Goal: Task Accomplishment & Management: Manage account settings

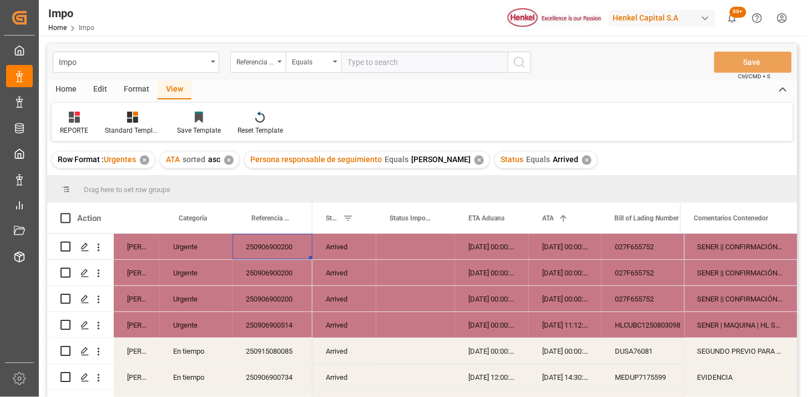
click at [365, 55] on input "text" at bounding box center [424, 62] width 166 height 21
paste input "251015080063"
type input "251015080063"
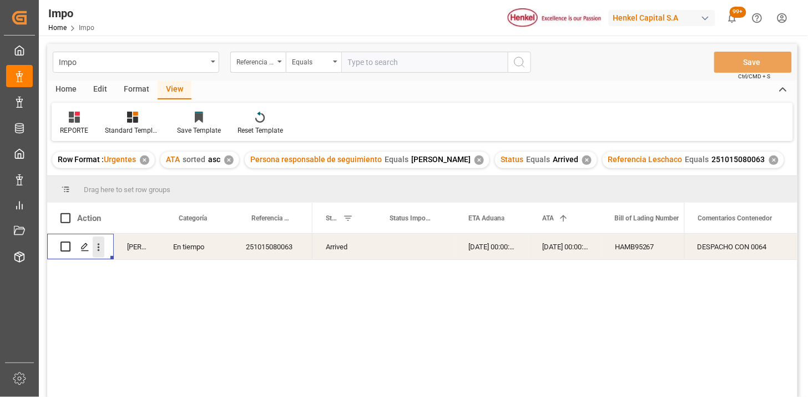
click at [96, 245] on icon "open menu" at bounding box center [99, 247] width 12 height 12
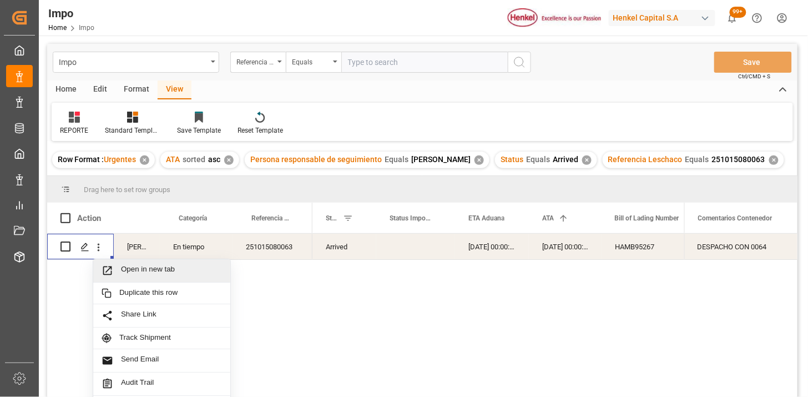
click at [150, 269] on span "Open in new tab" at bounding box center [171, 271] width 101 height 12
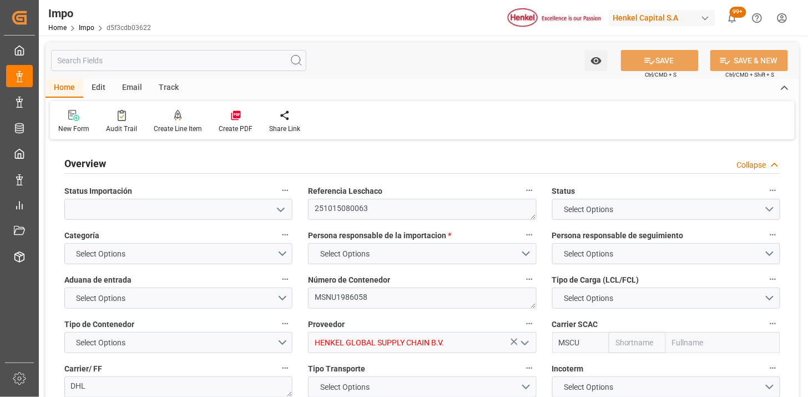
type input "MSC"
type input "Mediterranean Shipping Company"
type input "1"
type input "0.941"
type input "1"
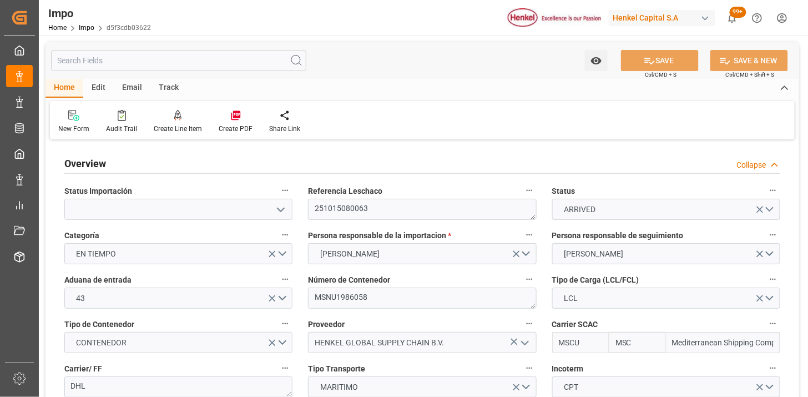
type input "12-09-2025"
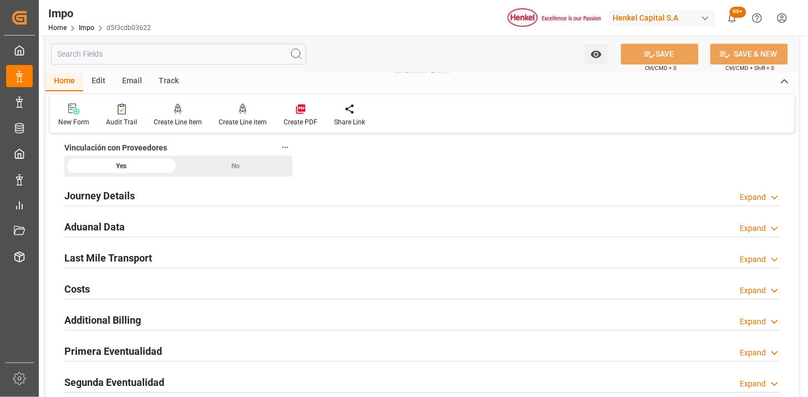
scroll to position [740, 0]
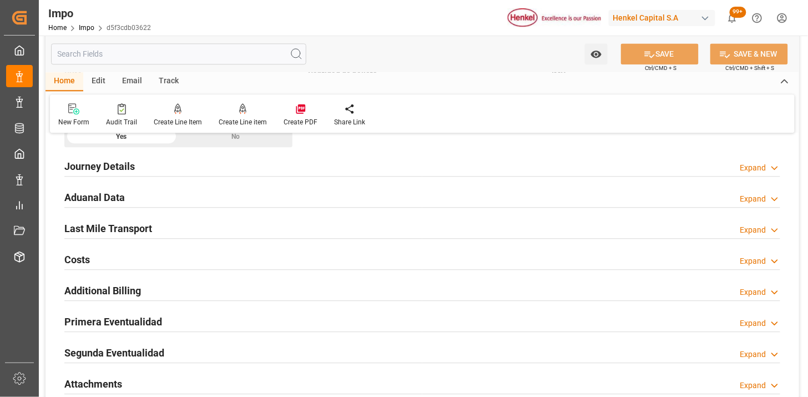
click at [230, 195] on div "Aduanal Data Expand" at bounding box center [422, 196] width 716 height 21
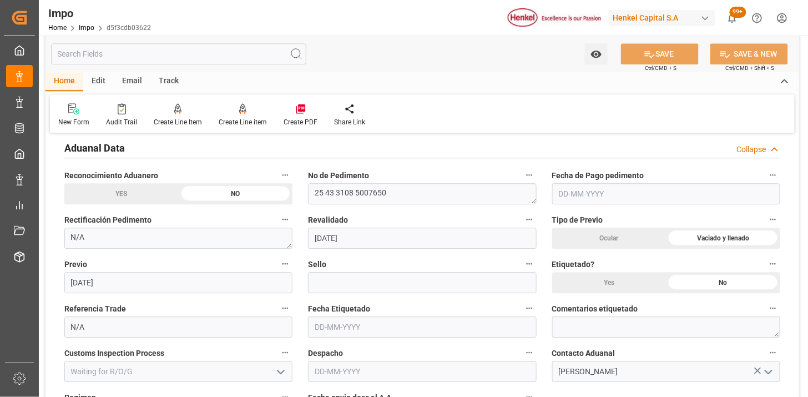
scroll to position [801, 0]
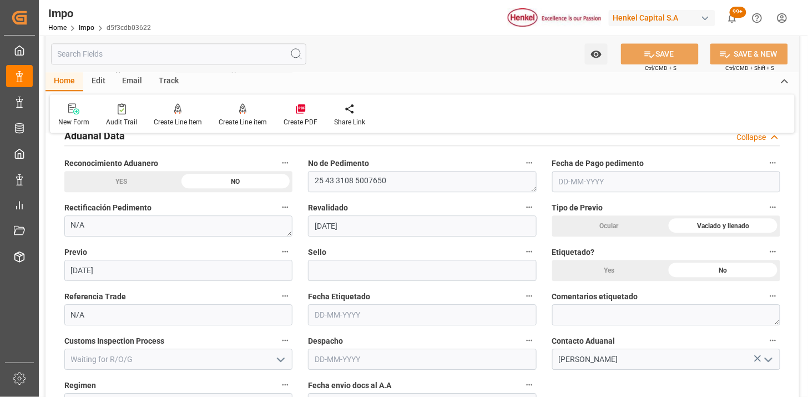
click at [624, 186] on input "text" at bounding box center [666, 181] width 228 height 21
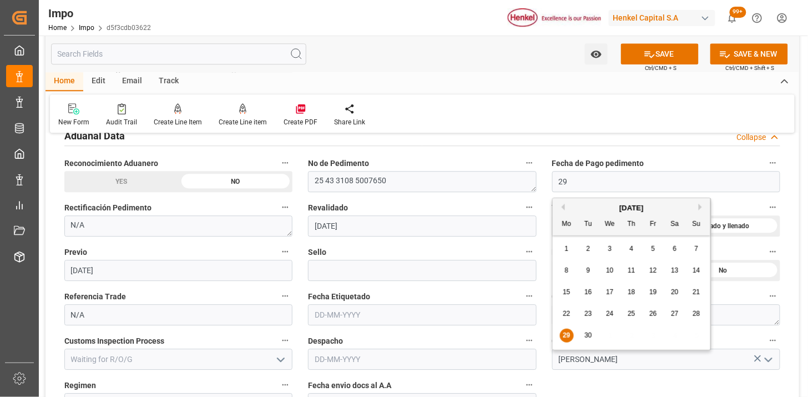
type input "[DATE]"
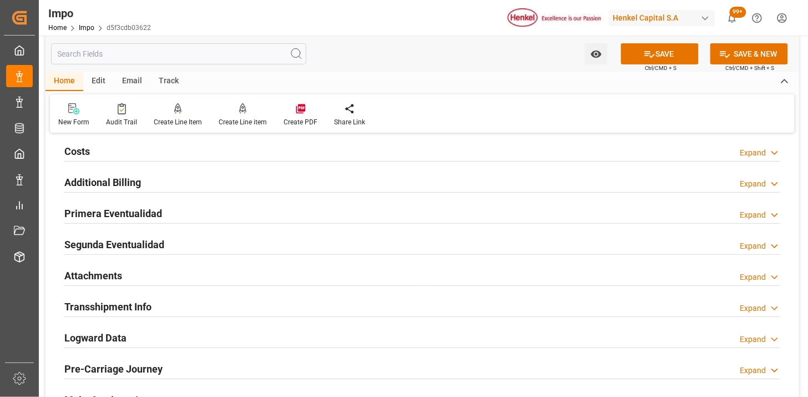
scroll to position [1233, 0]
click at [265, 210] on div "Primera Eventualidad Expand" at bounding box center [422, 211] width 716 height 21
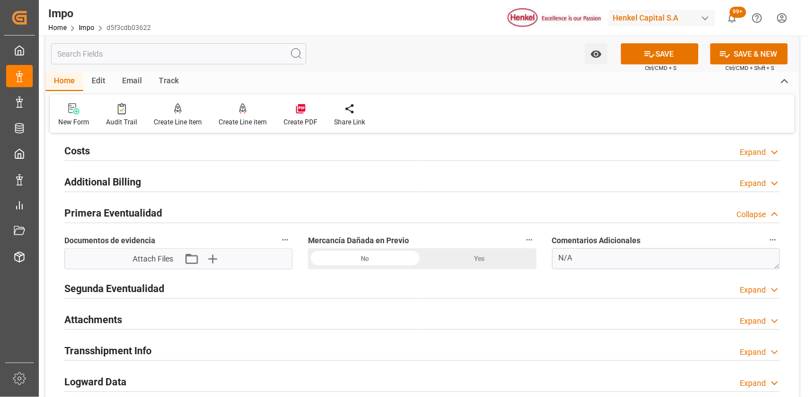
scroll to position [1295, 0]
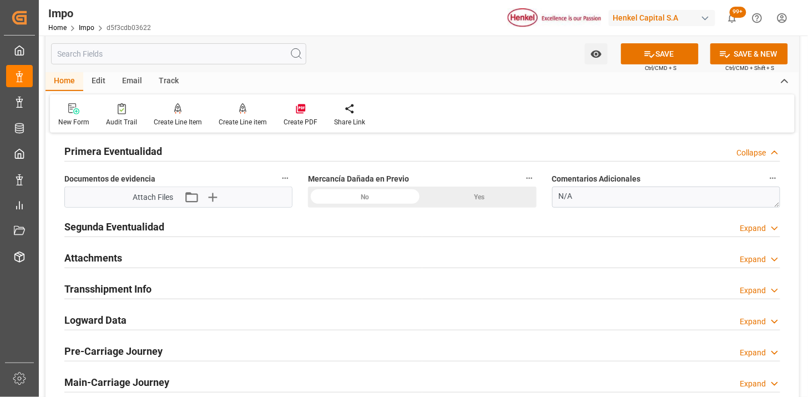
click at [357, 200] on div "No" at bounding box center [365, 196] width 114 height 21
click at [221, 194] on button "Upload new file" at bounding box center [214, 197] width 23 height 18
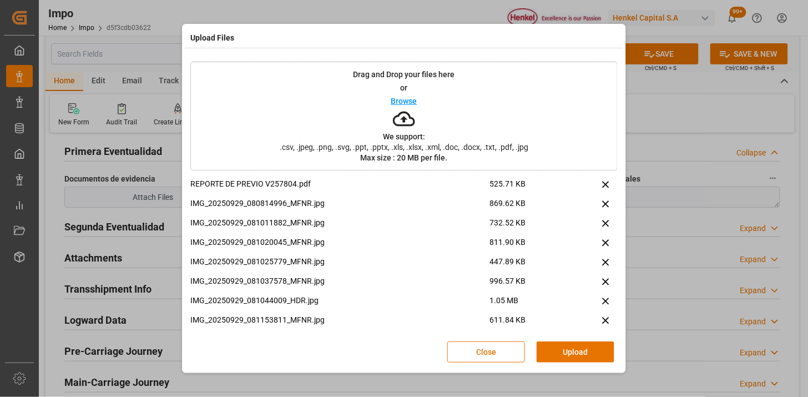
click at [589, 363] on div "Close Upload" at bounding box center [403, 352] width 427 height 37
click at [589, 359] on button "Upload" at bounding box center [576, 351] width 78 height 21
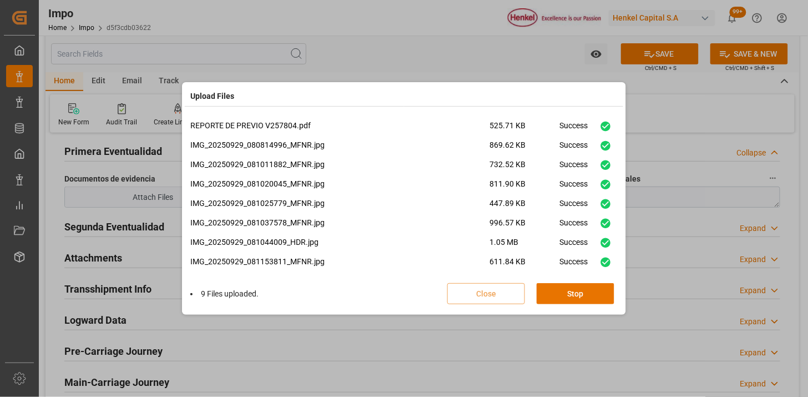
scroll to position [182, 0]
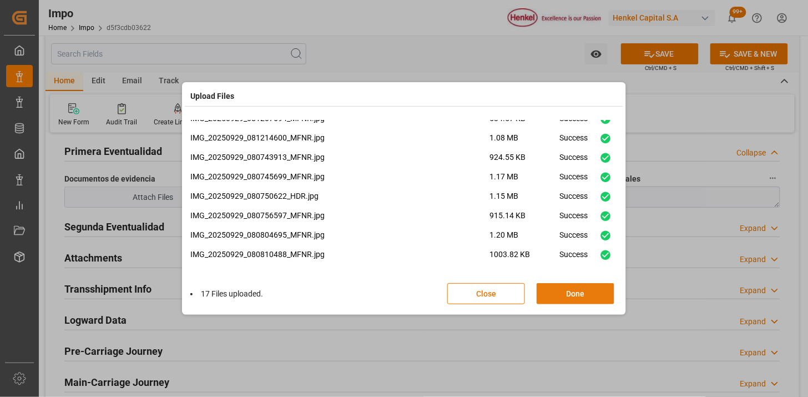
click at [592, 297] on button "Done" at bounding box center [576, 293] width 78 height 21
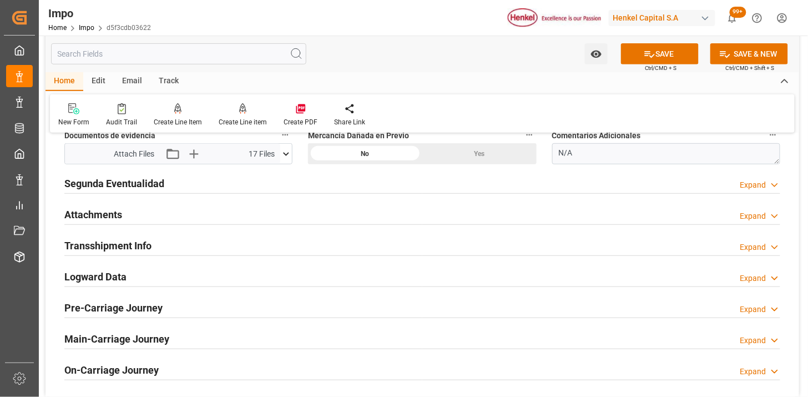
scroll to position [1356, 0]
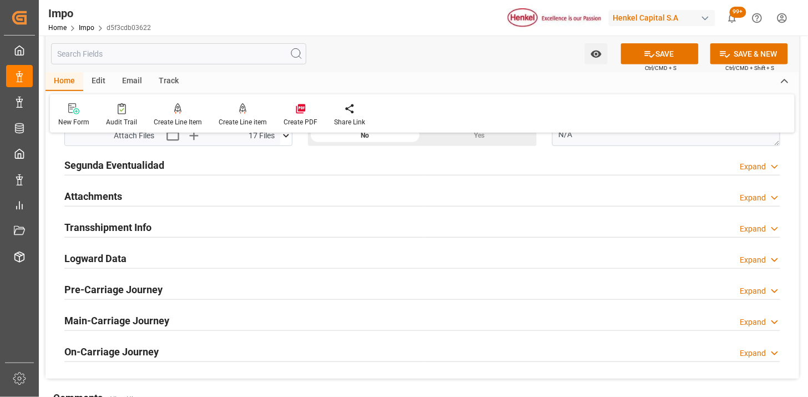
drag, startPoint x: 174, startPoint y: 208, endPoint x: 178, endPoint y: 198, distance: 11.2
click at [174, 206] on div "Attachments Expand" at bounding box center [422, 196] width 731 height 31
click at [178, 197] on div "Attachments Expand" at bounding box center [422, 195] width 716 height 21
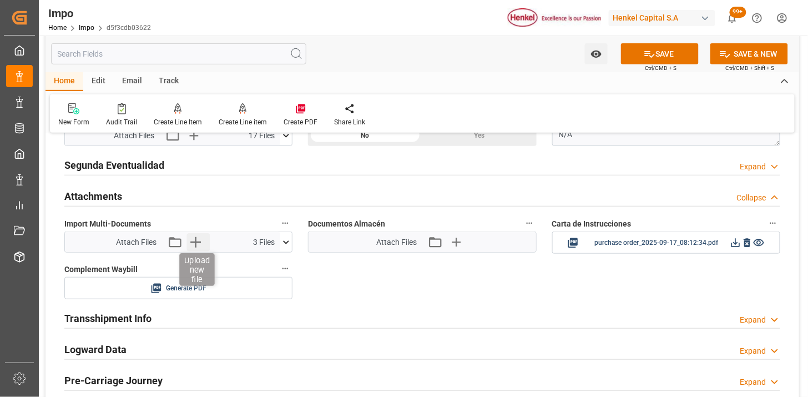
click at [199, 245] on icon "button" at bounding box center [195, 242] width 18 height 18
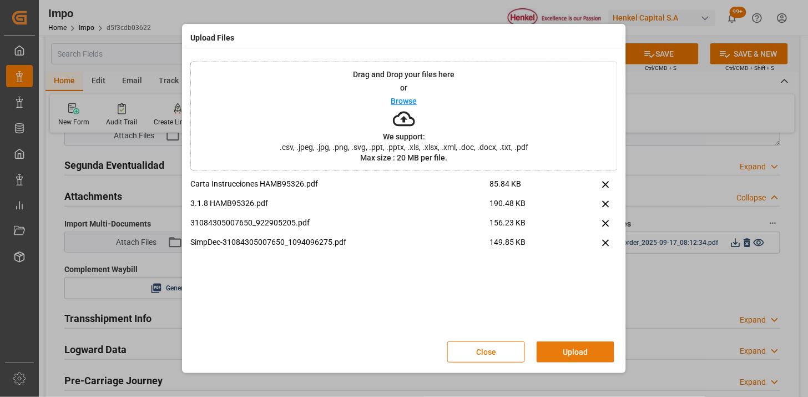
click at [569, 347] on button "Upload" at bounding box center [576, 351] width 78 height 21
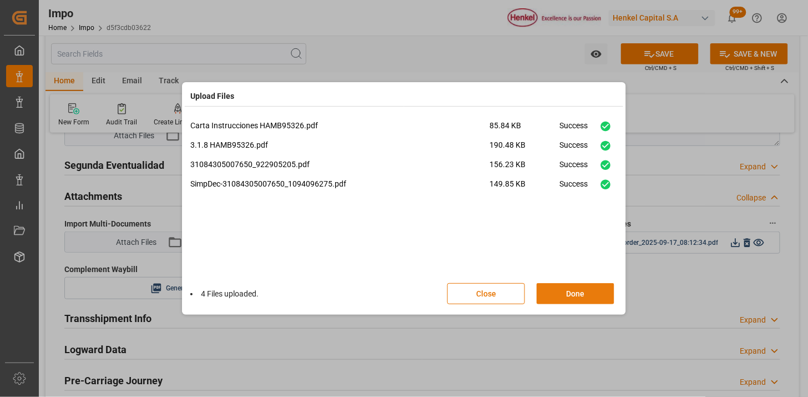
click at [539, 286] on button "Done" at bounding box center [576, 293] width 78 height 21
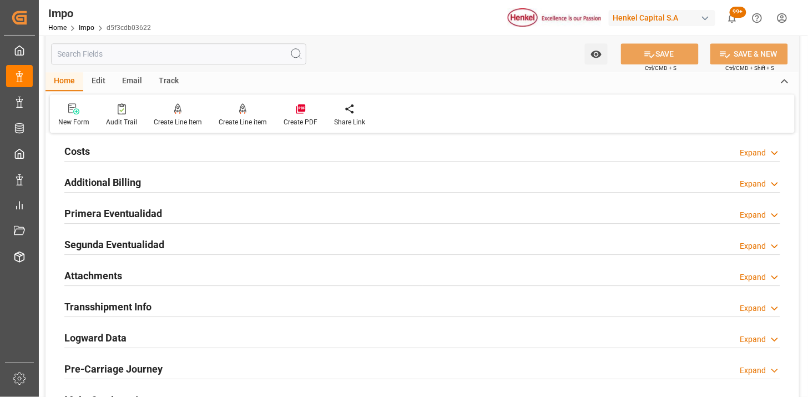
scroll to position [786, 0]
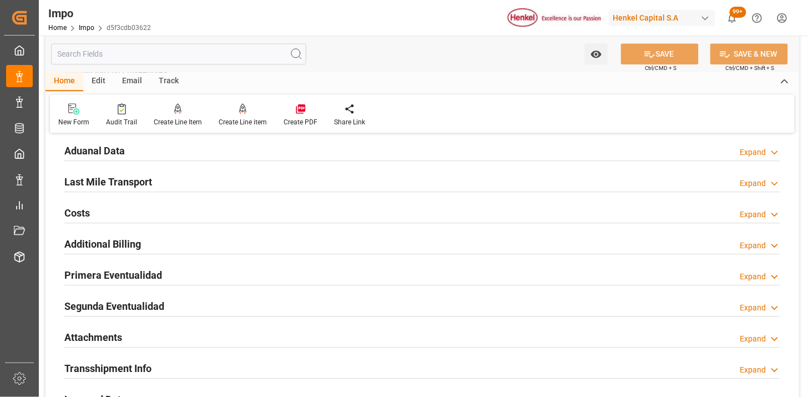
click at [230, 174] on div "Last Mile Transport Expand" at bounding box center [422, 180] width 716 height 21
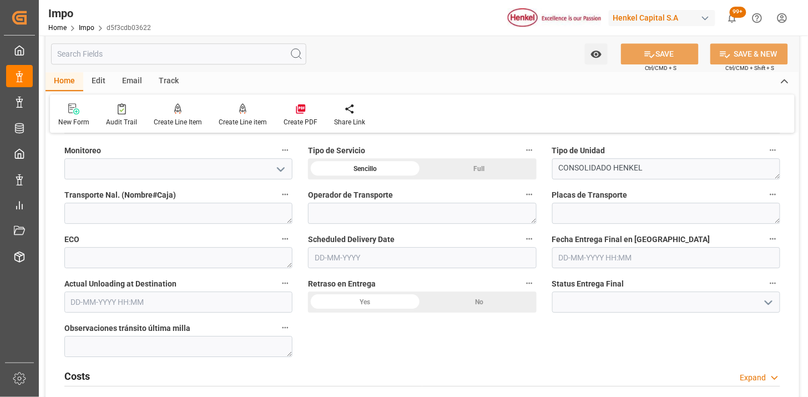
scroll to position [848, 0]
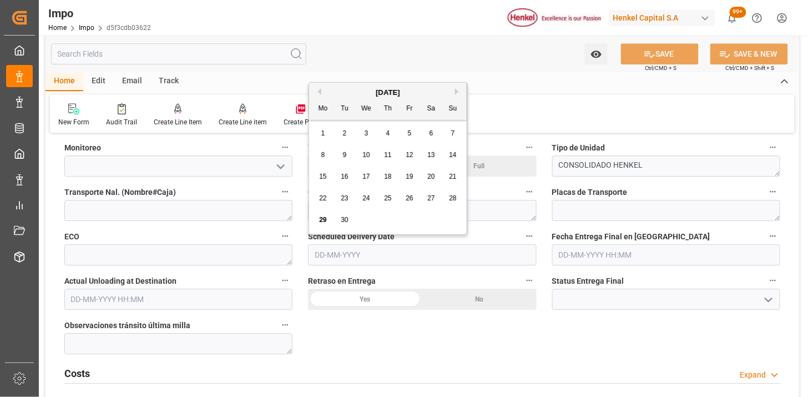
click at [326, 258] on input "text" at bounding box center [422, 254] width 228 height 21
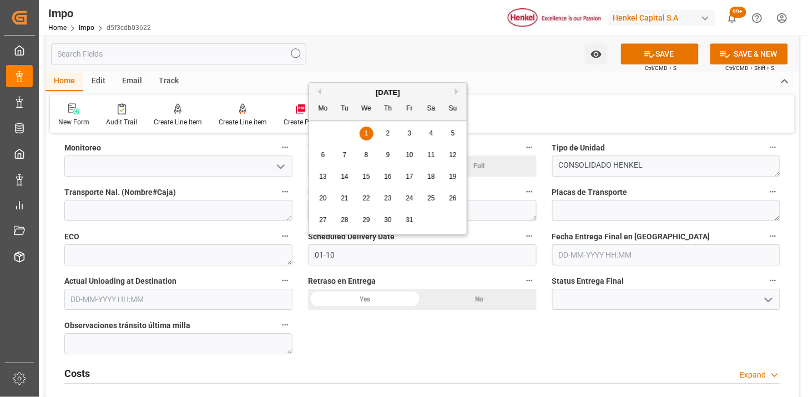
type input "01-10-2025"
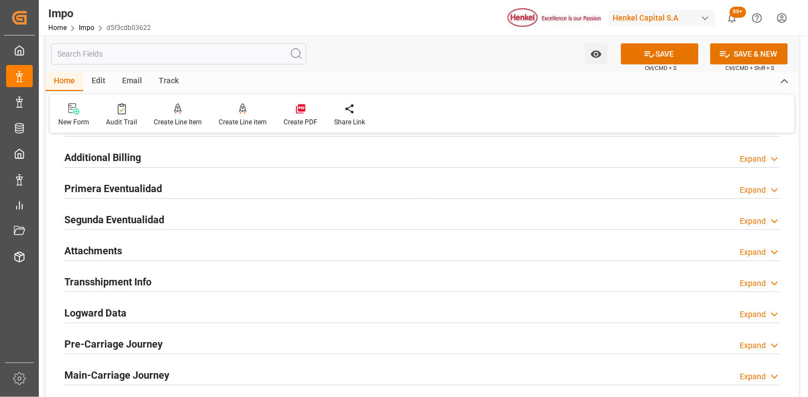
click at [248, 248] on div "Attachments Expand" at bounding box center [422, 249] width 716 height 21
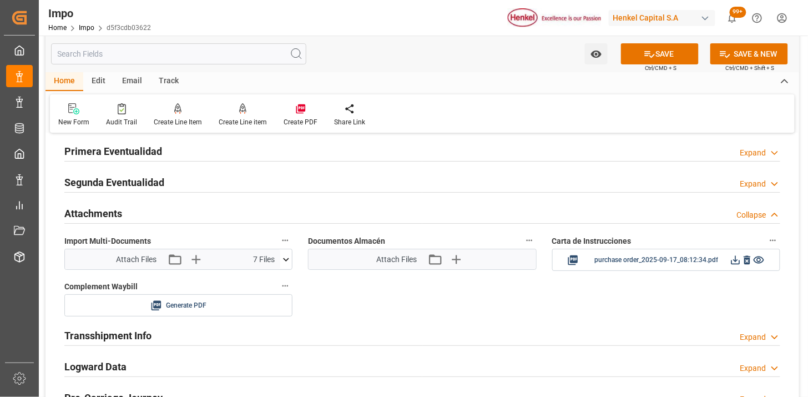
scroll to position [1157, 0]
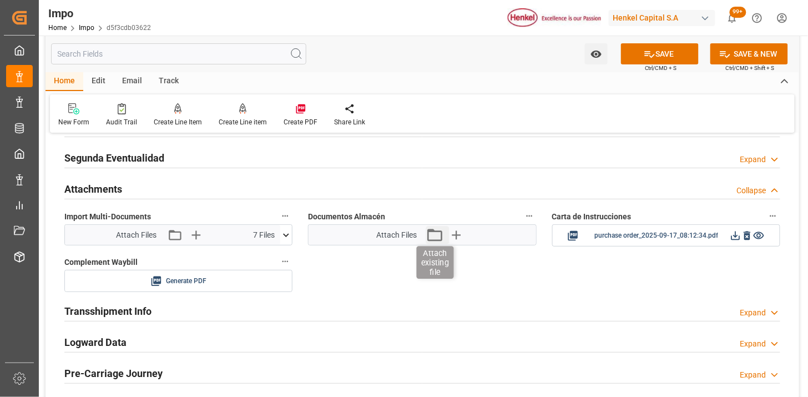
click at [441, 230] on icon "button" at bounding box center [435, 235] width 18 height 18
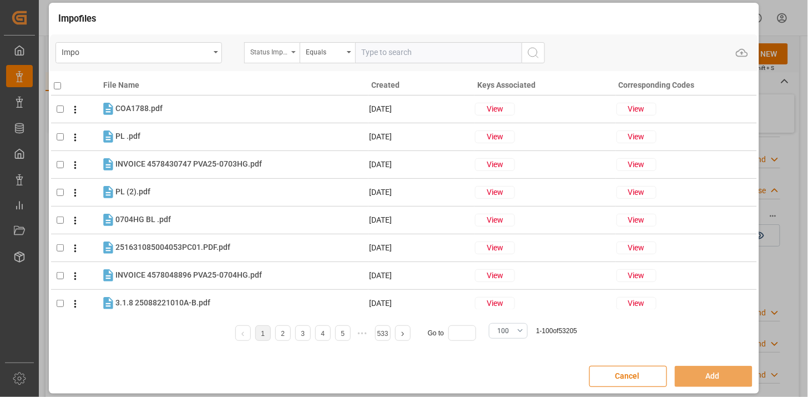
click at [279, 51] on div "Status Importación" at bounding box center [269, 50] width 38 height 13
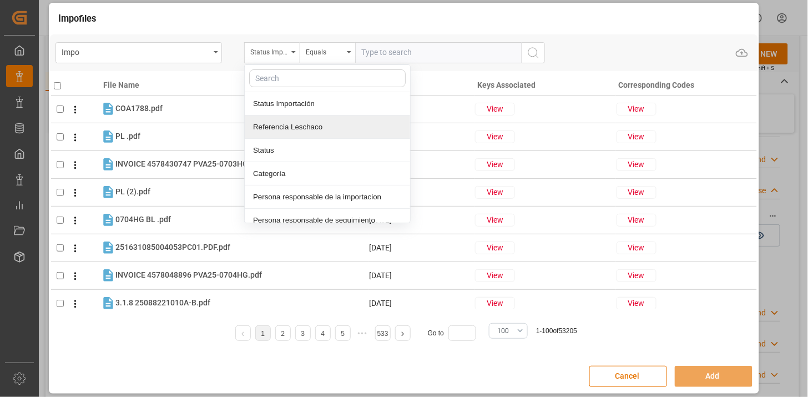
drag, startPoint x: 292, startPoint y: 123, endPoint x: 378, endPoint y: 58, distance: 108.2
click at [297, 120] on div "Referencia Leschaco" at bounding box center [327, 126] width 165 height 23
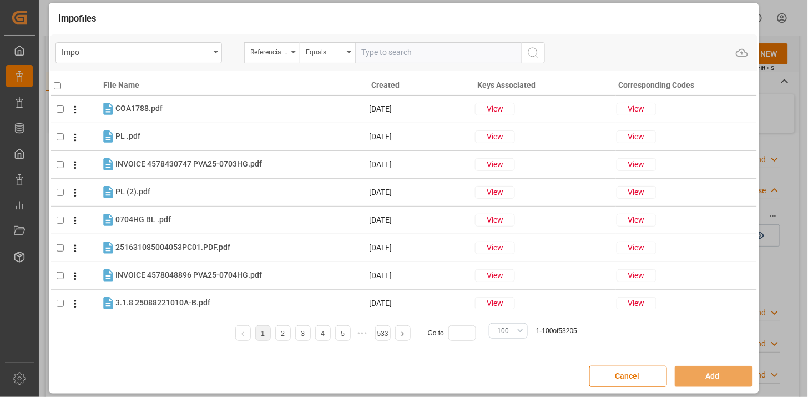
click at [380, 52] on input "text" at bounding box center [438, 52] width 166 height 21
paste input "251015080063"
type input "251015080063"
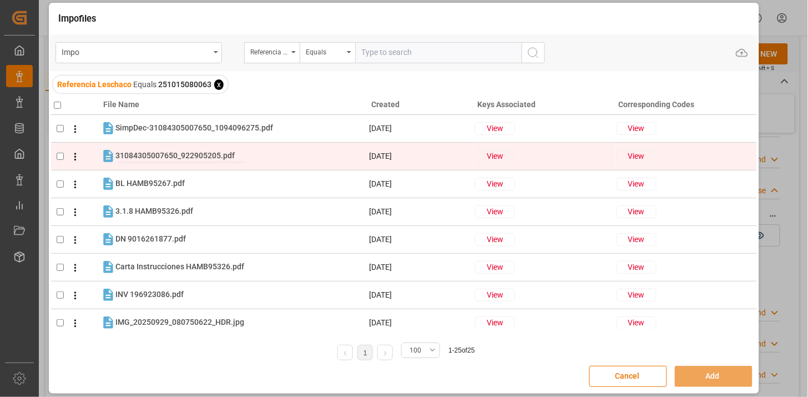
click at [181, 151] on span "31084305007650_922905205.pdf" at bounding box center [174, 155] width 119 height 9
checkbox input "true"
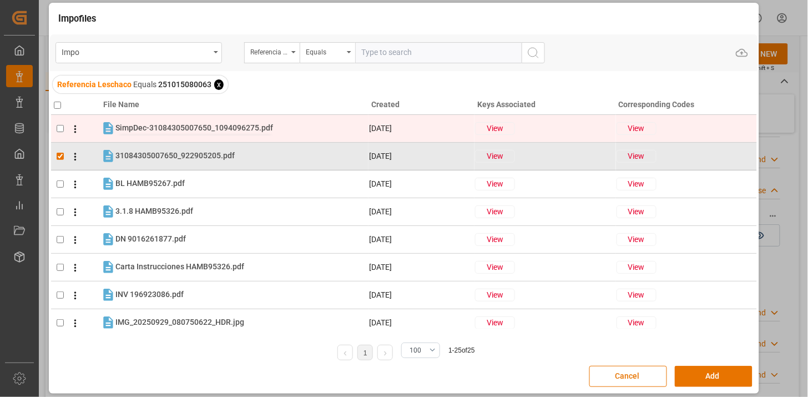
click at [178, 132] on span "SimpDec-31084305007650_1094096275.pdf" at bounding box center [194, 127] width 158 height 9
checkbox input "true"
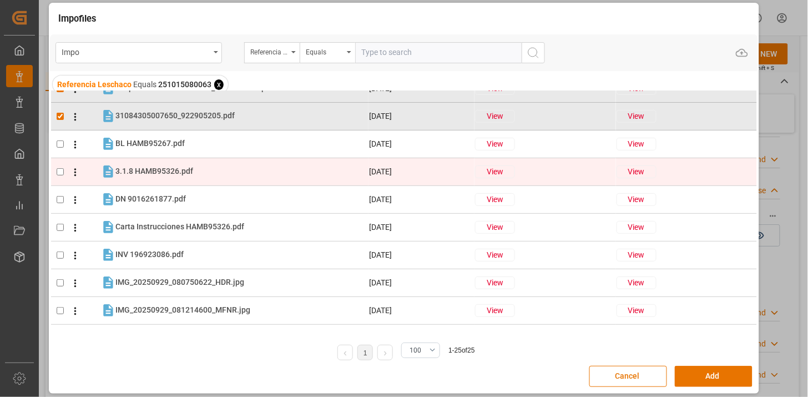
scroll to position [62, 0]
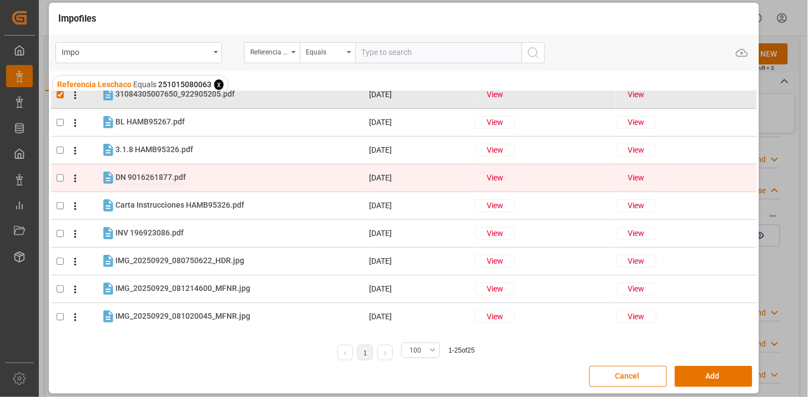
click at [172, 174] on span "DN 9016261877.pdf" at bounding box center [150, 177] width 70 height 9
checkbox input "true"
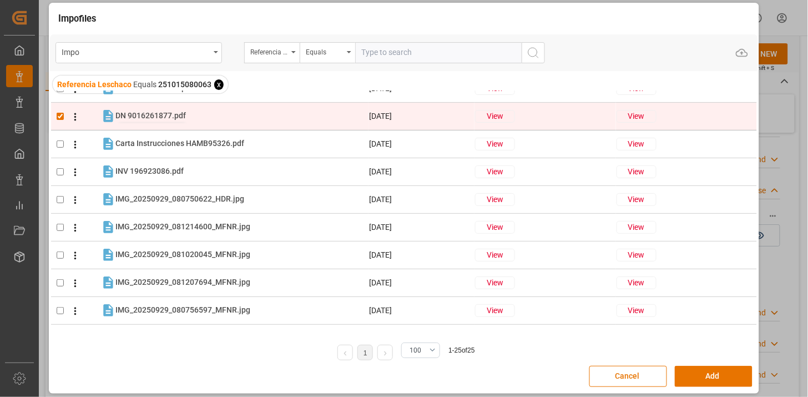
click at [172, 176] on div "INV 196923086.pdf INV 196923086.pdf" at bounding box center [149, 171] width 68 height 12
checkbox input "true"
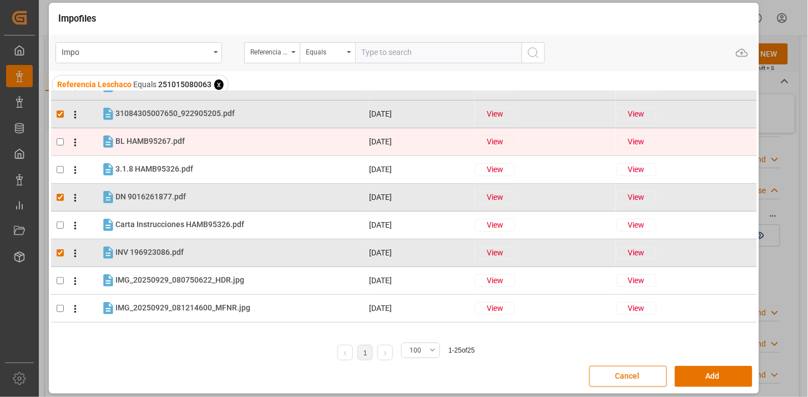
scroll to position [0, 0]
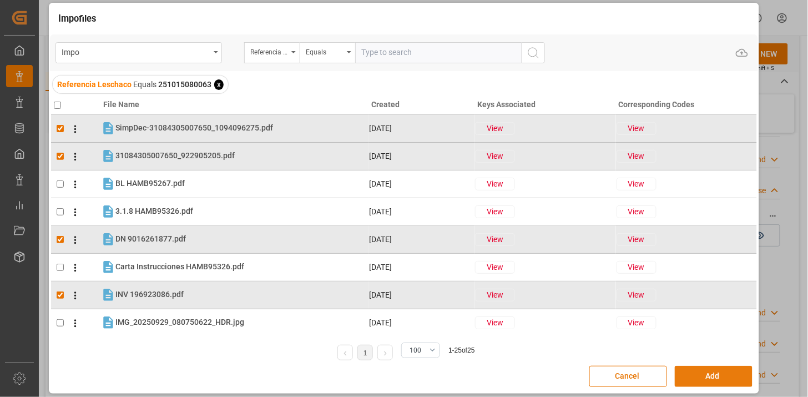
click at [689, 376] on button "Add" at bounding box center [714, 376] width 78 height 21
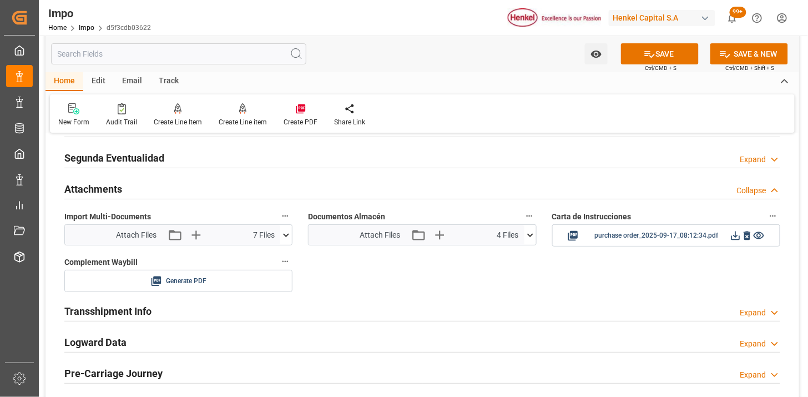
click at [285, 237] on icon at bounding box center [286, 235] width 12 height 12
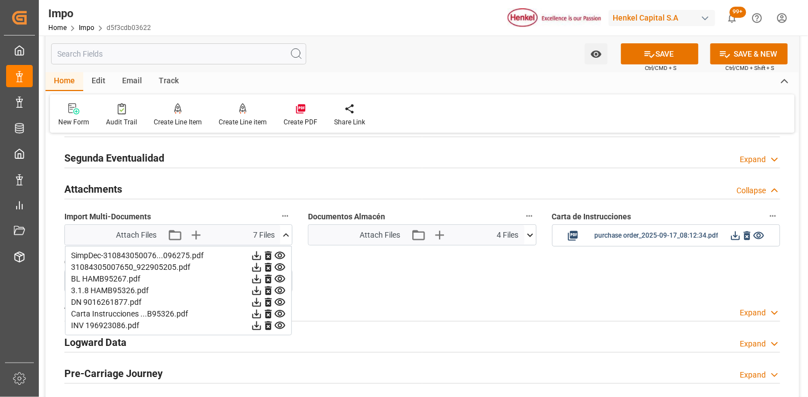
click at [265, 310] on icon at bounding box center [269, 314] width 12 height 12
click at [267, 290] on icon at bounding box center [268, 290] width 7 height 9
click at [191, 239] on icon "button" at bounding box center [195, 235] width 18 height 18
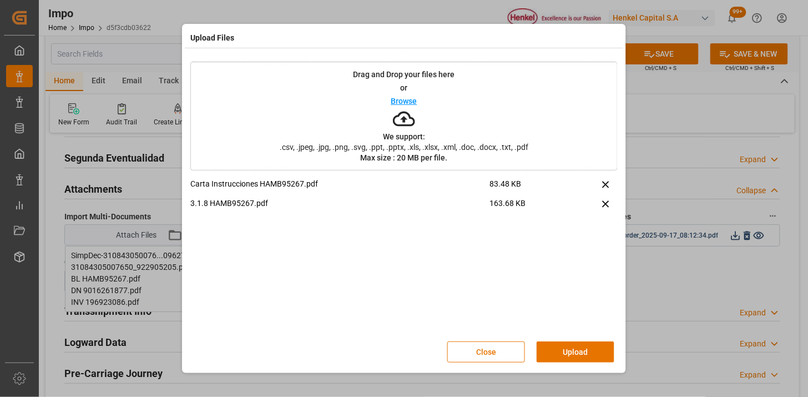
click at [554, 353] on button "Upload" at bounding box center [576, 351] width 78 height 21
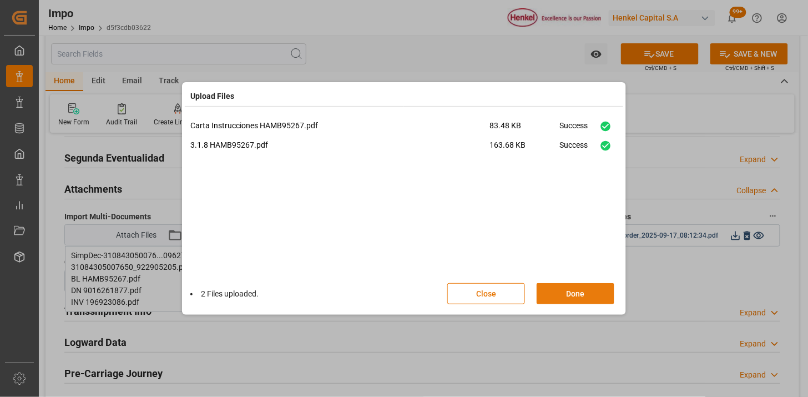
click at [570, 297] on button "Done" at bounding box center [576, 293] width 78 height 21
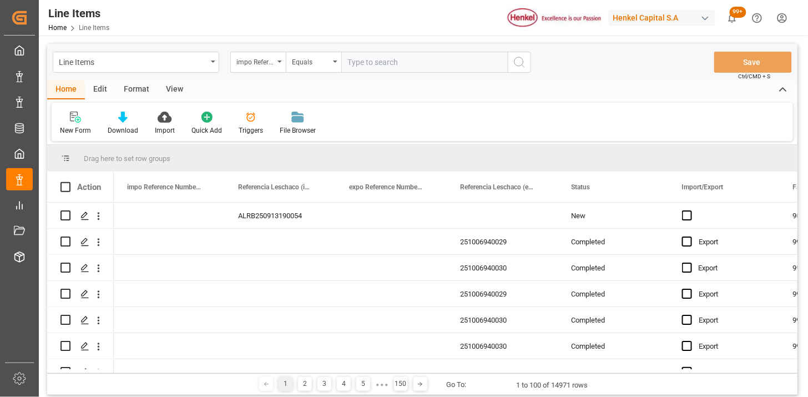
click at [275, 64] on div "impo Reference Number WF" at bounding box center [257, 62] width 55 height 21
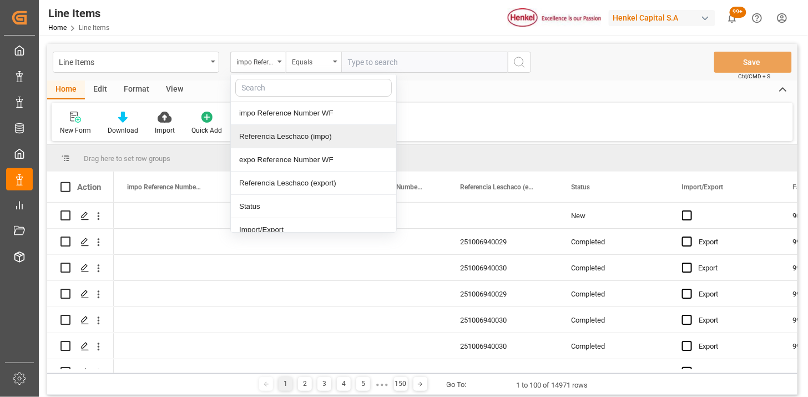
drag, startPoint x: 289, startPoint y: 141, endPoint x: 370, endPoint y: 99, distance: 91.8
click at [292, 140] on div "Referencia Leschaco (impo)" at bounding box center [313, 136] width 165 height 23
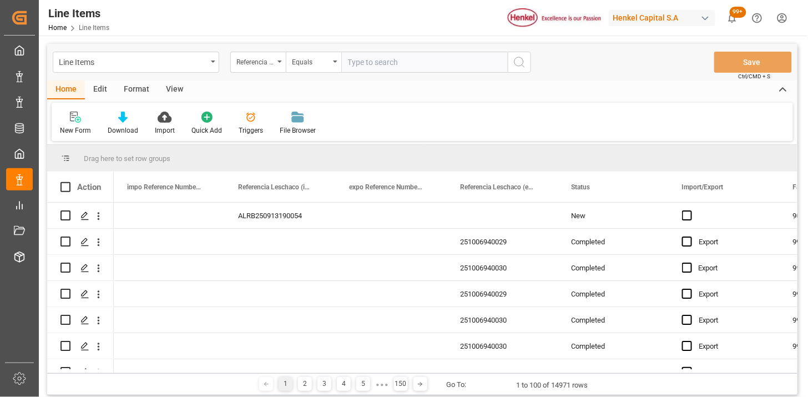
click at [391, 67] on input "text" at bounding box center [424, 62] width 166 height 21
paste input "251015080063"
type input "251015080063"
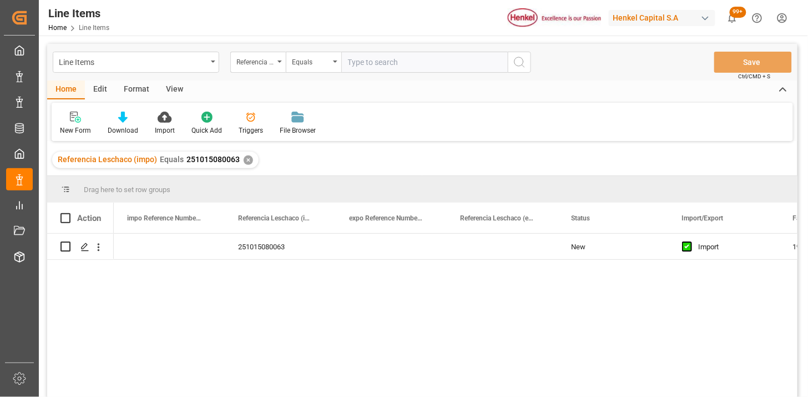
click at [172, 84] on div "View" at bounding box center [175, 89] width 34 height 19
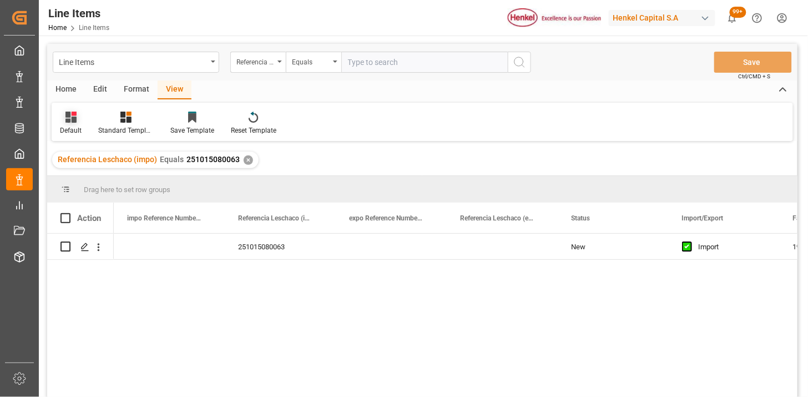
drag, startPoint x: 63, startPoint y: 123, endPoint x: 73, endPoint y: 132, distance: 13.4
click at [65, 127] on div "Default" at bounding box center [71, 123] width 38 height 24
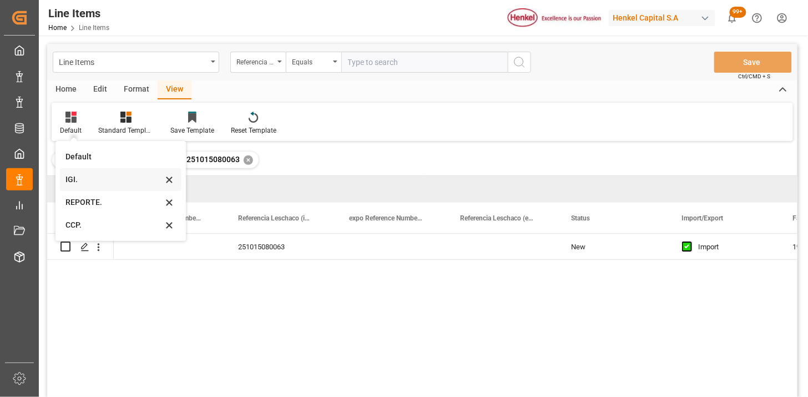
click at [93, 183] on div "IGI." at bounding box center [113, 180] width 97 height 12
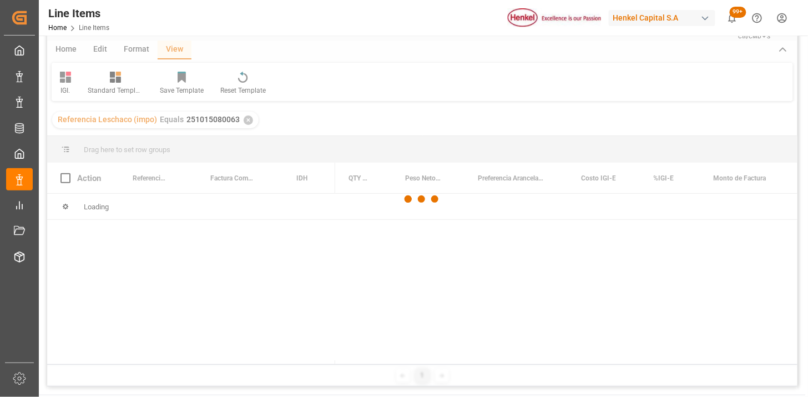
scroll to position [62, 0]
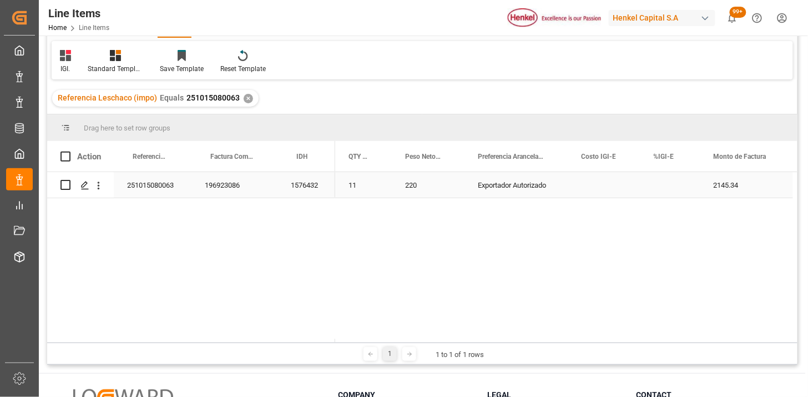
click at [668, 187] on div "Press SPACE to select this row." at bounding box center [670, 185] width 60 height 26
click at [668, 187] on input "Press SPACE to select this row." at bounding box center [670, 191] width 42 height 21
type input "0"
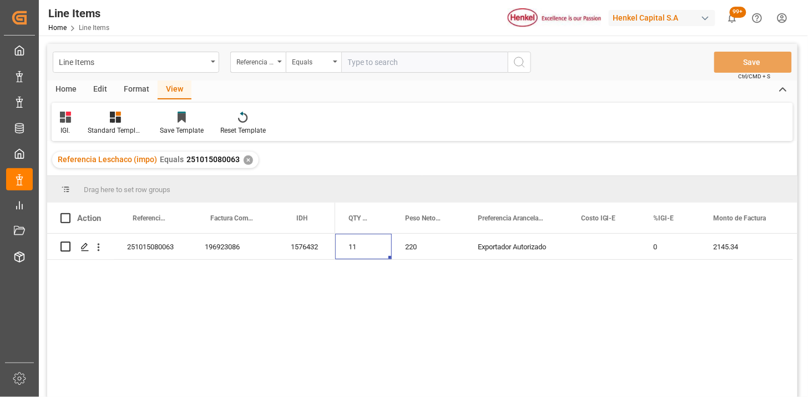
click at [390, 63] on input "text" at bounding box center [424, 62] width 166 height 21
paste input "251015080064"
type input "251015080064"
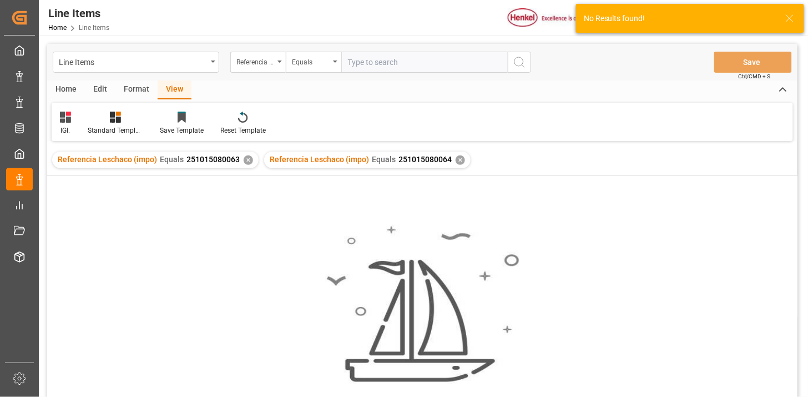
click at [247, 162] on div "✕" at bounding box center [248, 159] width 9 height 9
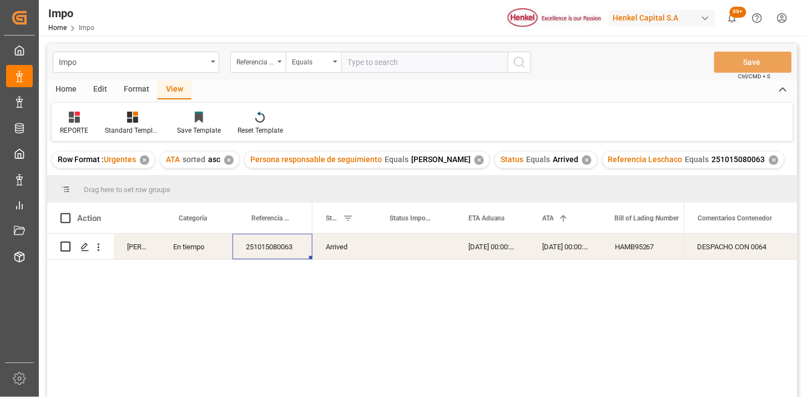
click at [380, 68] on input "text" at bounding box center [424, 62] width 166 height 21
paste input "251015080064"
type input "251015080064"
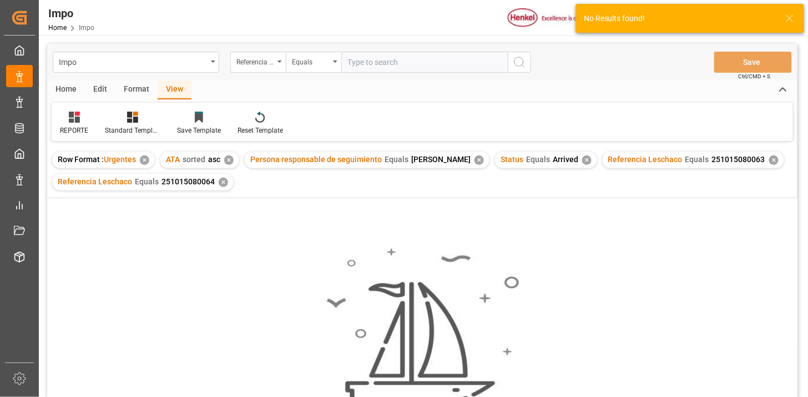
click at [769, 158] on div "✕" at bounding box center [773, 159] width 9 height 9
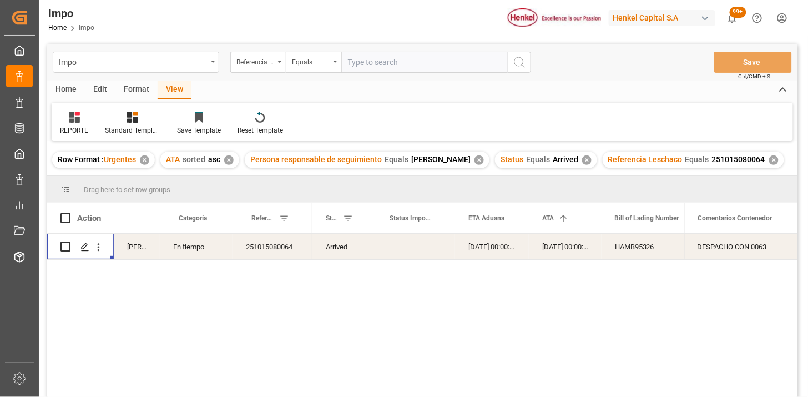
drag, startPoint x: 98, startPoint y: 243, endPoint x: 107, endPoint y: 253, distance: 13.8
click at [98, 243] on icon "open menu" at bounding box center [99, 247] width 12 height 12
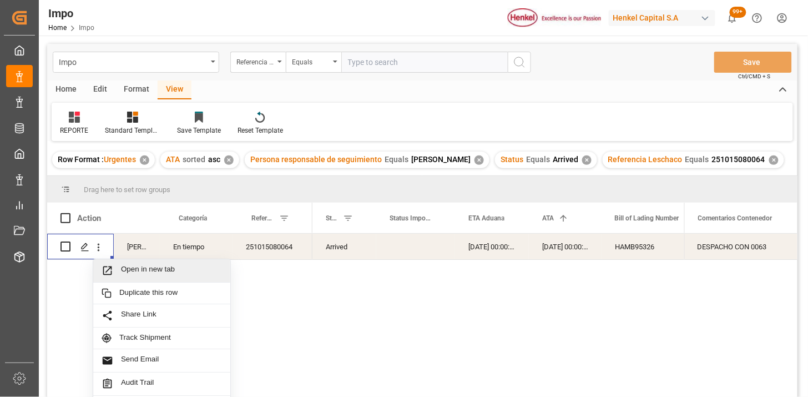
click at [122, 265] on span "Open in new tab" at bounding box center [171, 271] width 101 height 12
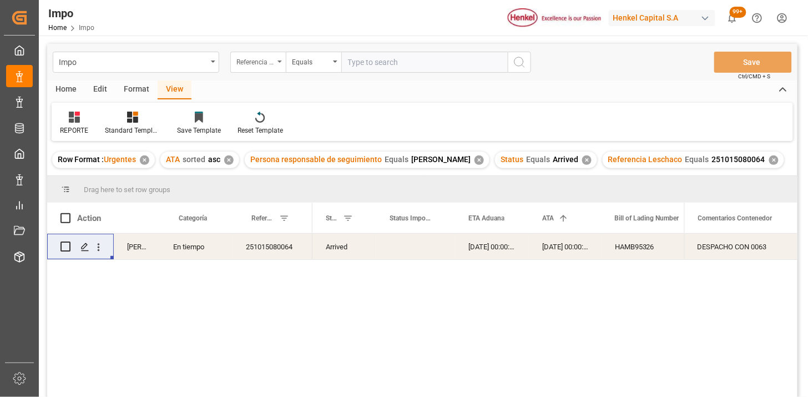
click at [272, 63] on div "Referencia Leschaco" at bounding box center [255, 60] width 38 height 13
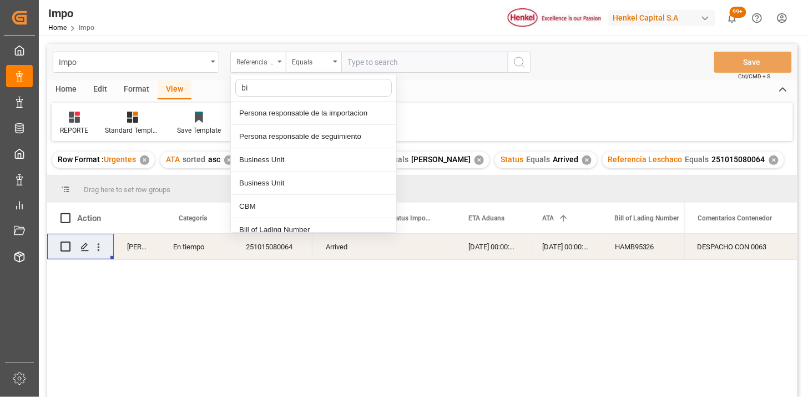
type input "bil"
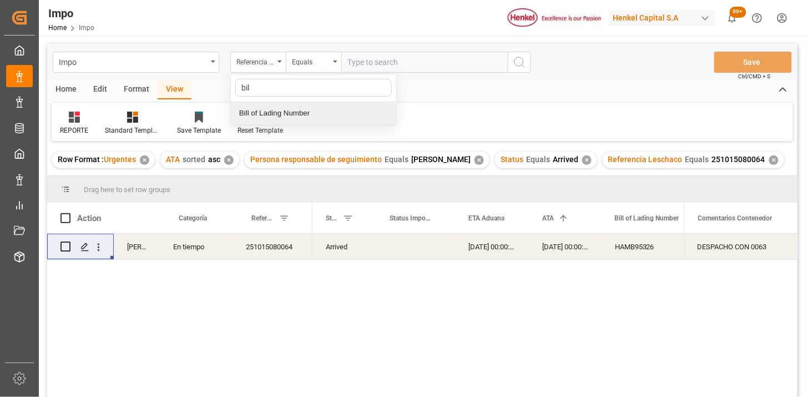
drag, startPoint x: 300, startPoint y: 104, endPoint x: 316, endPoint y: 95, distance: 18.7
click at [302, 103] on div "Bill of Lading Number" at bounding box center [313, 113] width 165 height 23
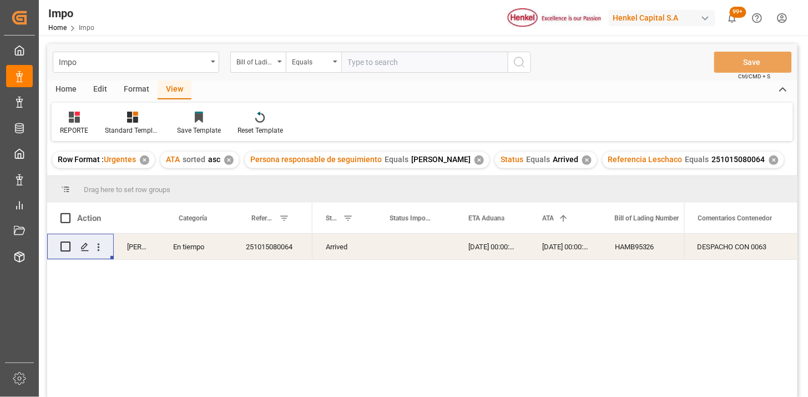
click at [357, 52] on input "text" at bounding box center [424, 62] width 166 height 21
paste input "DUS0188805"
type input "DUS0188805"
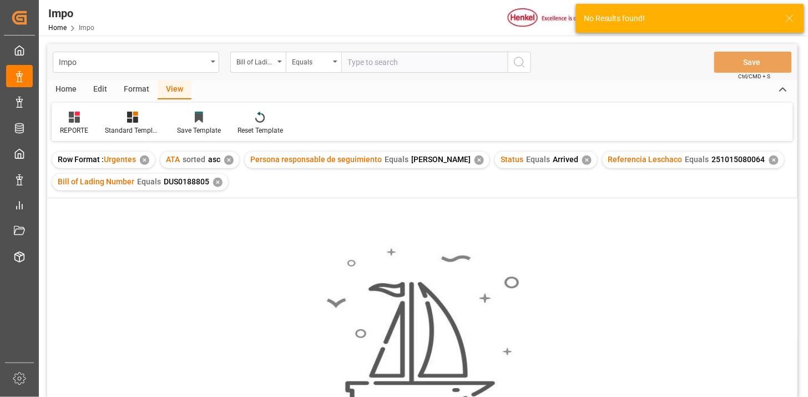
click at [582, 160] on div "✕" at bounding box center [586, 159] width 9 height 9
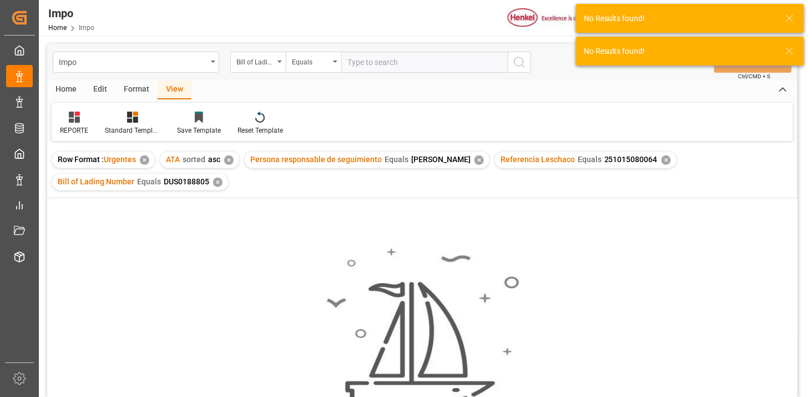
click at [662, 160] on div "✕" at bounding box center [666, 159] width 9 height 9
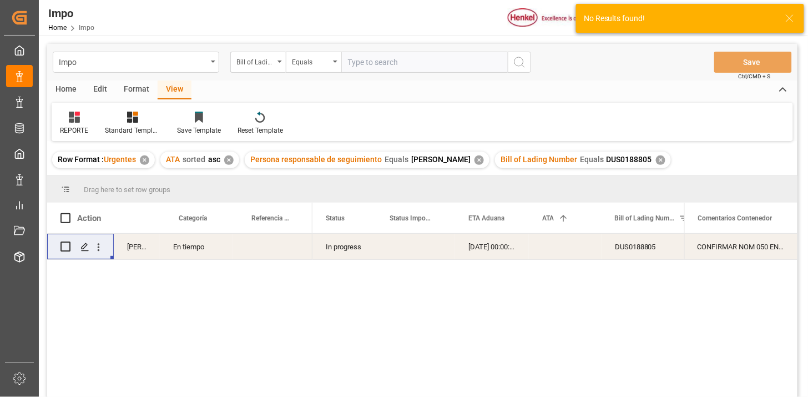
click at [209, 251] on div "En tiempo" at bounding box center [196, 247] width 73 height 26
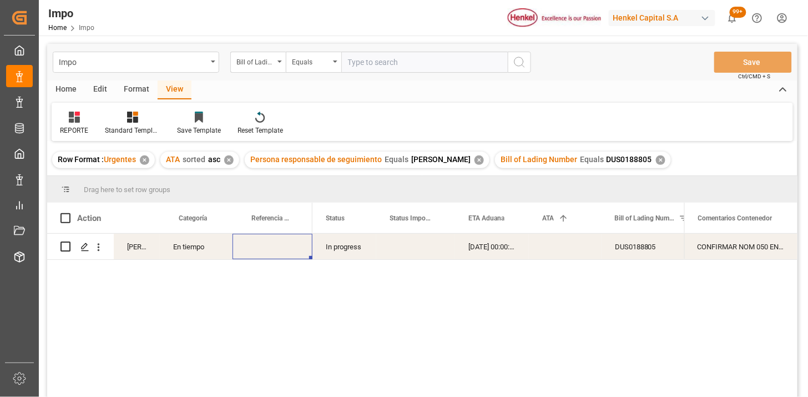
click at [279, 254] on div "Press SPACE to select this row." at bounding box center [273, 247] width 80 height 26
click at [279, 254] on input "Press SPACE to select this row." at bounding box center [272, 253] width 62 height 21
type input "251006900431"
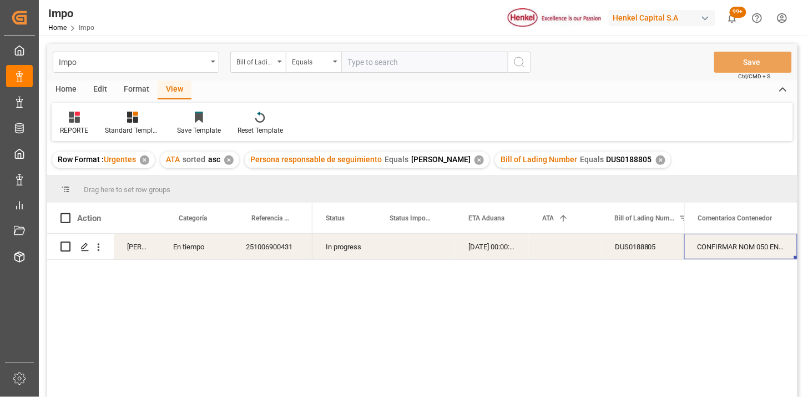
click at [446, 71] on input "text" at bounding box center [424, 62] width 166 height 21
click at [268, 65] on div "Bill of Lading Number" at bounding box center [255, 60] width 38 height 13
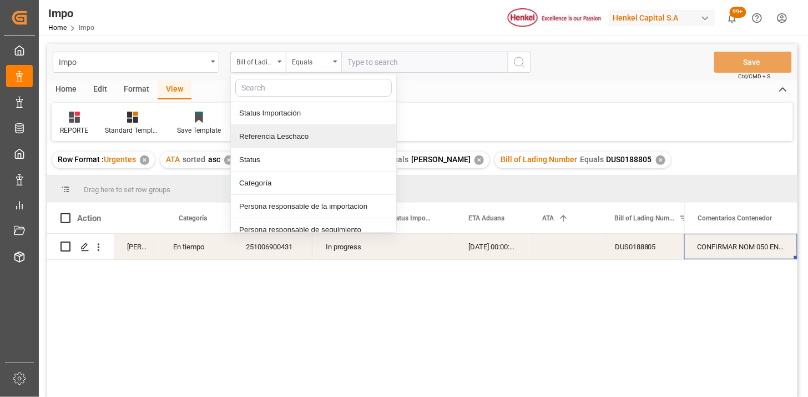
drag, startPoint x: 300, startPoint y: 142, endPoint x: 351, endPoint y: 94, distance: 69.5
click at [301, 142] on div "Referencia Leschaco" at bounding box center [313, 136] width 165 height 23
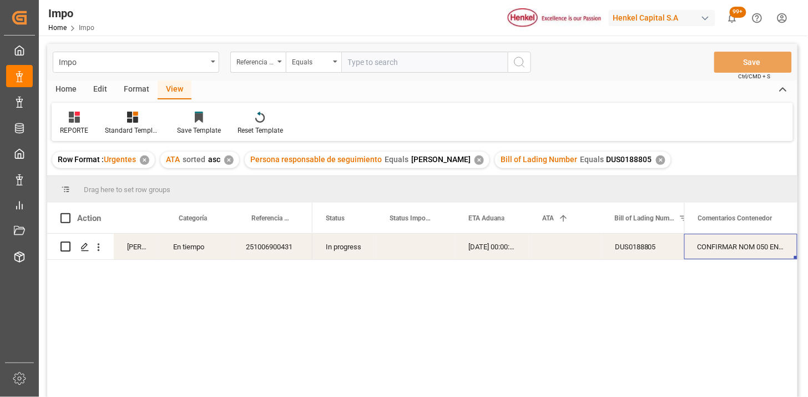
click at [363, 71] on input "text" at bounding box center [424, 62] width 166 height 21
paste input "251006900376"
type input "251006900376"
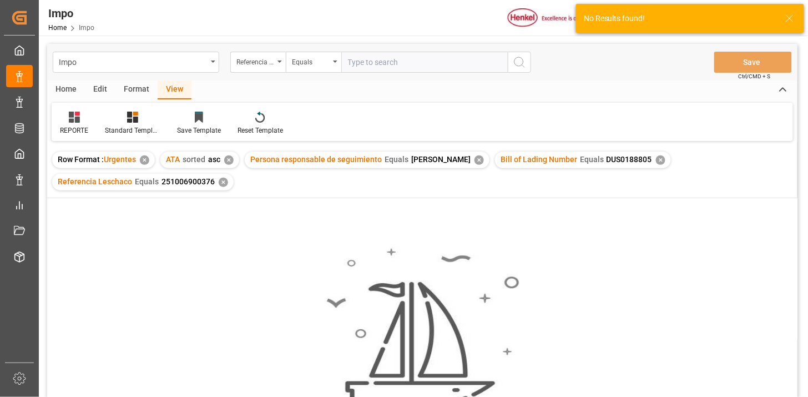
click at [656, 159] on div "✕" at bounding box center [660, 159] width 9 height 9
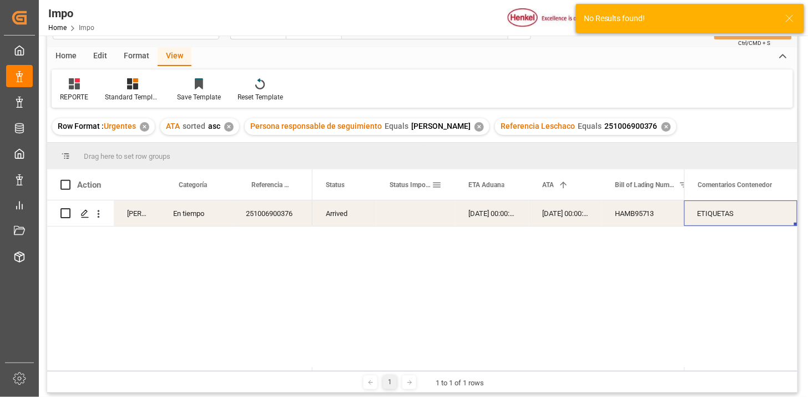
scroll to position [62, 0]
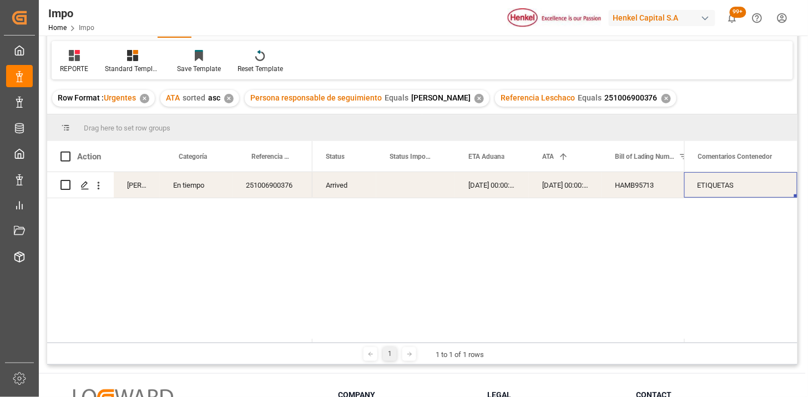
click at [760, 185] on div "ETIQUETAS" at bounding box center [740, 185] width 113 height 26
click at [760, 185] on input "ETIQUETAS" at bounding box center [740, 191] width 95 height 21
type input "DIFERENCIA PESO EN REVALIDADO Y HBL | TRASLADO A GOLMEX POR CANTIDAD DE ETIQUET…"
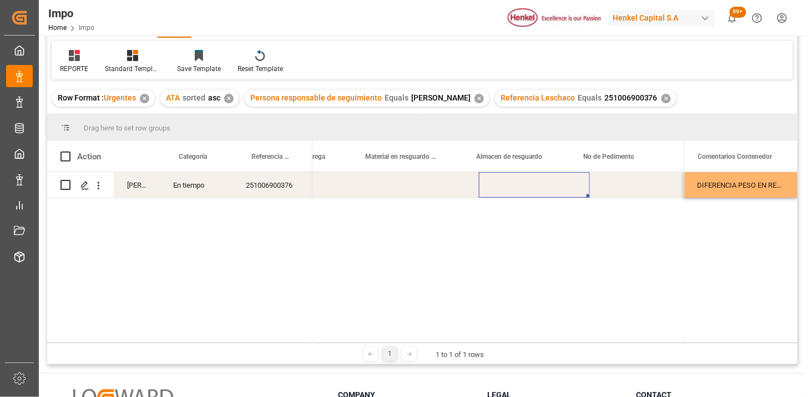
scroll to position [0, 631]
click at [506, 186] on div "Press SPACE to select this row." at bounding box center [534, 185] width 111 height 26
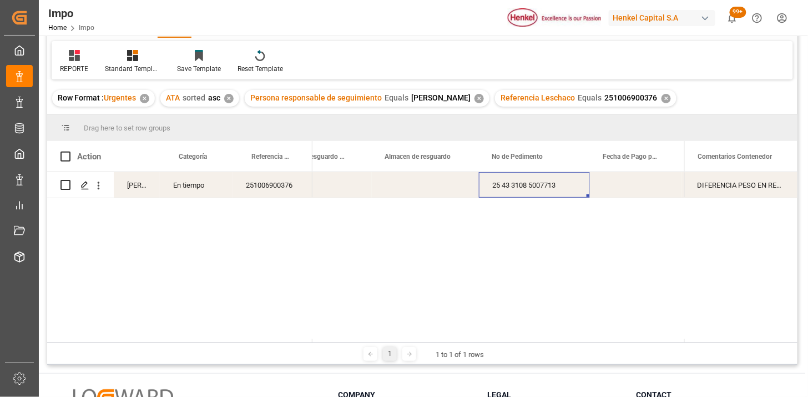
scroll to position [0, 0]
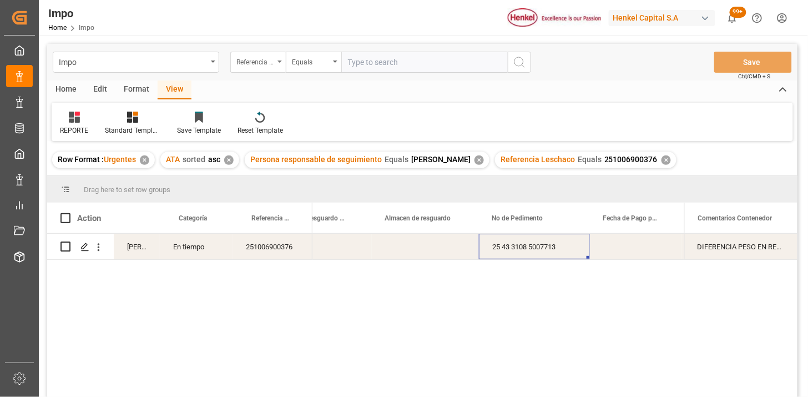
click at [273, 67] on div "Referencia Leschaco" at bounding box center [255, 60] width 38 height 13
type input "bil"
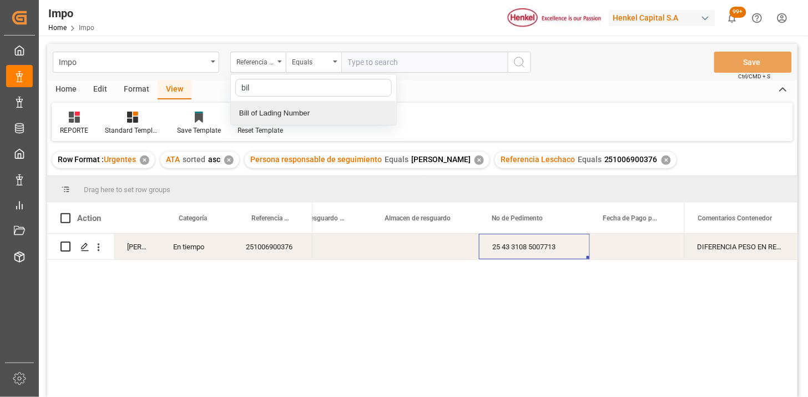
drag, startPoint x: 296, startPoint y: 124, endPoint x: 300, endPoint y: 114, distance: 10.7
click at [296, 123] on div "Bill of Lading Number" at bounding box center [313, 113] width 165 height 23
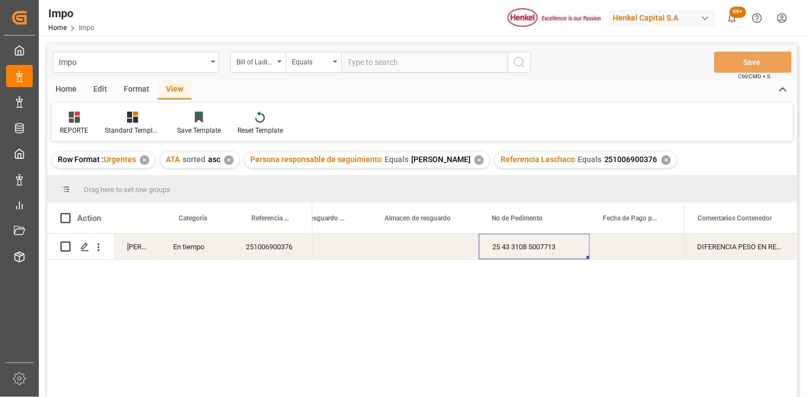
click at [355, 58] on input "text" at bounding box center [424, 62] width 166 height 21
paste input "PNSS2509085"
type input "PNSS2509085"
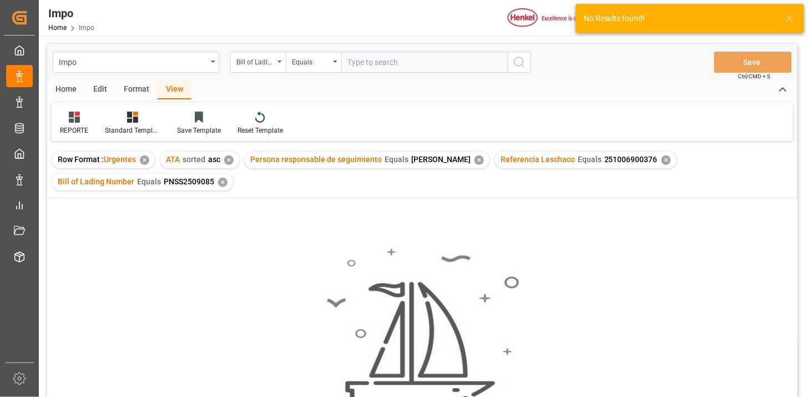
click at [662, 157] on div "✕" at bounding box center [666, 159] width 9 height 9
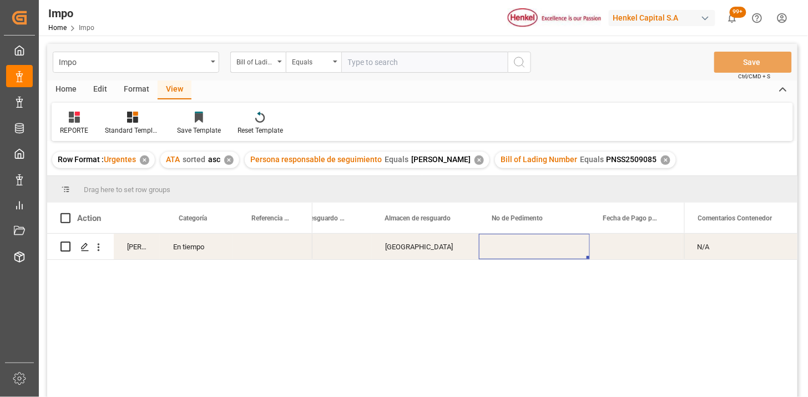
click at [179, 251] on div "En tiempo" at bounding box center [196, 247] width 73 height 26
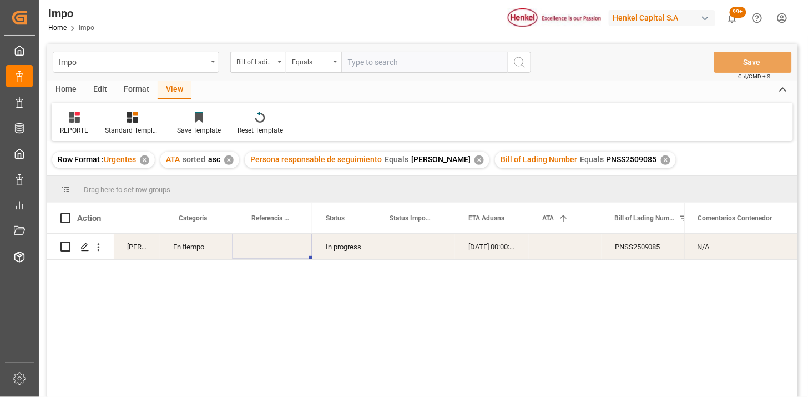
click at [272, 241] on div "Press SPACE to select this row." at bounding box center [273, 247] width 80 height 26
click at [273, 246] on input "Press SPACE to select this row." at bounding box center [272, 253] width 62 height 21
type input "251006900432"
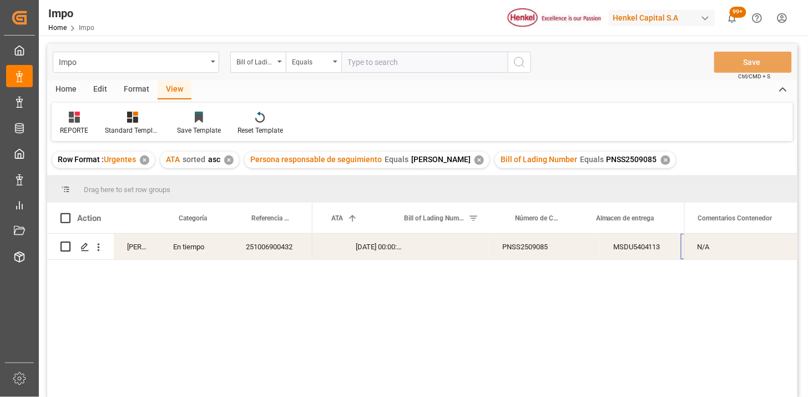
scroll to position [0, 211]
click at [662, 156] on div "✕" at bounding box center [665, 159] width 9 height 9
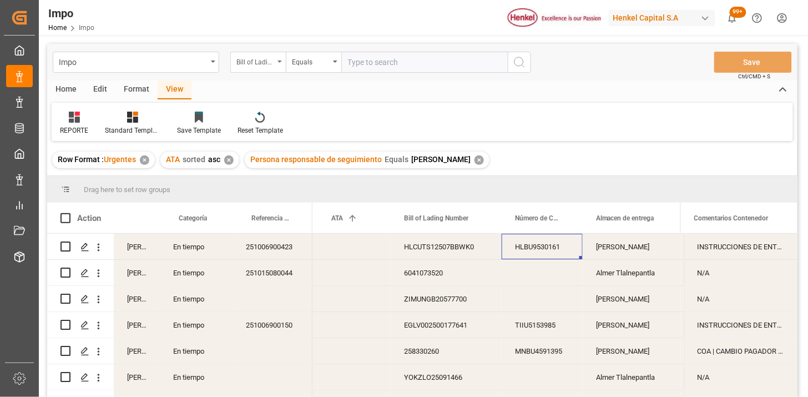
click at [259, 68] on div "Bill of Lading Number" at bounding box center [257, 62] width 55 height 21
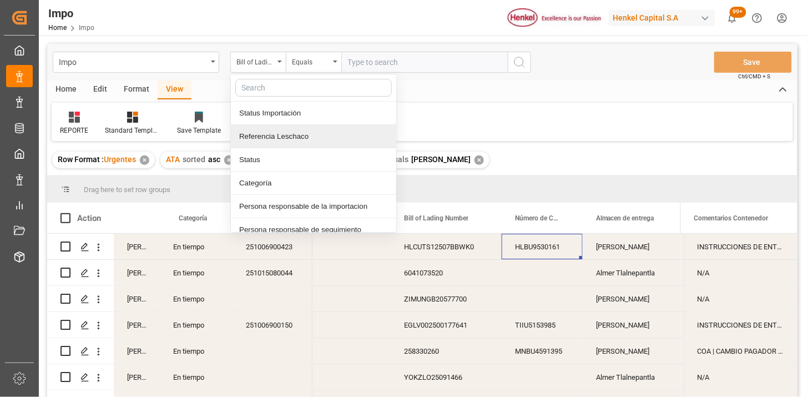
click at [284, 142] on div "Referencia Leschaco" at bounding box center [313, 136] width 165 height 23
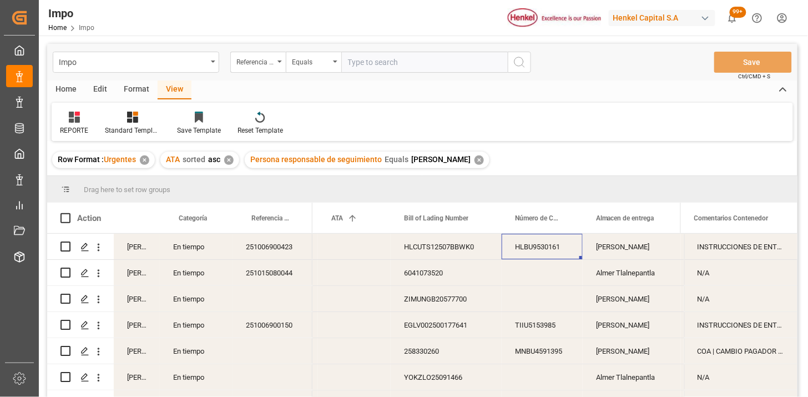
drag, startPoint x: 357, startPoint y: 69, endPoint x: 374, endPoint y: 71, distance: 16.7
click at [357, 69] on input "text" at bounding box center [424, 62] width 166 height 21
paste input "251006900078"
type input "251006900078"
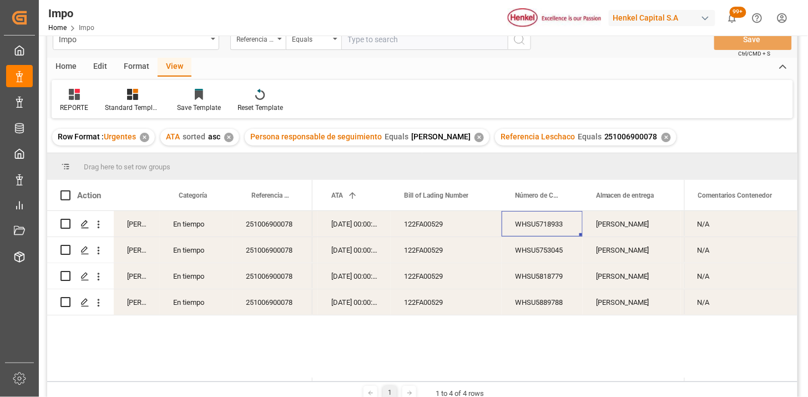
scroll to position [62, 0]
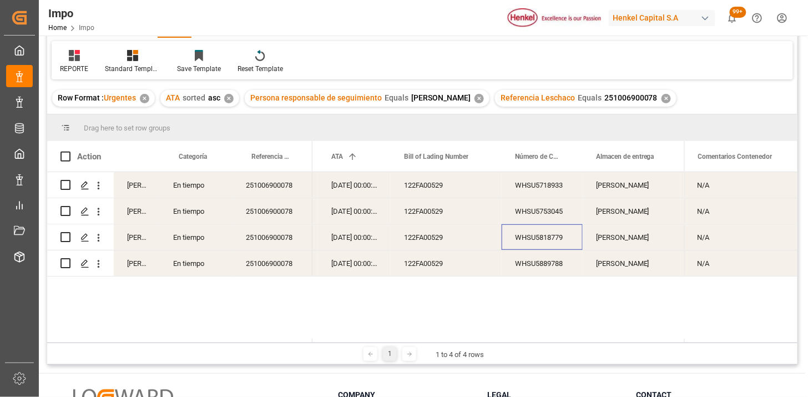
click at [538, 231] on div "WHSU5818779" at bounding box center [542, 237] width 81 height 26
drag, startPoint x: 101, startPoint y: 237, endPoint x: 110, endPoint y: 240, distance: 9.5
click at [102, 237] on icon "open menu" at bounding box center [99, 238] width 12 height 12
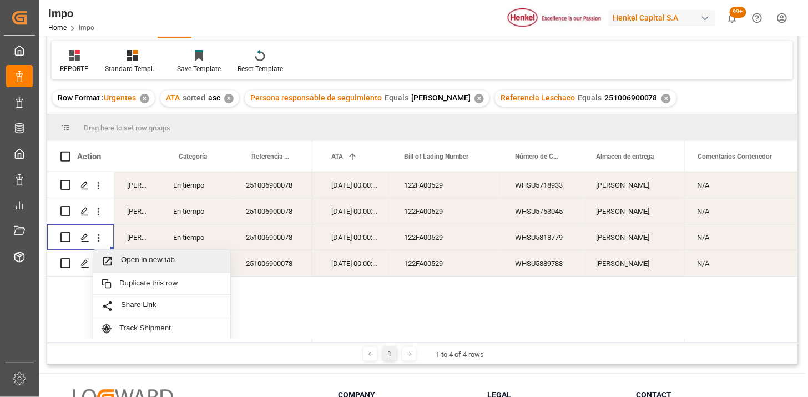
click at [141, 258] on span "Open in new tab" at bounding box center [171, 261] width 101 height 12
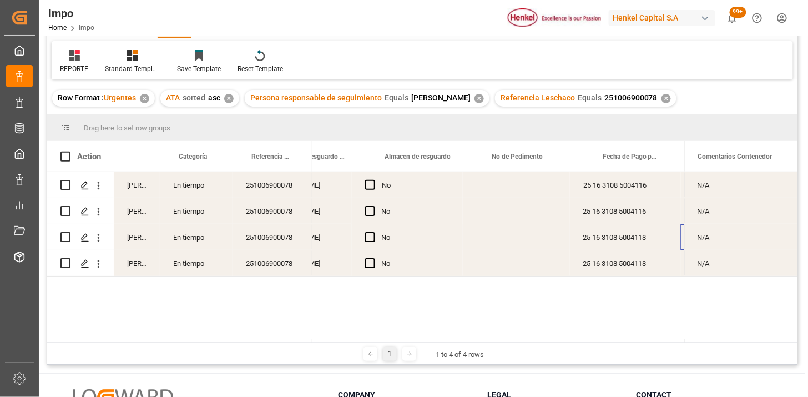
scroll to position [0, 631]
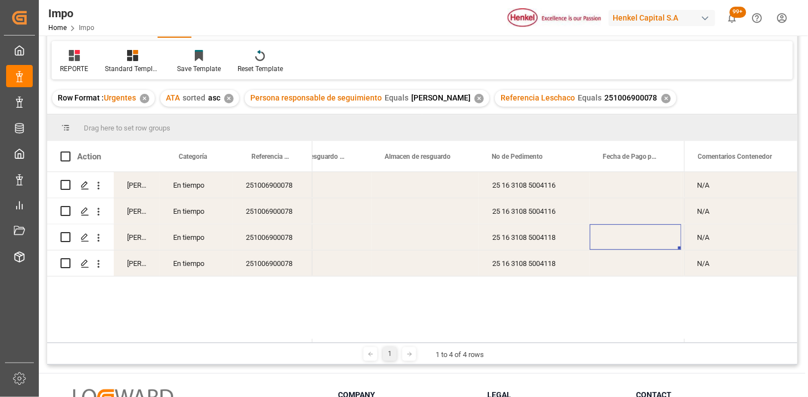
drag, startPoint x: 101, startPoint y: 261, endPoint x: 119, endPoint y: 272, distance: 20.7
click at [101, 262] on icon "open menu" at bounding box center [99, 264] width 12 height 12
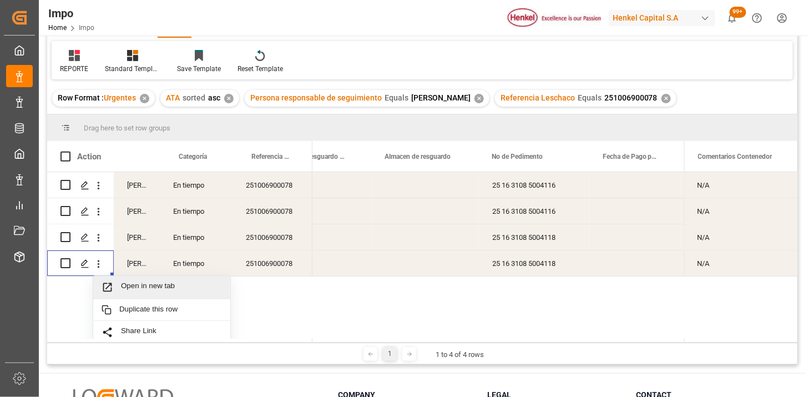
click at [148, 282] on span "Open in new tab" at bounding box center [171, 287] width 101 height 12
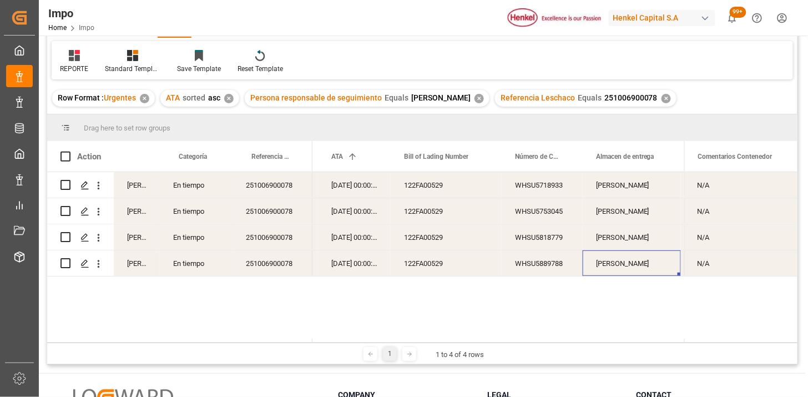
scroll to position [0, 211]
click at [513, 222] on div "WHSU5753045" at bounding box center [542, 211] width 81 height 26
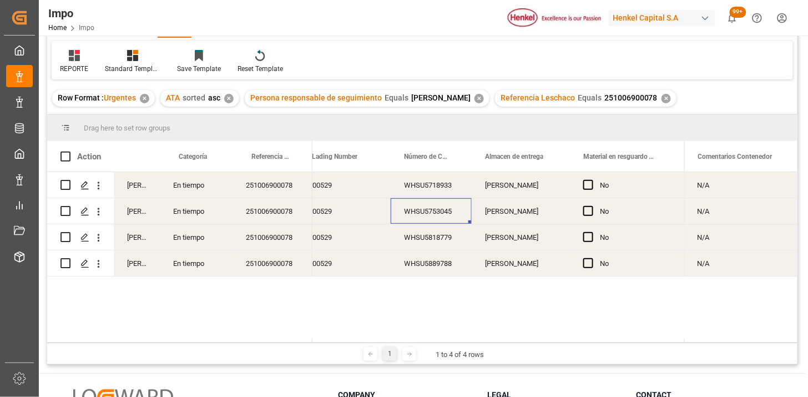
click at [100, 186] on icon "open menu" at bounding box center [99, 186] width 12 height 12
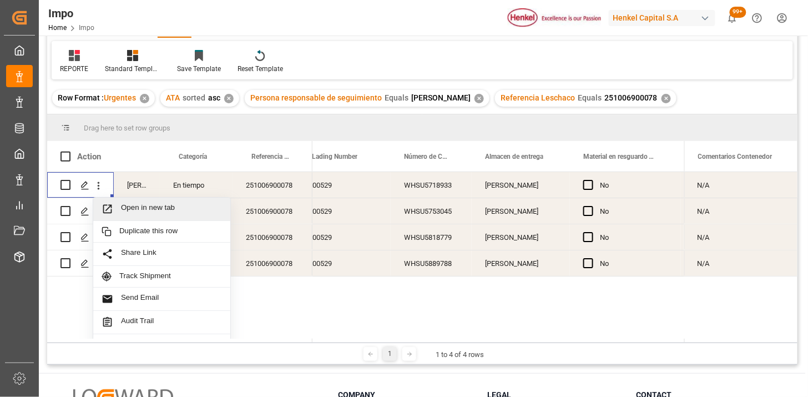
click at [124, 207] on span "Open in new tab" at bounding box center [171, 209] width 101 height 12
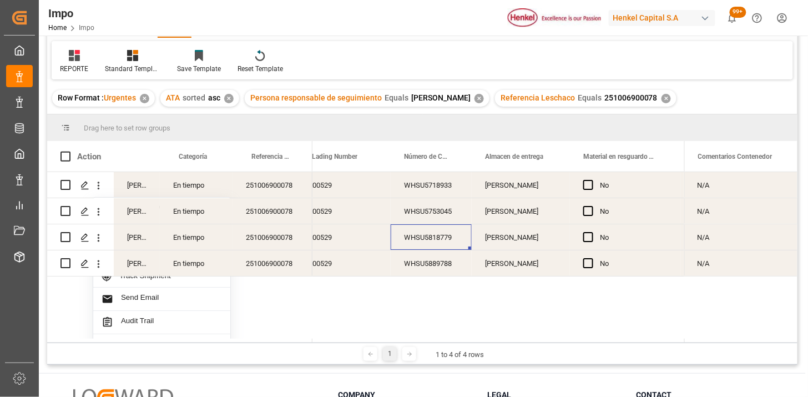
click at [445, 240] on div "WHSU5818779" at bounding box center [431, 237] width 81 height 26
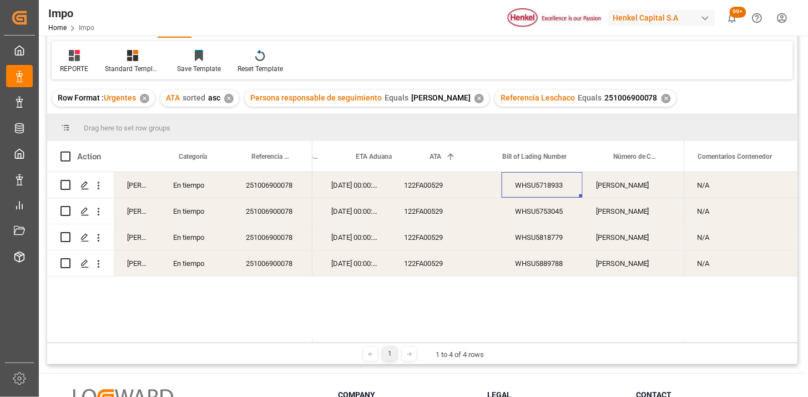
scroll to position [0, 211]
click at [102, 215] on icon "open menu" at bounding box center [99, 212] width 12 height 12
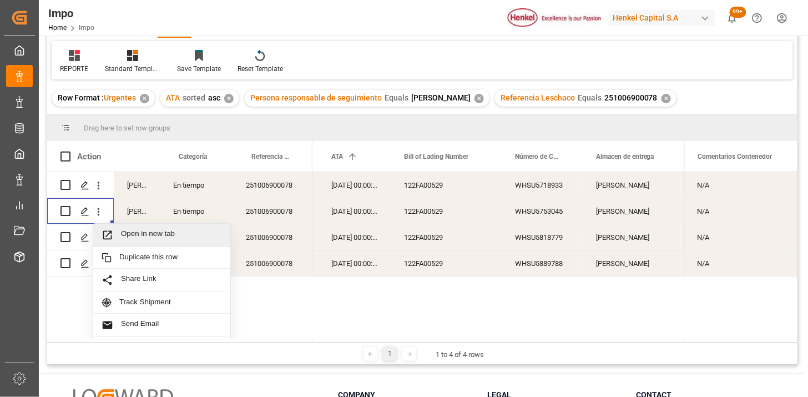
click at [128, 231] on span "Open in new tab" at bounding box center [171, 235] width 101 height 12
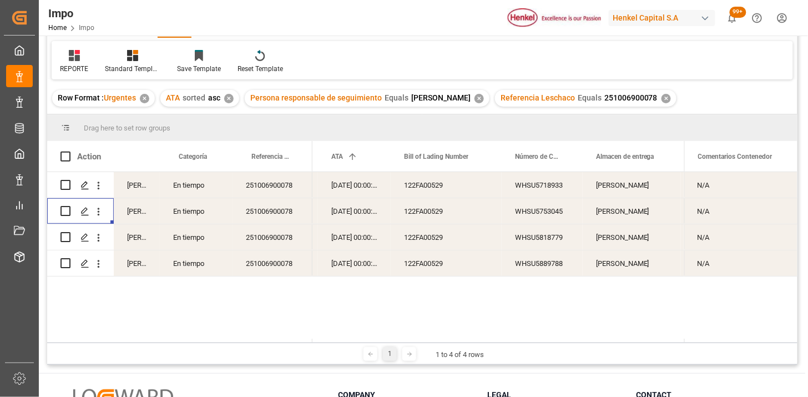
drag, startPoint x: 658, startPoint y: 92, endPoint x: 663, endPoint y: 100, distance: 9.7
click at [658, 92] on div "Referencia Leschaco Equals 251006900078 ✕" at bounding box center [585, 98] width 181 height 17
click at [663, 99] on div "✕" at bounding box center [666, 98] width 9 height 9
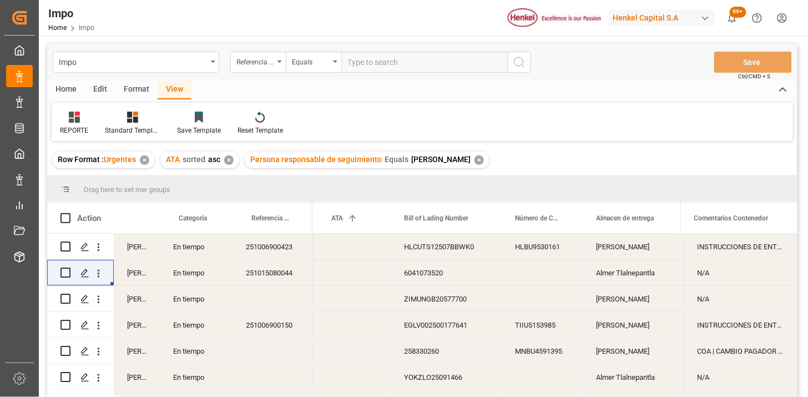
click at [350, 62] on input "text" at bounding box center [424, 62] width 166 height 21
paste input "251015080062"
type input "251015080062"
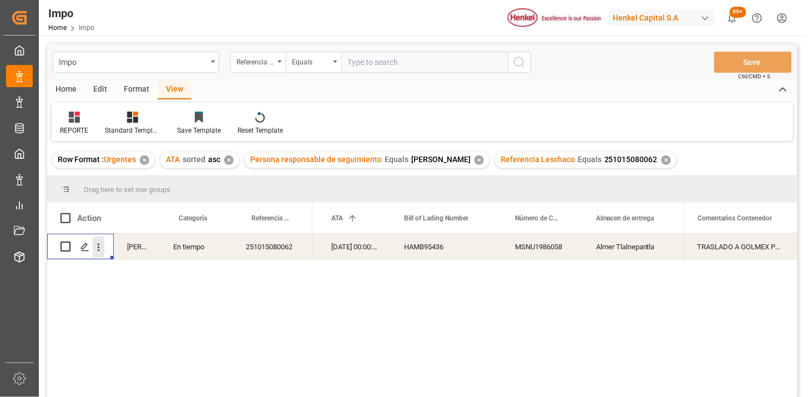
click at [97, 252] on icon "open menu" at bounding box center [99, 247] width 12 height 12
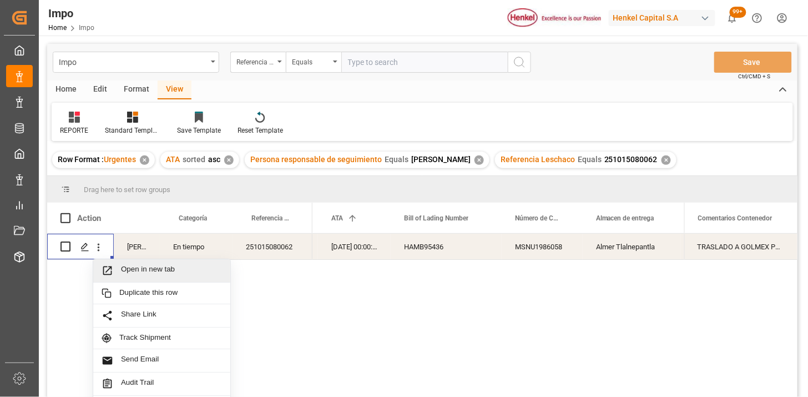
click at [114, 269] on span "Press SPACE to select this row." at bounding box center [111, 271] width 19 height 12
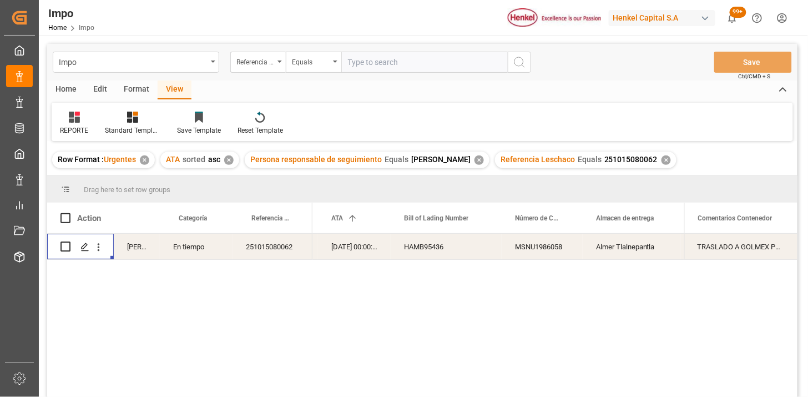
click at [381, 64] on input "text" at bounding box center [424, 62] width 166 height 21
paste input "251006900147"
type input "251006900147"
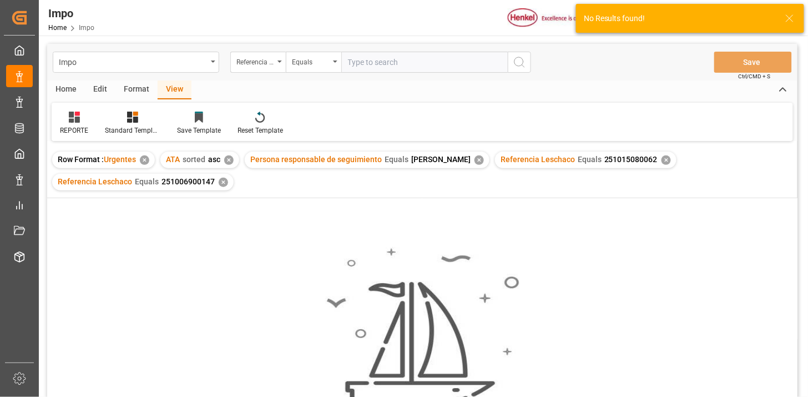
click at [662, 159] on div "✕" at bounding box center [666, 159] width 9 height 9
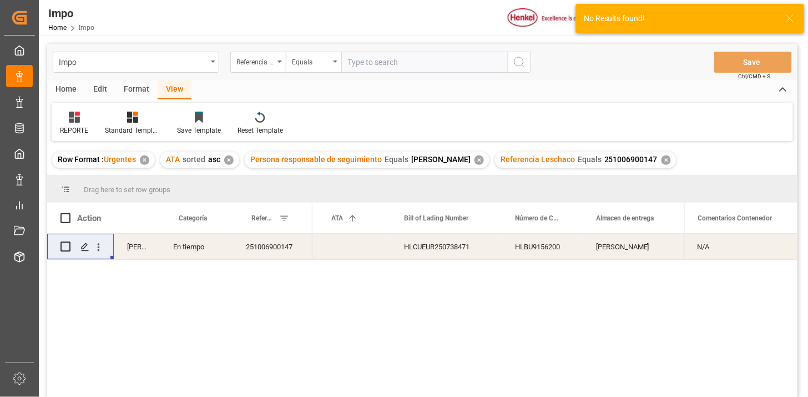
click at [489, 248] on div "HLCUEUR250738471" at bounding box center [446, 247] width 111 height 26
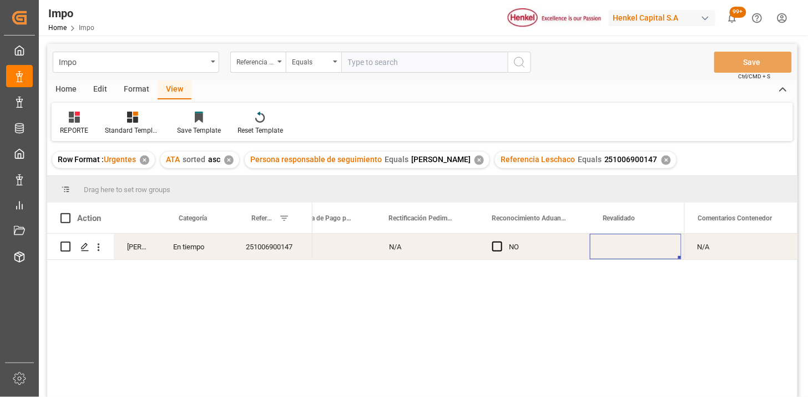
scroll to position [0, 1020]
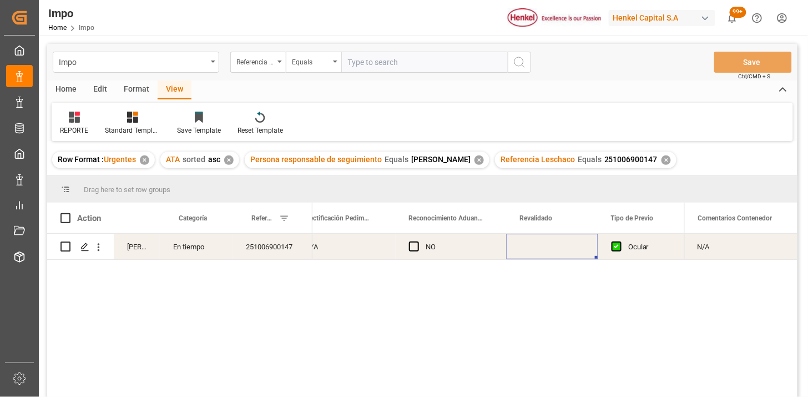
click at [534, 247] on div "Press SPACE to select this row." at bounding box center [553, 247] width 92 height 26
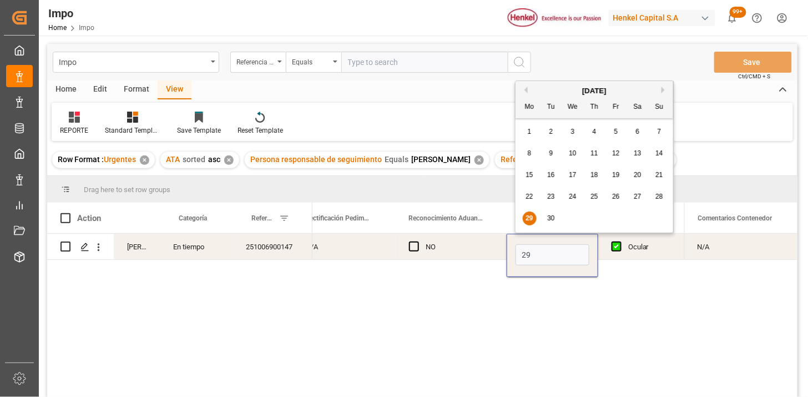
type input "[DATE]"
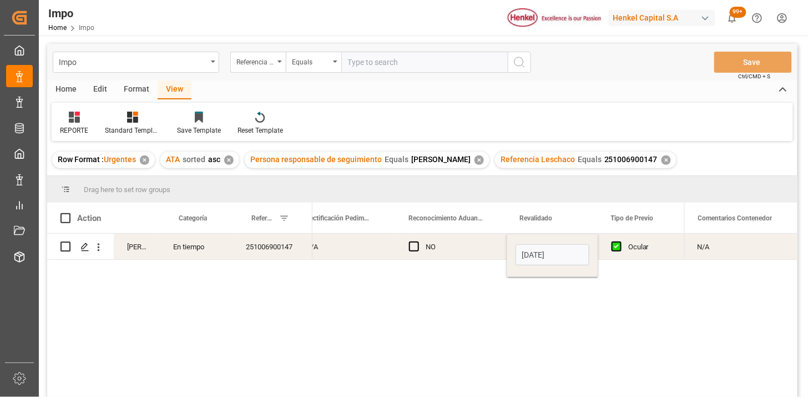
click at [447, 247] on div "NO" at bounding box center [460, 247] width 68 height 26
drag, startPoint x: 194, startPoint y: 243, endPoint x: 184, endPoint y: 248, distance: 11.2
click at [193, 243] on div "En tiempo" at bounding box center [196, 247] width 73 height 26
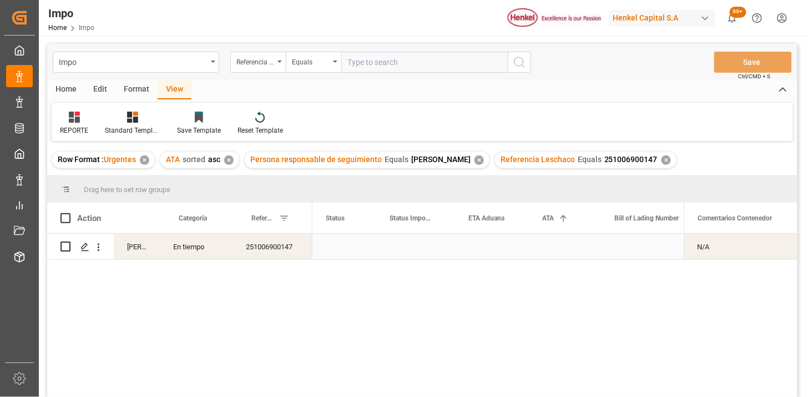
scroll to position [0, 0]
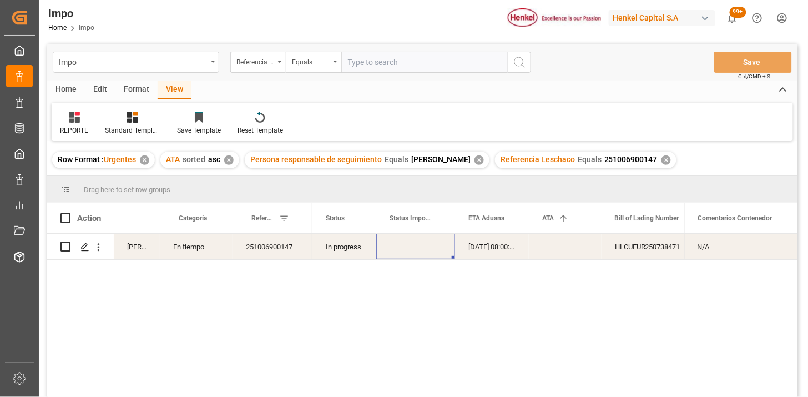
click at [663, 163] on div "Referencia Leschaco Equals 251006900147 ✕" at bounding box center [585, 160] width 181 height 17
click at [665, 158] on div "Referencia Leschaco Equals 251006900147 ✕" at bounding box center [585, 160] width 181 height 17
click at [662, 161] on div "✕" at bounding box center [666, 159] width 9 height 9
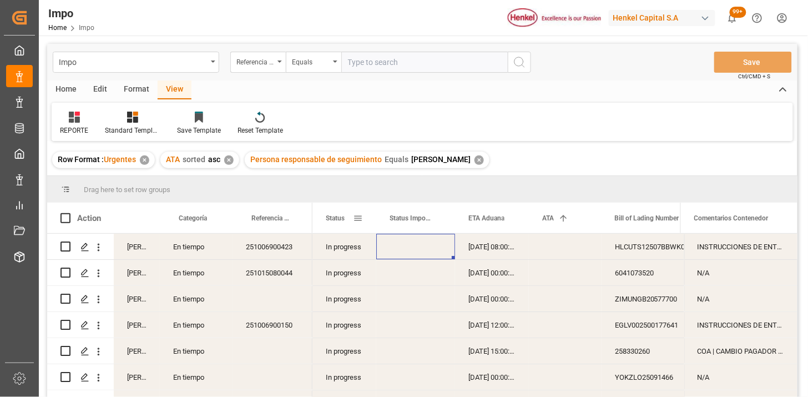
click at [359, 220] on span at bounding box center [358, 218] width 10 height 10
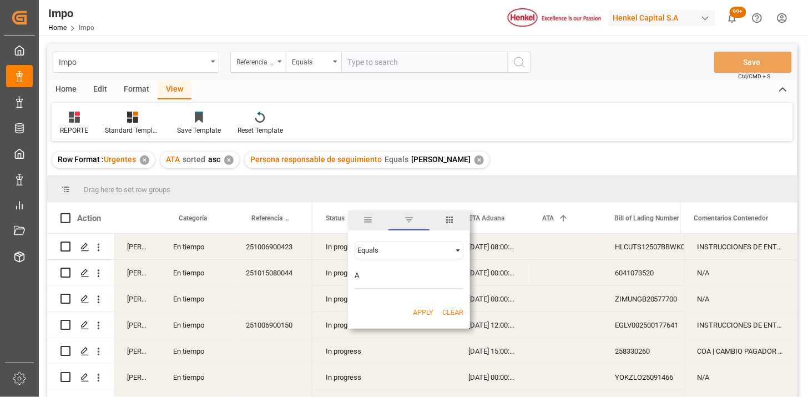
type input "Arrived"
click at [420, 315] on button "Apply" at bounding box center [423, 312] width 21 height 11
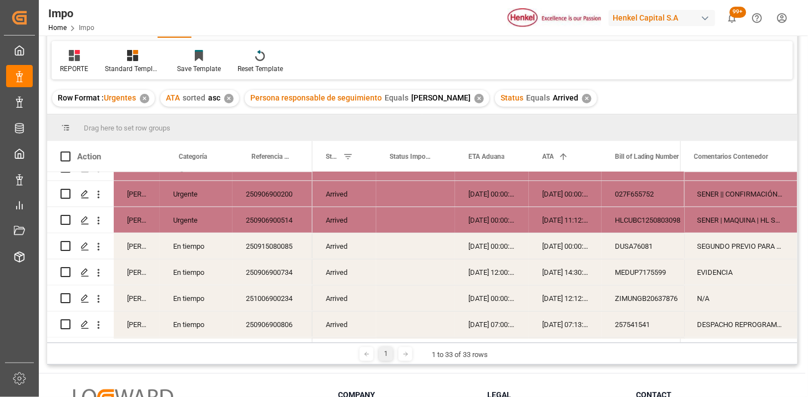
scroll to position [62, 0]
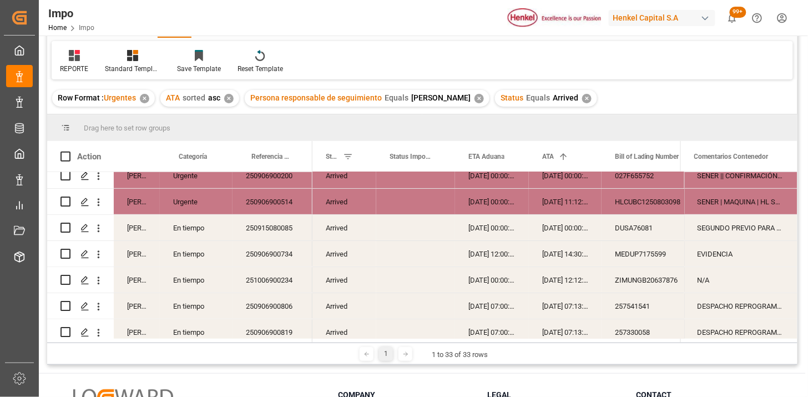
click at [265, 219] on div "250915080085" at bounding box center [273, 228] width 80 height 26
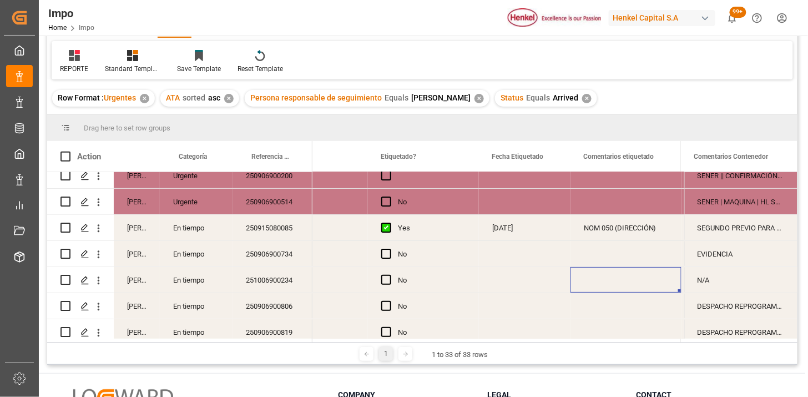
scroll to position [0, 0]
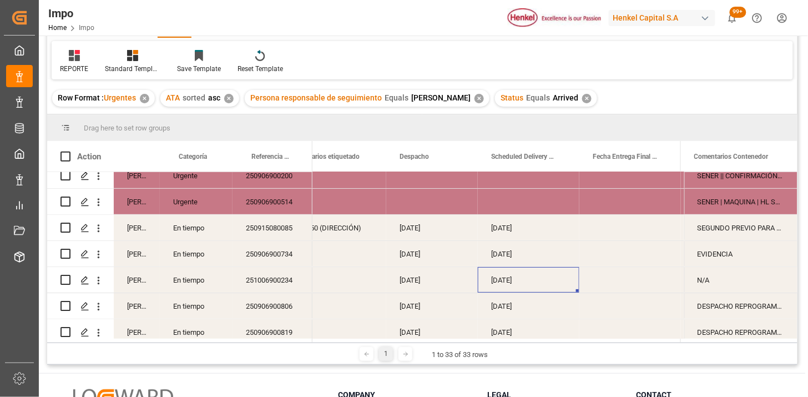
click at [545, 289] on div "[DATE]" at bounding box center [529, 280] width 102 height 26
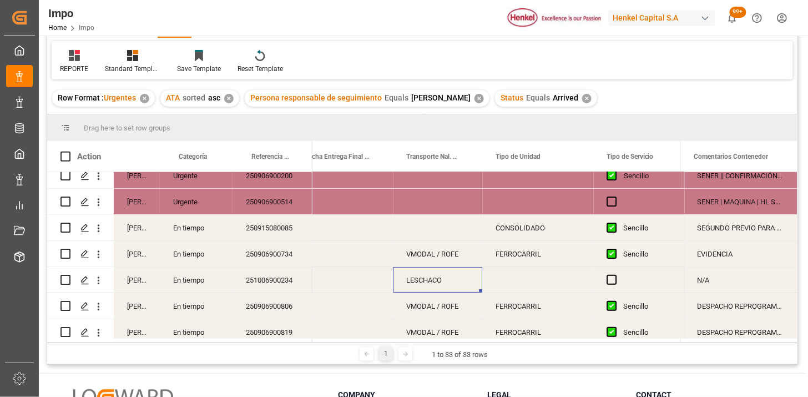
click at [456, 284] on div "LESCHACO" at bounding box center [437, 280] width 89 height 26
click at [454, 284] on input "LESCHACO" at bounding box center [438, 286] width 72 height 21
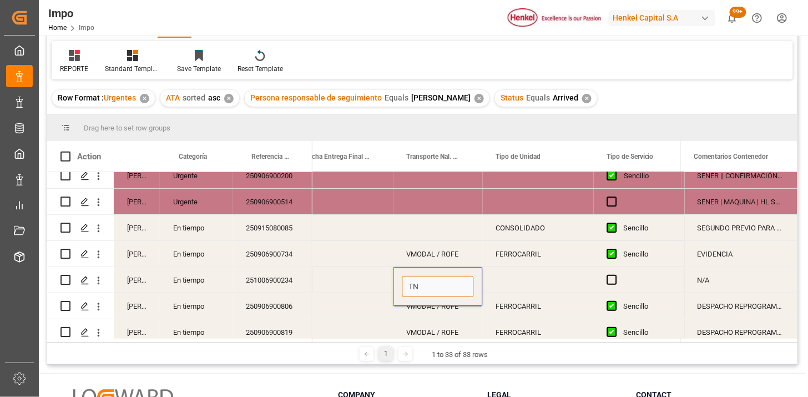
type input "TNC"
click at [517, 278] on div "Press SPACE to select this row." at bounding box center [538, 280] width 111 height 26
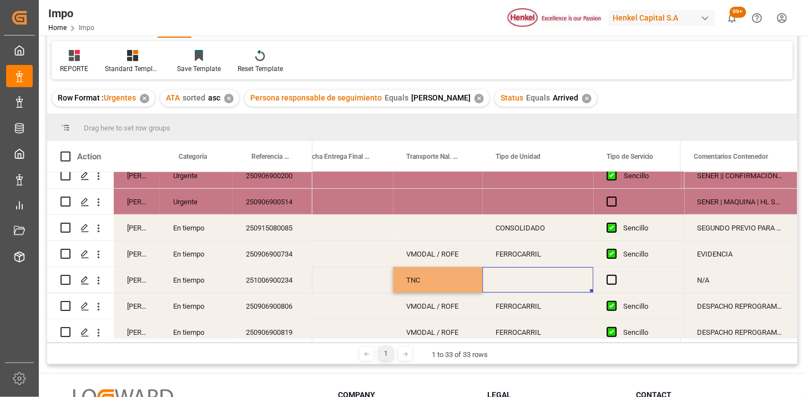
click at [517, 278] on div "Press SPACE to select this row." at bounding box center [538, 280] width 111 height 26
click at [517, 278] on input "Press SPACE to select this row." at bounding box center [538, 286] width 93 height 21
type input "TRAILER"
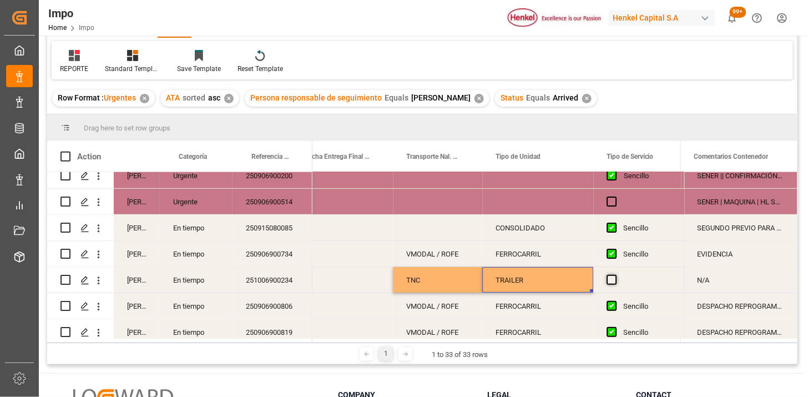
click at [611, 279] on span "Press SPACE to select this row." at bounding box center [612, 280] width 10 height 10
click at [615, 275] on input "Press SPACE to select this row." at bounding box center [615, 275] width 0 height 0
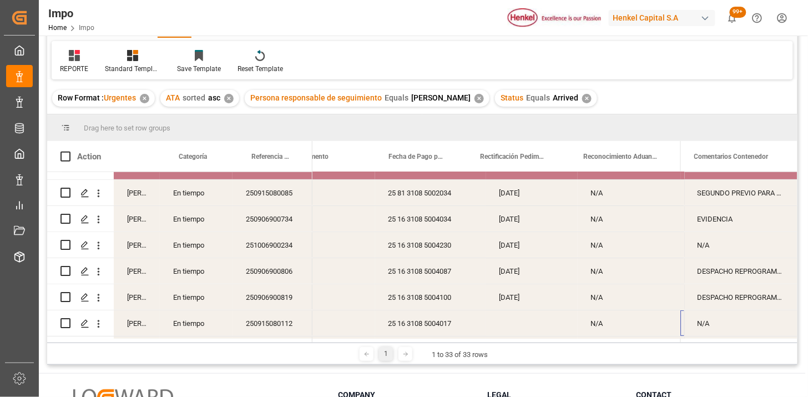
scroll to position [0, 846]
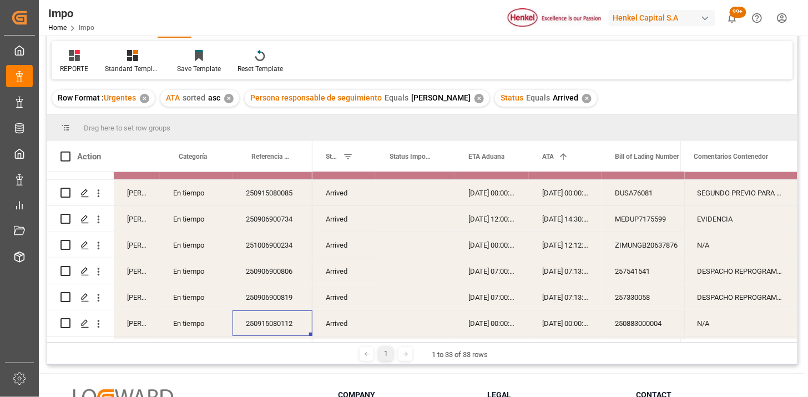
drag, startPoint x: 398, startPoint y: 264, endPoint x: 269, endPoint y: 321, distance: 141.4
click at [269, 321] on div "250915080112" at bounding box center [273, 323] width 80 height 26
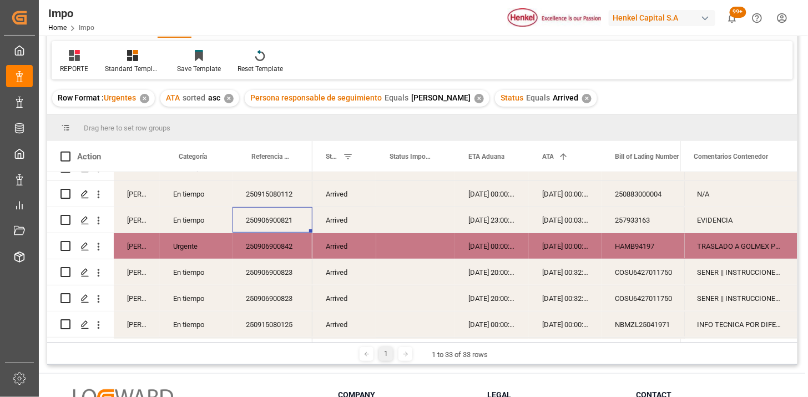
scroll to position [246, 0]
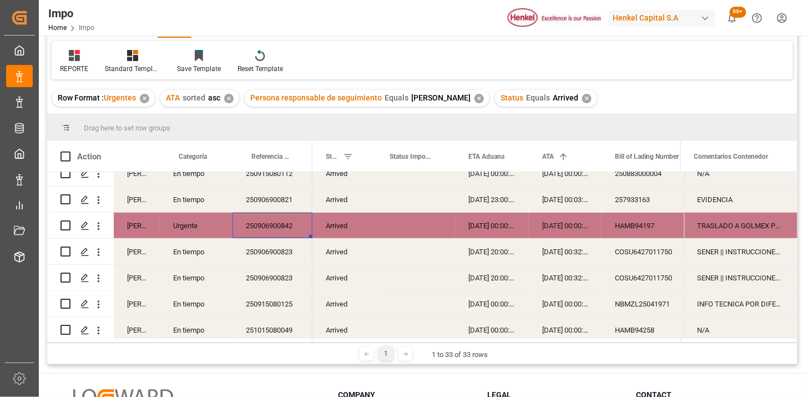
click at [296, 226] on div "250906900842" at bounding box center [273, 226] width 80 height 26
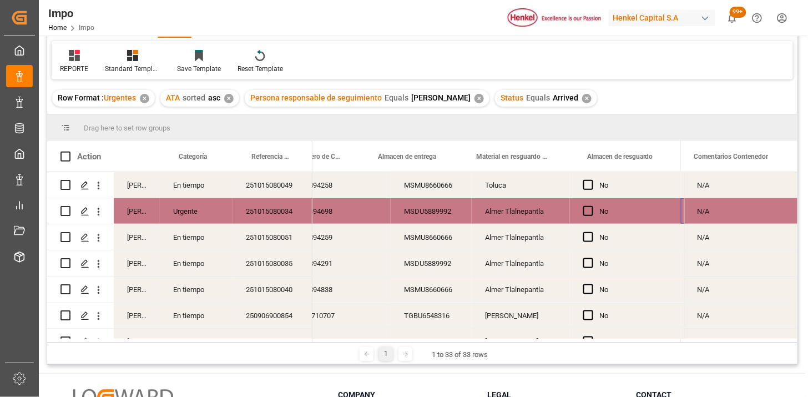
scroll to position [0, 429]
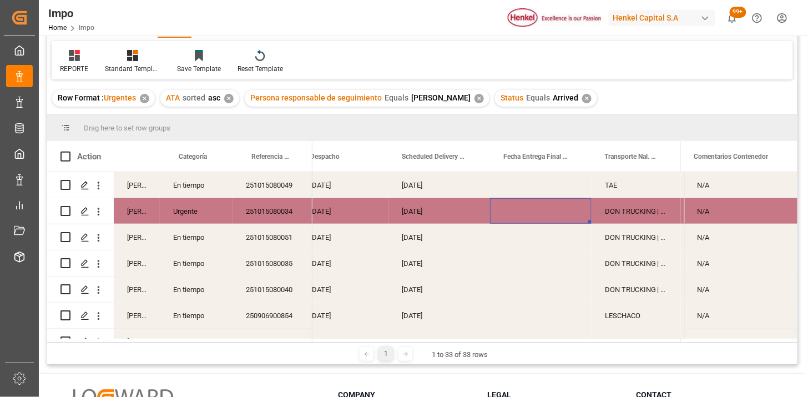
click at [534, 211] on div "Press SPACE to select this row." at bounding box center [541, 211] width 102 height 26
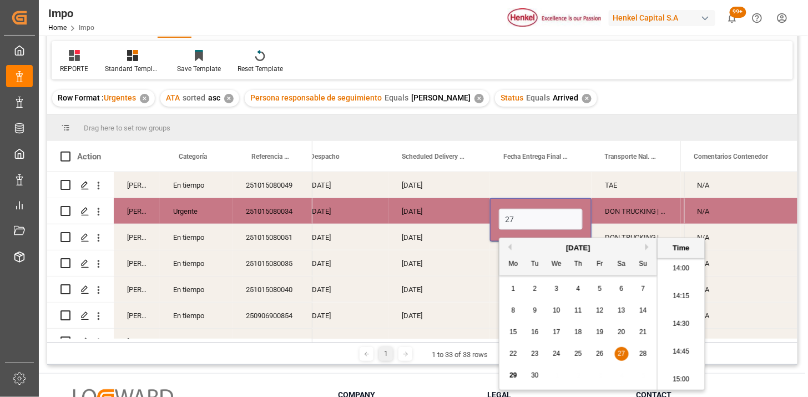
type input "27-09-2025 00:00"
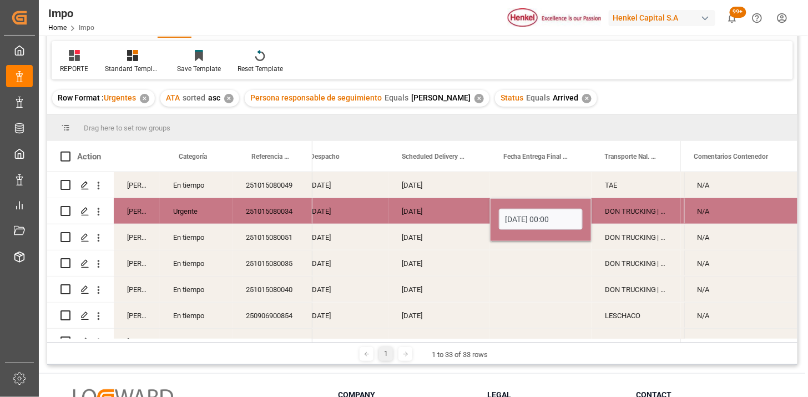
click at [614, 215] on div "DON TRUCKING | CAJA 40" at bounding box center [636, 211] width 89 height 26
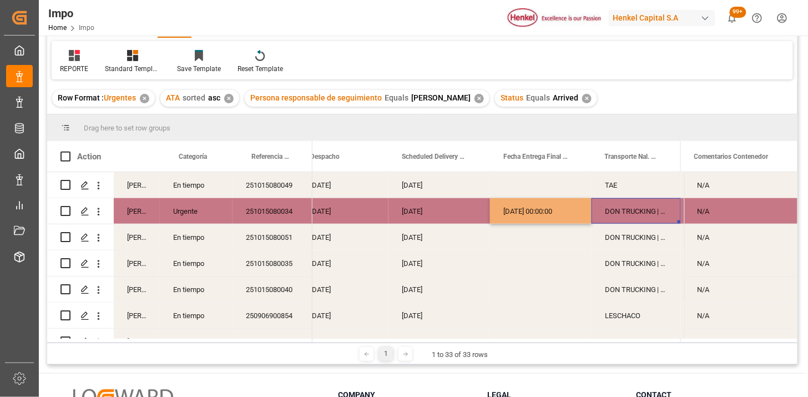
click at [628, 210] on div "DON TRUCKING | CAJA 40" at bounding box center [636, 211] width 89 height 26
click at [629, 210] on div "DON TRUCKING | CAJA 40" at bounding box center [636, 211] width 89 height 26
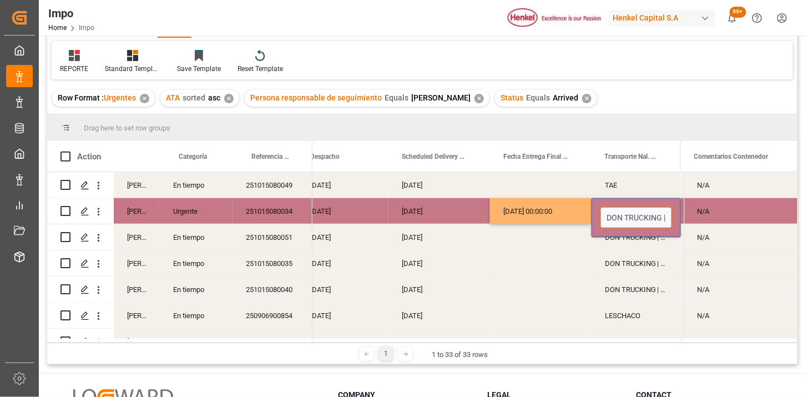
click at [661, 216] on input "DON TRUCKING | CAJA 40" at bounding box center [636, 217] width 72 height 21
click at [281, 208] on div "251015080034" at bounding box center [273, 211] width 80 height 26
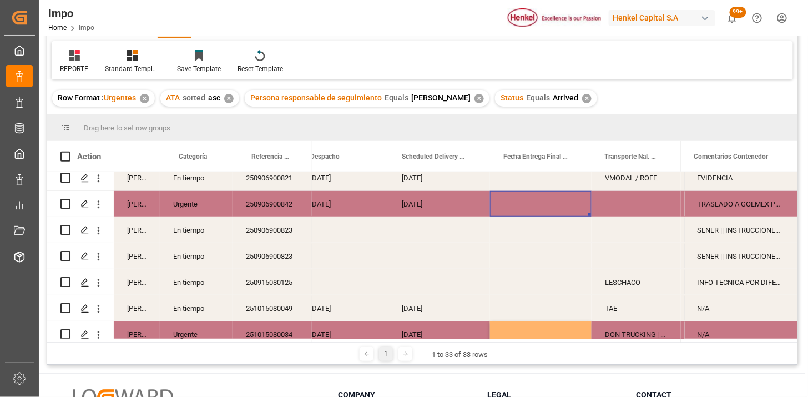
click at [537, 202] on div "Press SPACE to select this row." at bounding box center [541, 204] width 102 height 26
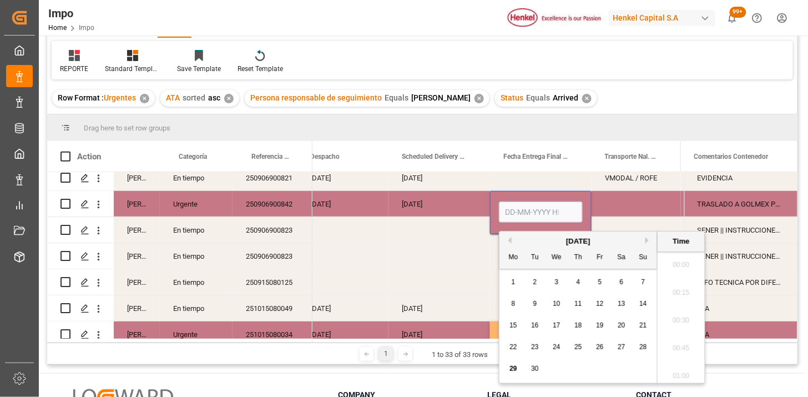
click at [537, 202] on input "Press SPACE to select this row." at bounding box center [541, 211] width 84 height 21
click at [433, 218] on div "Sencillo Sencillo Sencillo NOM 050 (DIRECCIÓN) 25-09-2025 01-10-2025 CONSOLIDAD…" at bounding box center [162, 334] width 3319 height 861
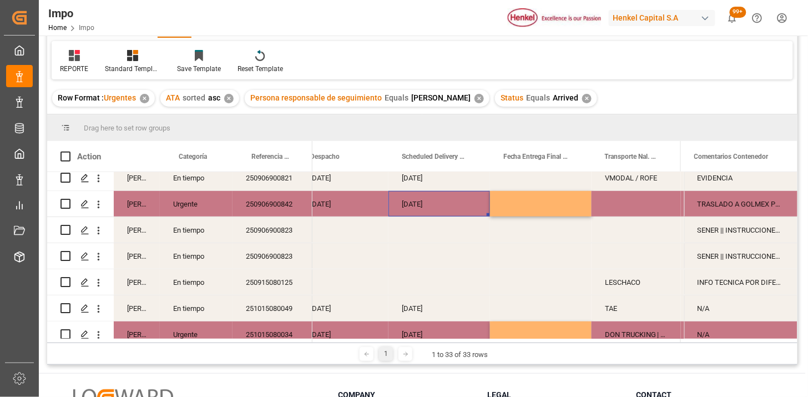
click at [418, 202] on div "27-09-2025" at bounding box center [439, 204] width 102 height 26
click at [629, 204] on div "Press SPACE to select this row." at bounding box center [636, 204] width 89 height 26
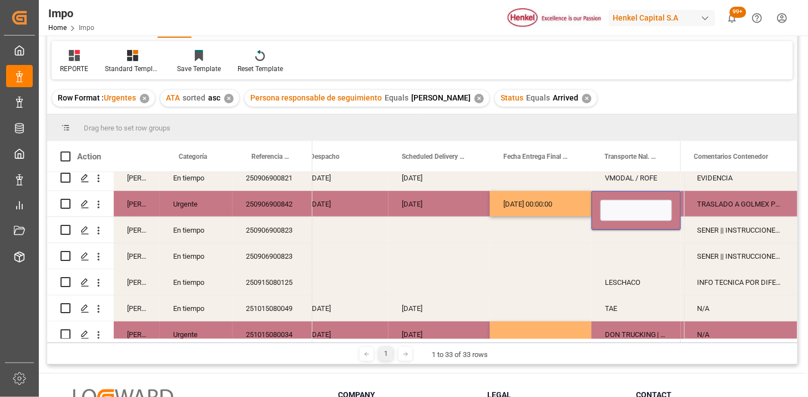
click at [629, 204] on input "Press SPACE to select this row." at bounding box center [636, 210] width 72 height 21
type input "HH TRANSPORTES"
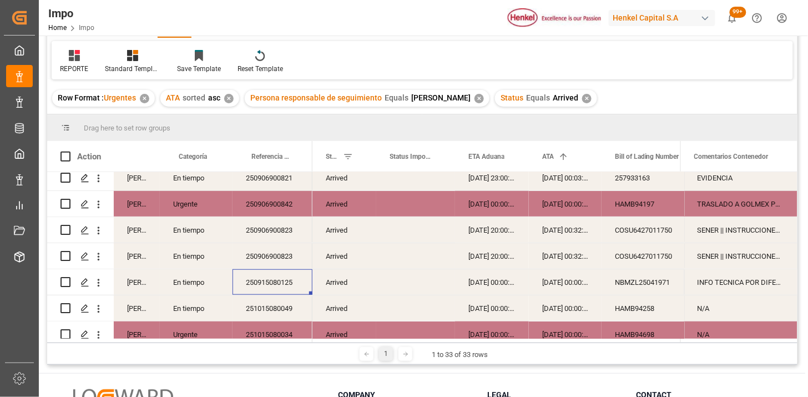
click at [548, 284] on div "17-09-2025 00:00:00" at bounding box center [565, 282] width 73 height 26
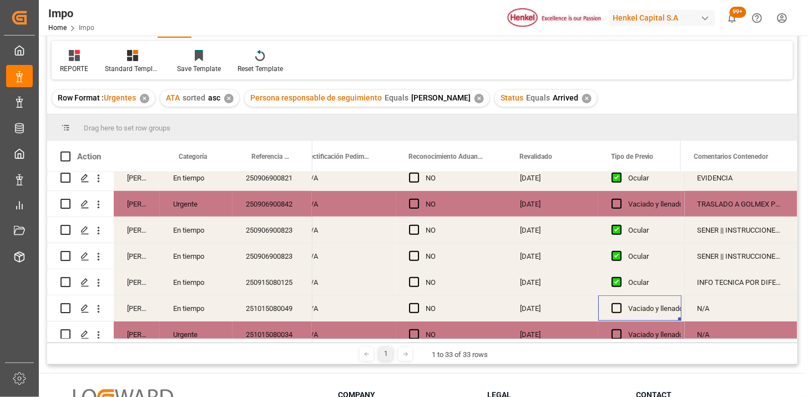
scroll to position [0, 1112]
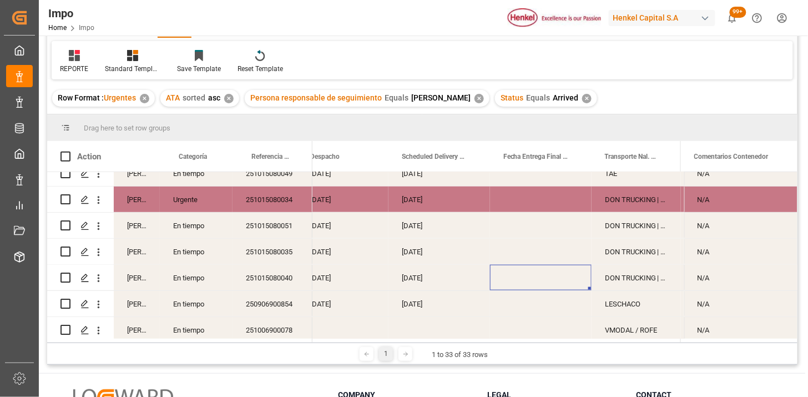
click at [549, 270] on div "Press SPACE to select this row." at bounding box center [541, 278] width 102 height 26
click at [420, 200] on div "[DATE]" at bounding box center [439, 199] width 102 height 26
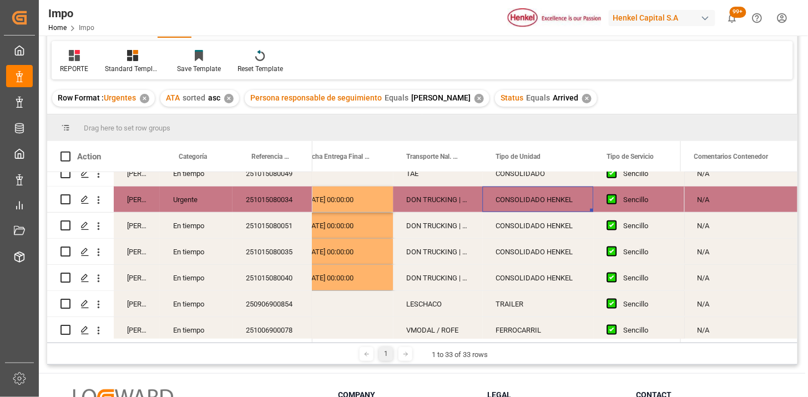
click at [549, 203] on div "CONSOLIDADO HENKEL" at bounding box center [538, 199] width 111 height 26
click at [450, 203] on div "DON TRUCKING | CAJA 40" at bounding box center [437, 199] width 89 height 26
click at [448, 204] on input "DON TRUCKING | CAJA 40" at bounding box center [438, 205] width 72 height 21
type input "DON TRUCKING"
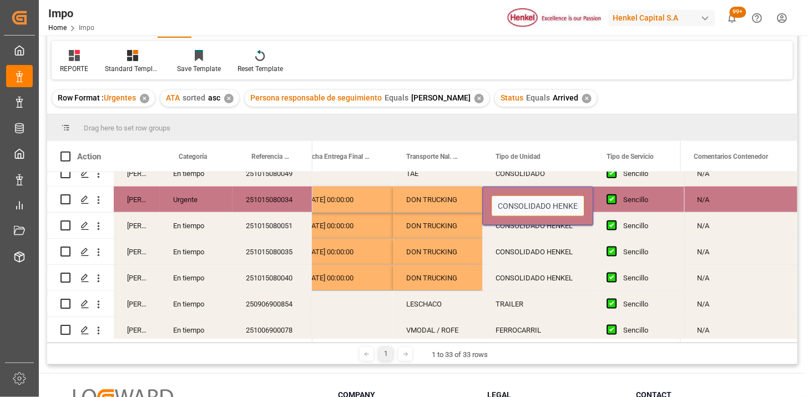
click at [529, 204] on input "CONSOLIDADO HENKEL" at bounding box center [538, 205] width 93 height 21
paste input "| CAJA 40"
type input "CONSOLIDADO HENKEL | CAJA 40"
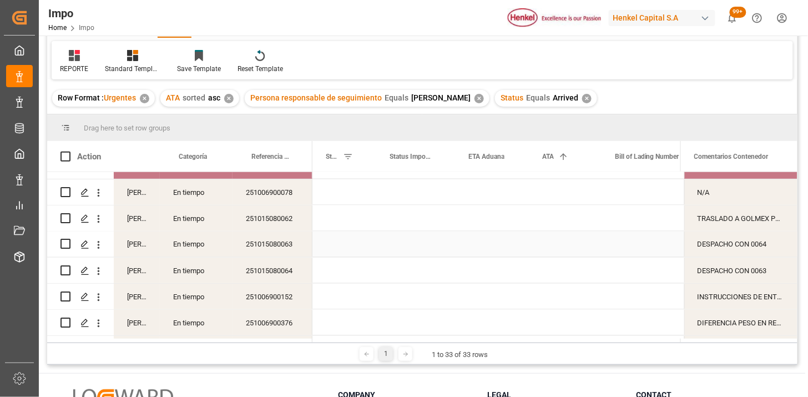
scroll to position [0, 0]
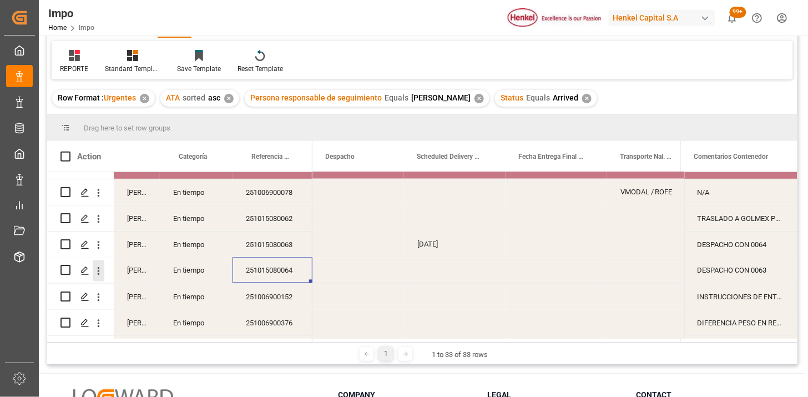
click at [103, 270] on icon "open menu" at bounding box center [99, 271] width 12 height 12
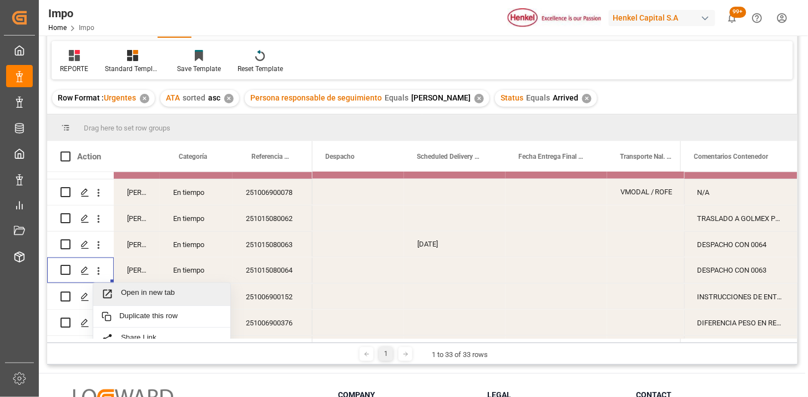
click at [126, 287] on div "Open in new tab" at bounding box center [161, 294] width 137 height 23
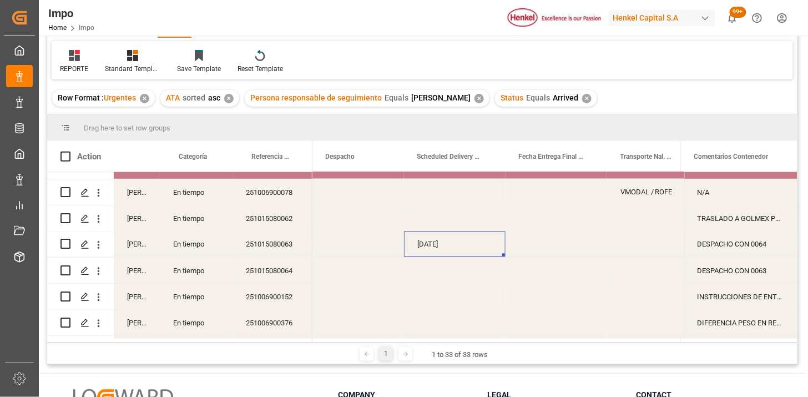
click at [412, 248] on div "01-10-2025" at bounding box center [455, 244] width 102 height 26
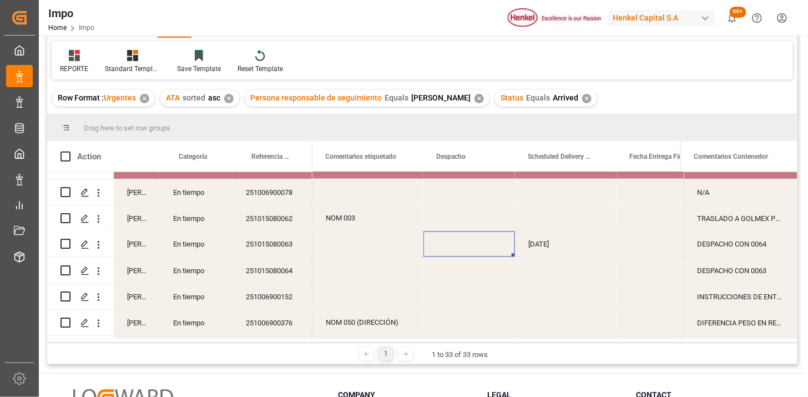
click at [462, 246] on div "Press SPACE to select this row." at bounding box center [469, 244] width 92 height 26
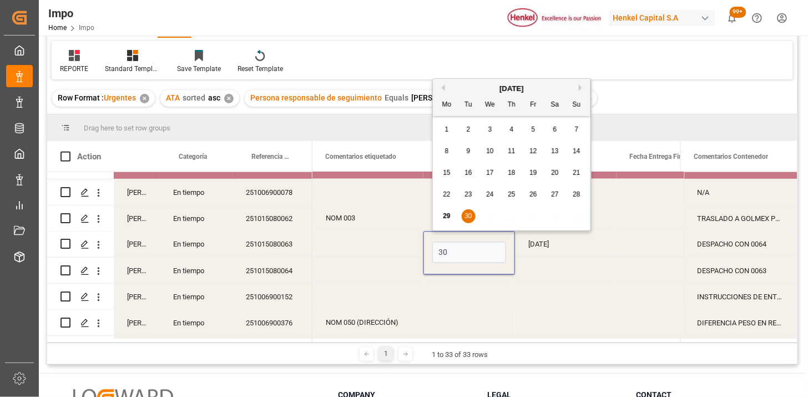
type input "30-09-2025"
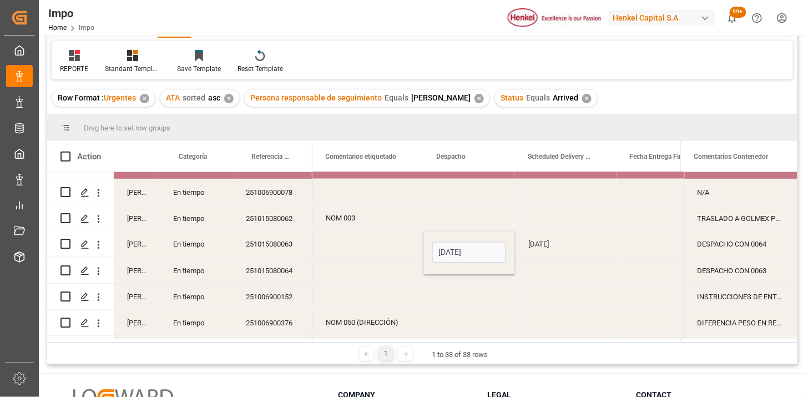
click at [280, 248] on div "251015080063" at bounding box center [273, 244] width 80 height 26
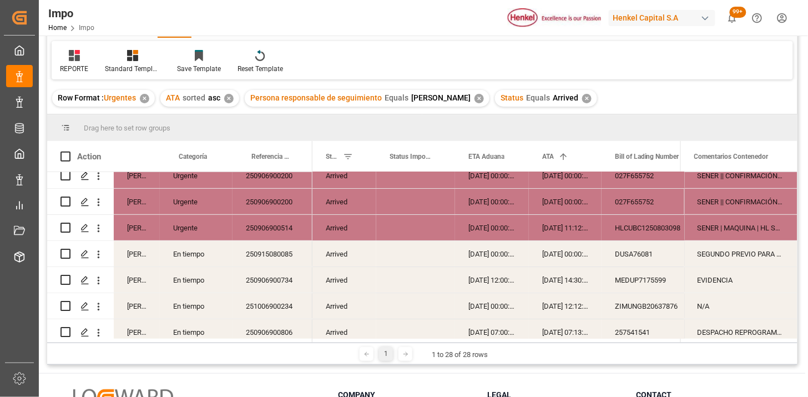
scroll to position [0, 0]
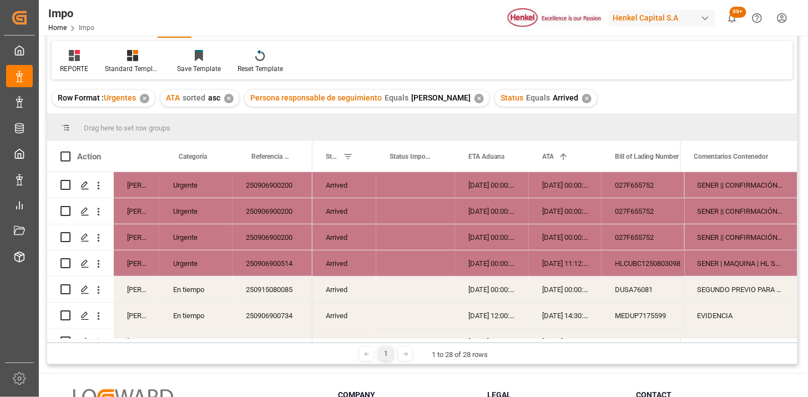
click at [582, 97] on div "✕" at bounding box center [586, 98] width 9 height 9
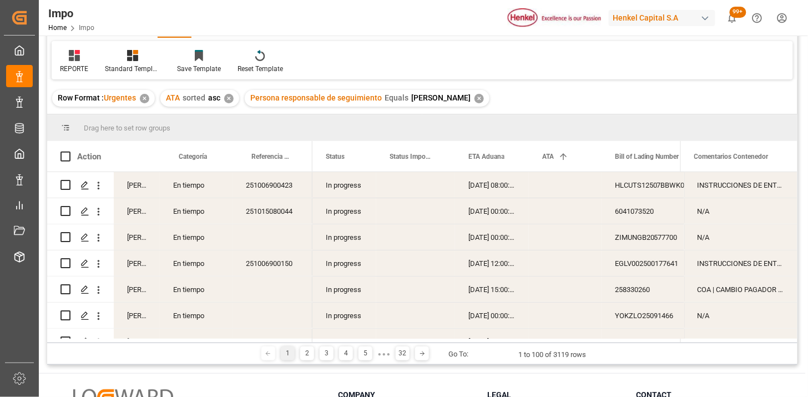
click at [352, 193] on div "In progress" at bounding box center [344, 185] width 64 height 26
click at [359, 159] on span at bounding box center [358, 157] width 10 height 10
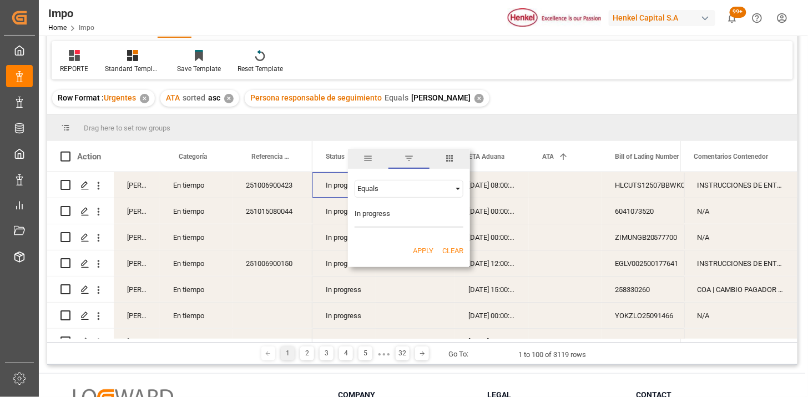
type input "In progress"
drag, startPoint x: 420, startPoint y: 246, endPoint x: 411, endPoint y: 246, distance: 9.4
click at [422, 246] on button "Apply" at bounding box center [423, 250] width 21 height 11
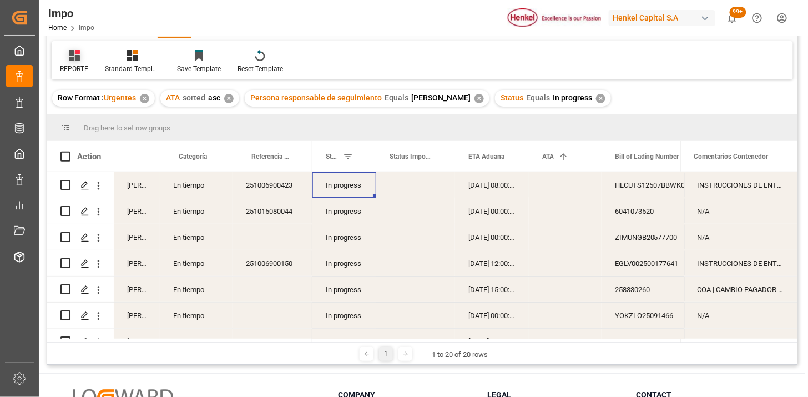
click at [70, 58] on icon at bounding box center [74, 55] width 11 height 11
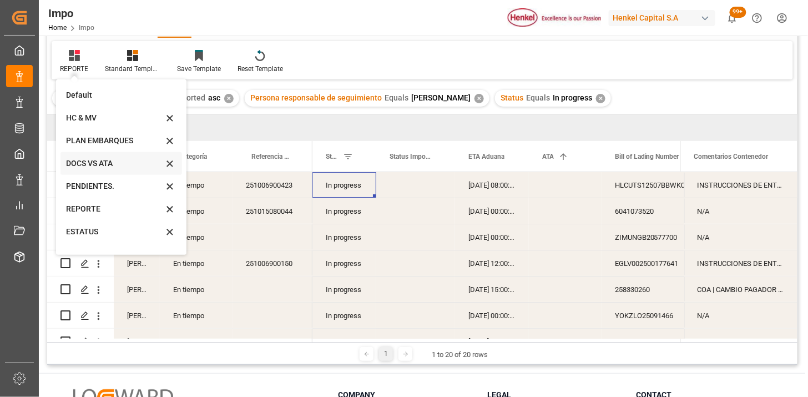
scroll to position [61, 0]
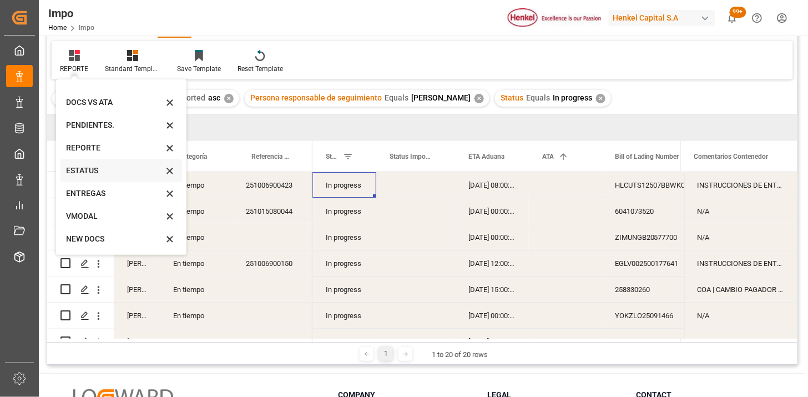
click at [104, 174] on div "ESTATUS" at bounding box center [114, 171] width 97 height 12
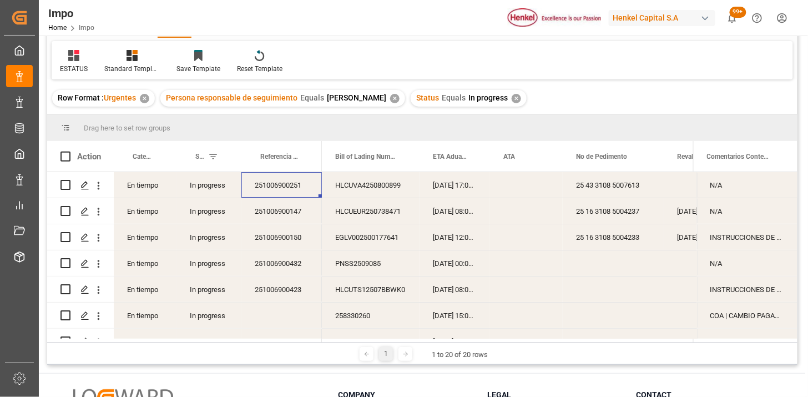
click at [286, 193] on div "251006900251" at bounding box center [281, 185] width 80 height 26
click at [436, 155] on span "ETA Aduana" at bounding box center [450, 157] width 34 height 8
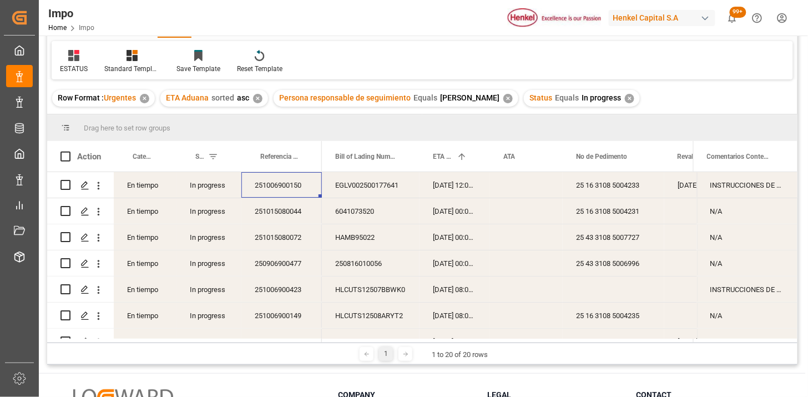
click at [280, 191] on div "251006900150" at bounding box center [281, 185] width 80 height 26
click at [438, 187] on div "22-09-2025 12:00:00" at bounding box center [455, 185] width 70 height 26
click at [514, 185] on div "Press SPACE to select this row." at bounding box center [526, 185] width 73 height 26
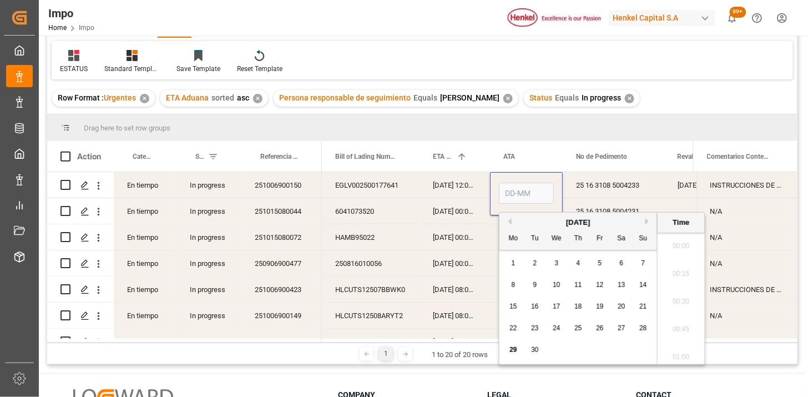
scroll to position [1585, 0]
type input "29-09-2025 00:00"
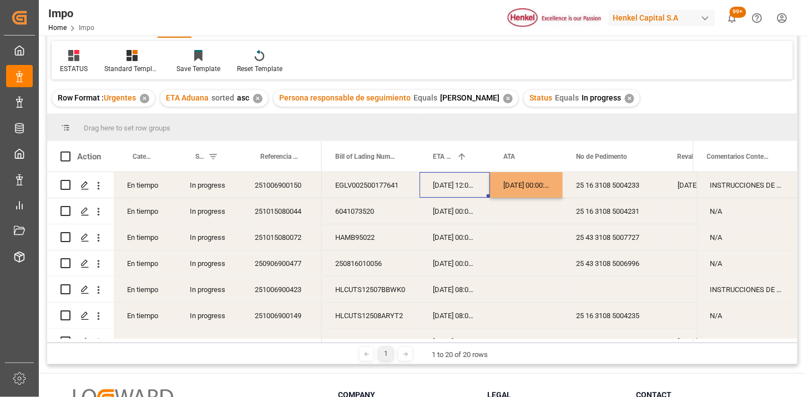
click at [474, 185] on div "22-09-2025 12:00:00" at bounding box center [455, 185] width 70 height 26
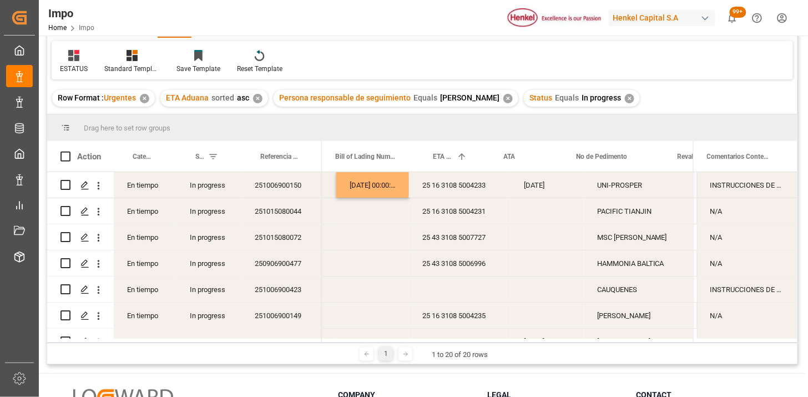
scroll to position [0, 0]
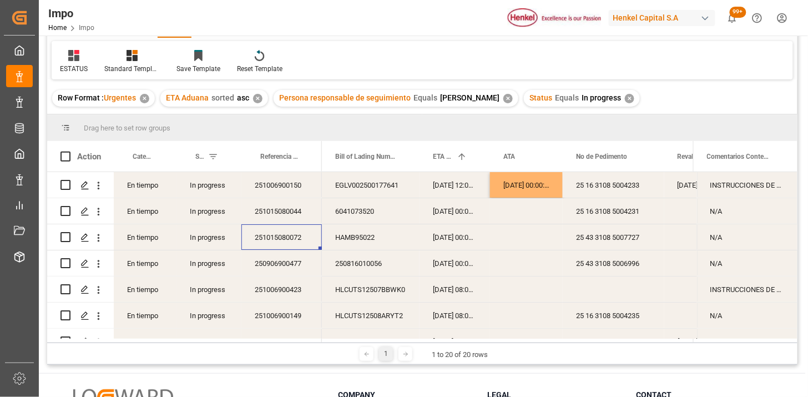
click at [446, 215] on div "30-09-2025 00:00:00" at bounding box center [455, 211] width 70 height 26
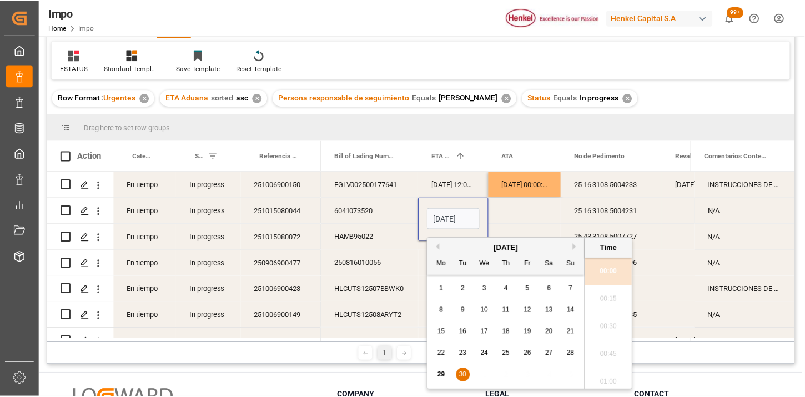
scroll to position [0, 38]
click at [446, 215] on input "30-09-2025 00:00" at bounding box center [454, 219] width 53 height 21
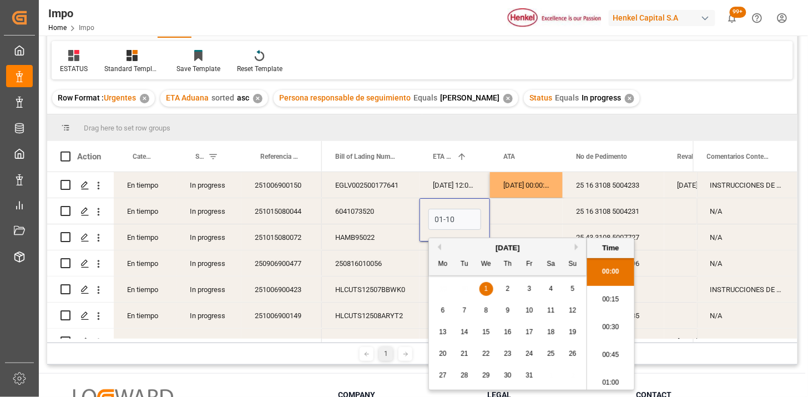
type input "01-10-2025 00:00"
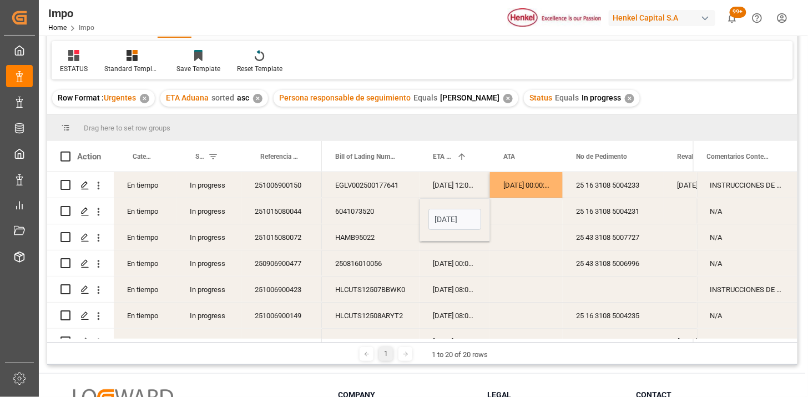
click at [274, 241] on div "251015080072" at bounding box center [281, 237] width 80 height 26
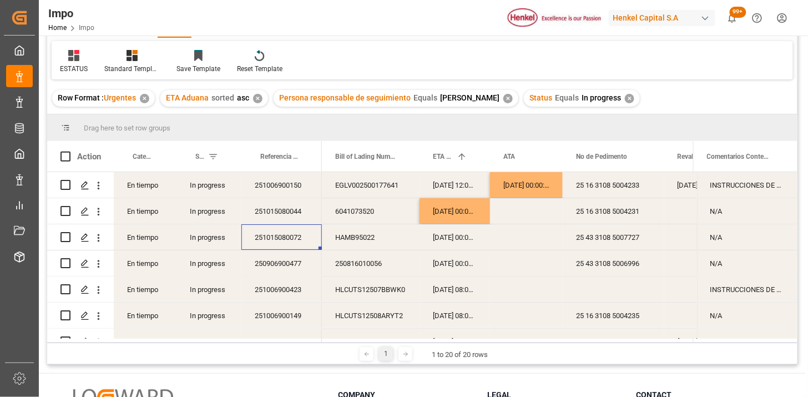
click at [457, 240] on div "02-10-2025 00:00:00" at bounding box center [455, 237] width 70 height 26
click at [457, 241] on div "02-10-2025 00:00:00" at bounding box center [455, 237] width 70 height 26
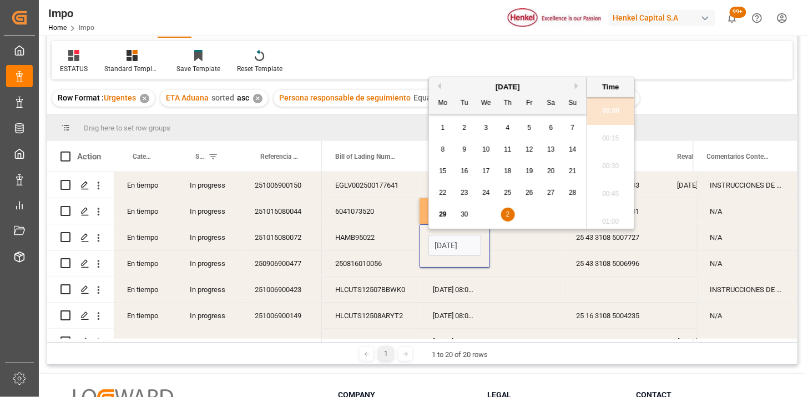
click at [457, 241] on input "02-10-2025 00:00" at bounding box center [454, 245] width 53 height 21
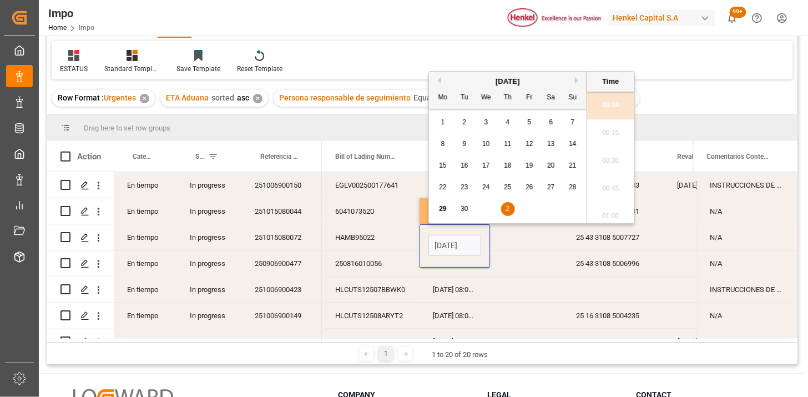
scroll to position [1585, 0]
type input "9"
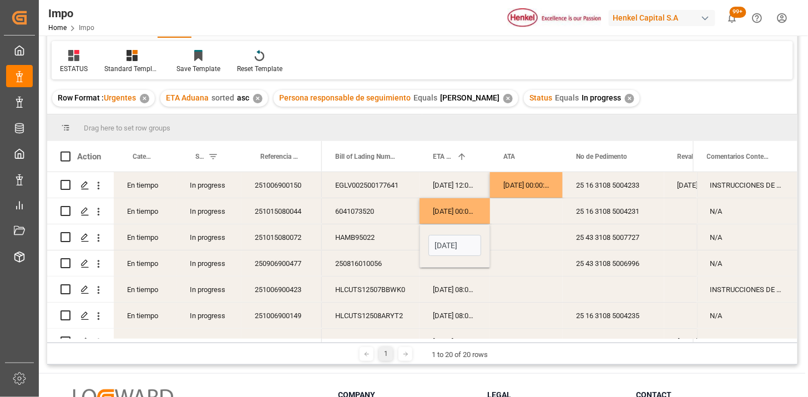
click at [447, 248] on input "03-09-2025 00:00" at bounding box center [454, 245] width 53 height 21
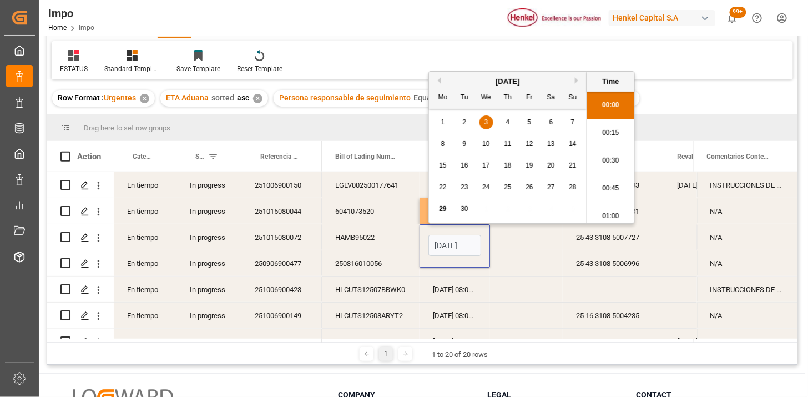
click at [448, 248] on input "03-09-2025 00:00" at bounding box center [454, 245] width 53 height 21
type input "03-10-2025 00:00"
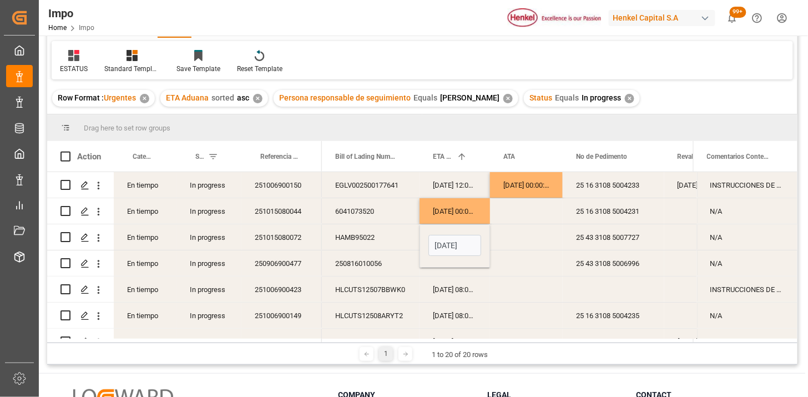
click at [385, 261] on div "250816010056" at bounding box center [371, 263] width 98 height 26
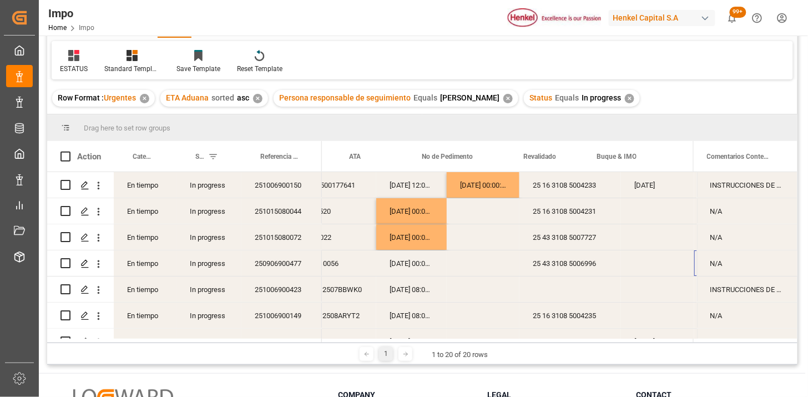
scroll to position [0, 154]
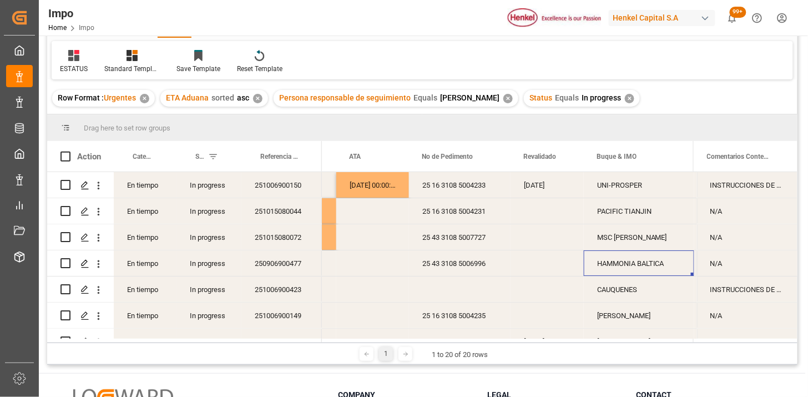
click at [595, 264] on div "HAMMONIA BALTICA" at bounding box center [639, 263] width 110 height 26
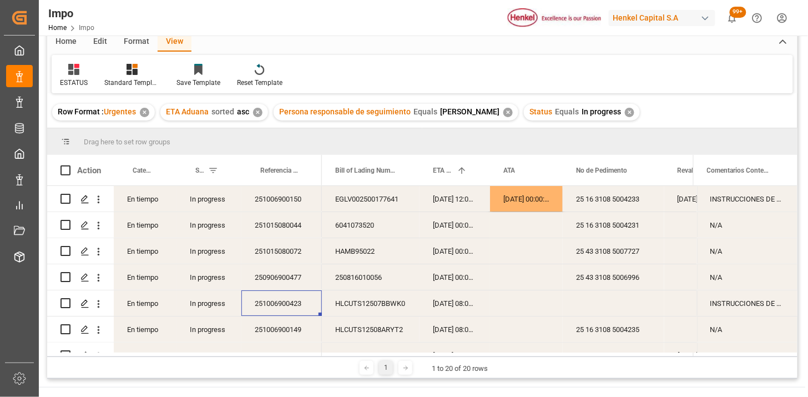
scroll to position [123, 0]
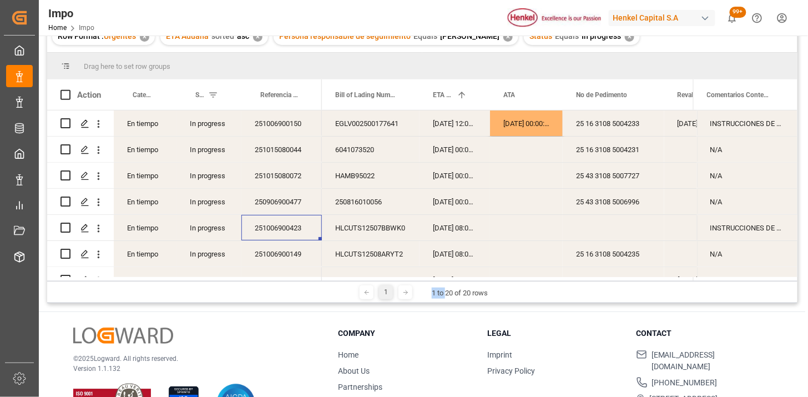
drag, startPoint x: 430, startPoint y: 280, endPoint x: 446, endPoint y: 281, distance: 16.1
click at [446, 281] on div "1 1 to 20 of 20 rows" at bounding box center [422, 292] width 750 height 22
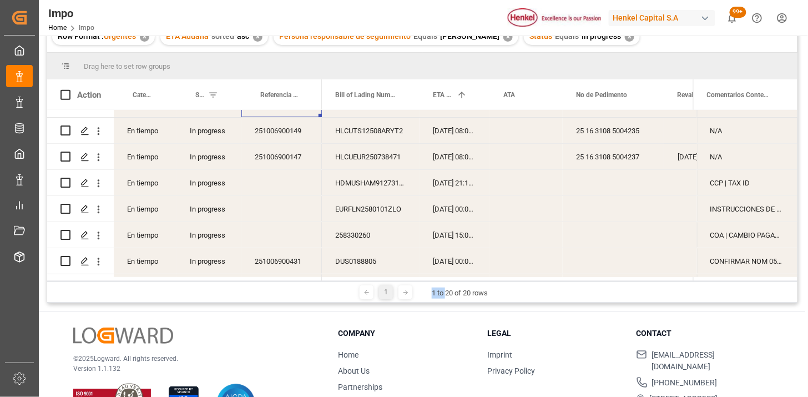
click at [341, 188] on div "HDMUSHAM91273100" at bounding box center [371, 183] width 98 height 26
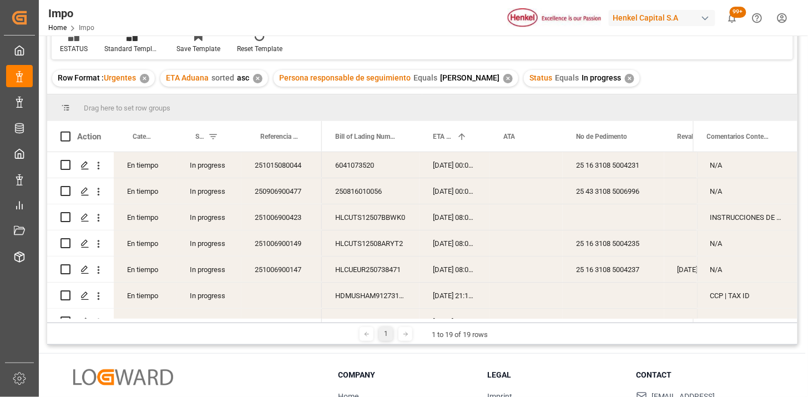
scroll to position [62, 0]
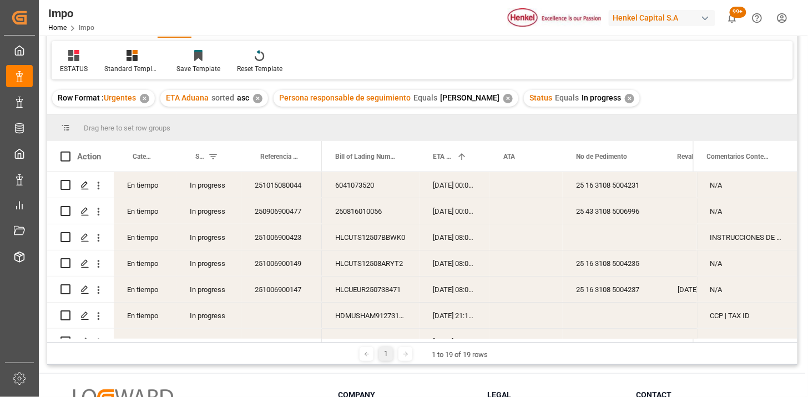
click at [628, 99] on div "✕" at bounding box center [629, 98] width 9 height 9
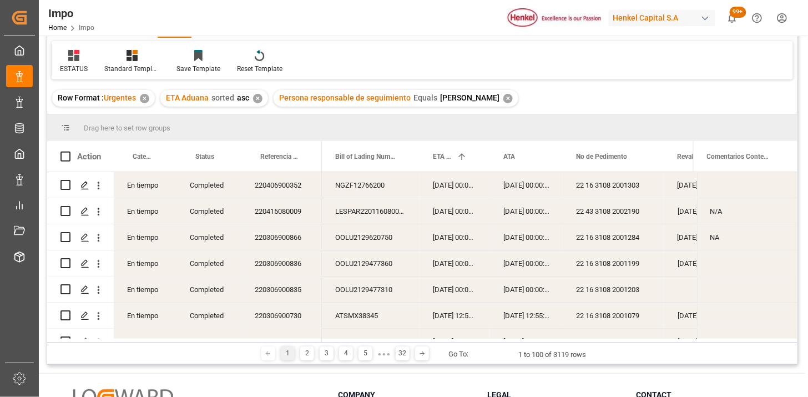
click at [506, 97] on div "✕" at bounding box center [507, 98] width 9 height 9
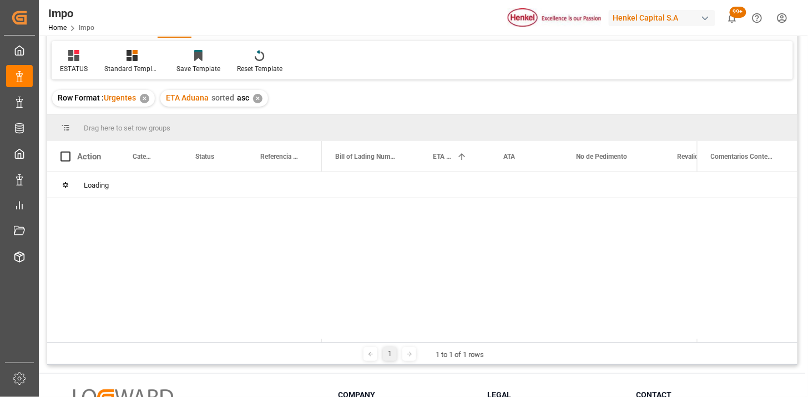
click at [260, 97] on div "✕" at bounding box center [257, 98] width 9 height 9
click at [74, 58] on icon at bounding box center [73, 55] width 11 height 11
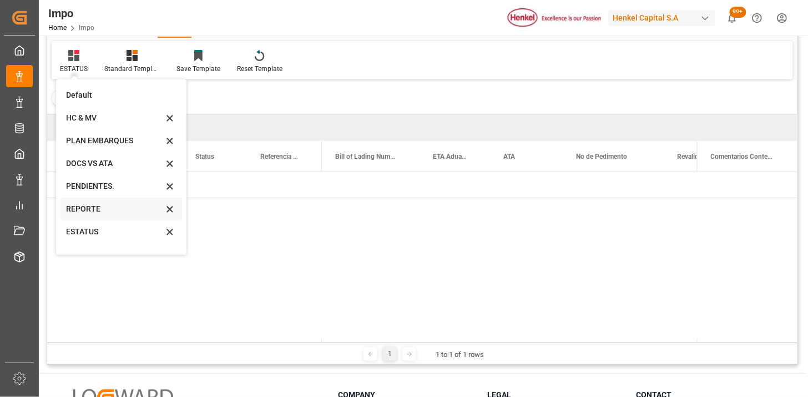
click at [85, 209] on div "REPORTE" at bounding box center [114, 209] width 97 height 12
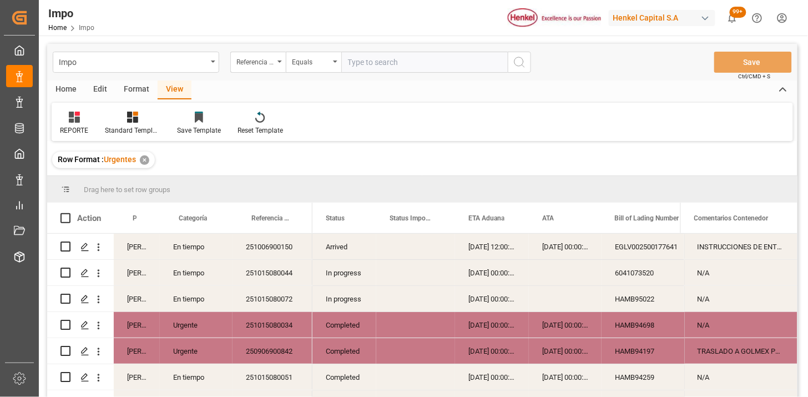
click at [402, 55] on input "text" at bounding box center [424, 62] width 166 height 21
paste input "250906900481"
type input "250906900481"
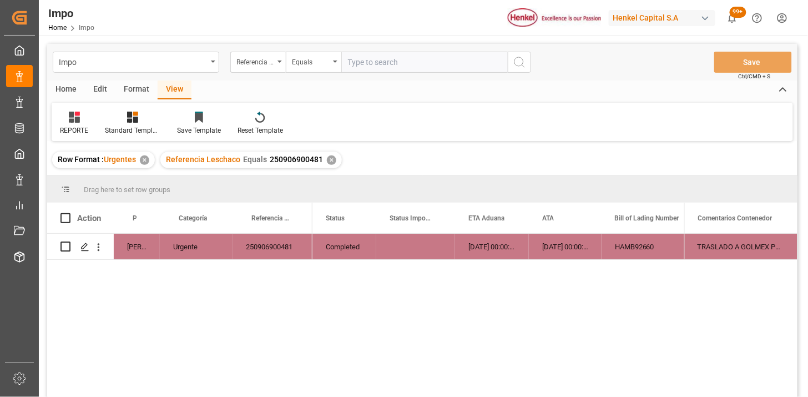
click at [386, 251] on div "Press SPACE to select this row." at bounding box center [415, 247] width 79 height 26
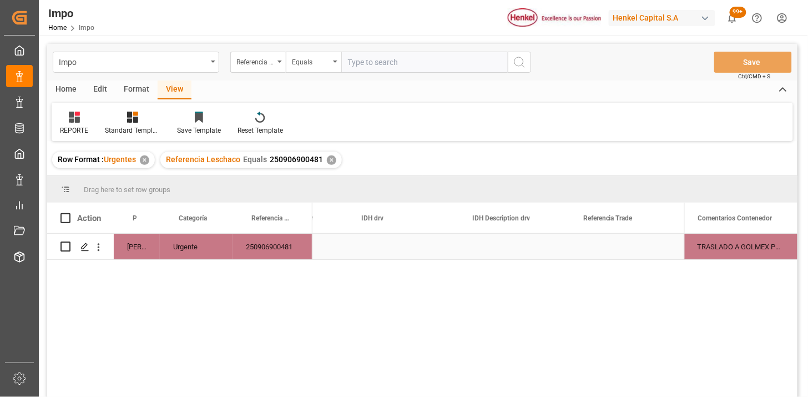
scroll to position [0, 2947]
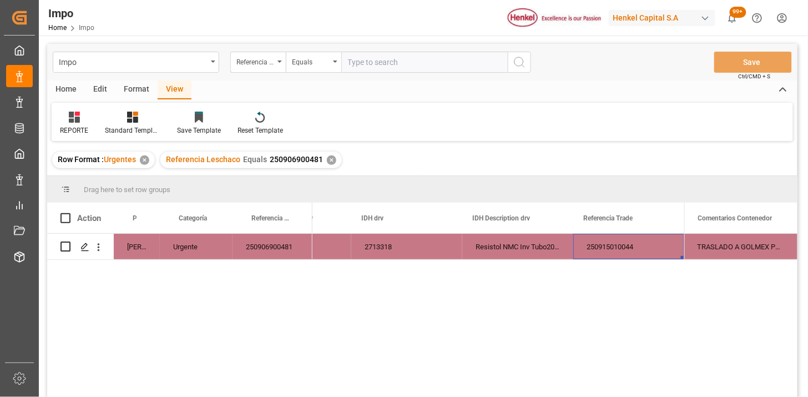
drag, startPoint x: 424, startPoint y: 46, endPoint x: 428, endPoint y: 51, distance: 7.1
click at [425, 46] on div "Impo Referencia Leschaco Equals Save Ctrl/CMD + S" at bounding box center [422, 62] width 750 height 37
click at [448, 59] on input "text" at bounding box center [424, 62] width 166 height 21
paste input "250906900536"
type input "250906900536"
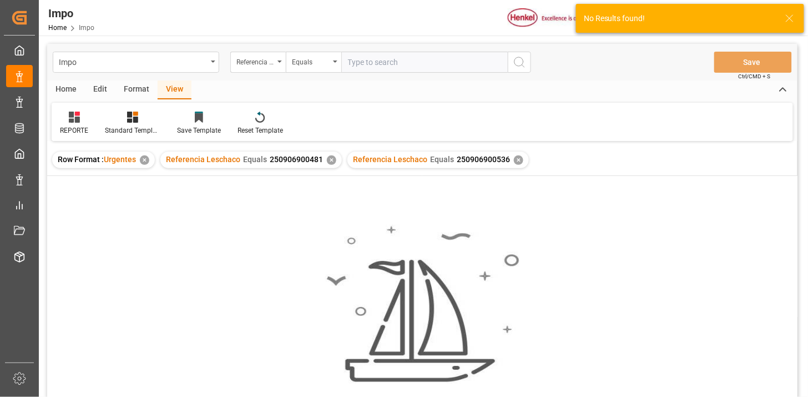
click at [330, 160] on div "✕" at bounding box center [331, 159] width 9 height 9
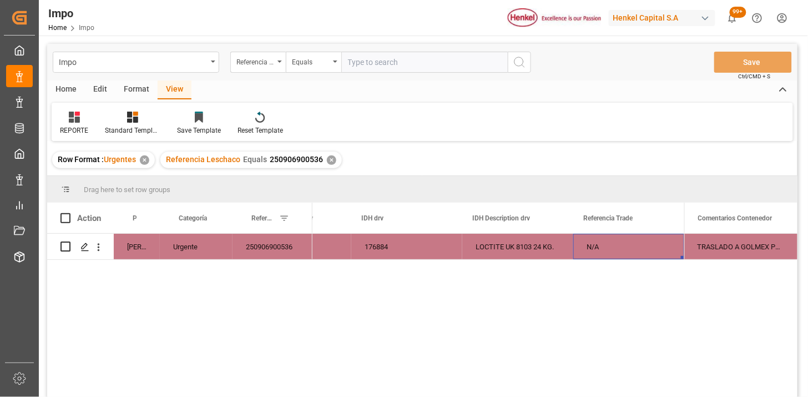
click at [603, 250] on div "N/A" at bounding box center [628, 247] width 111 height 26
click at [250, 62] on div "Referencia Leschaco" at bounding box center [255, 60] width 38 height 13
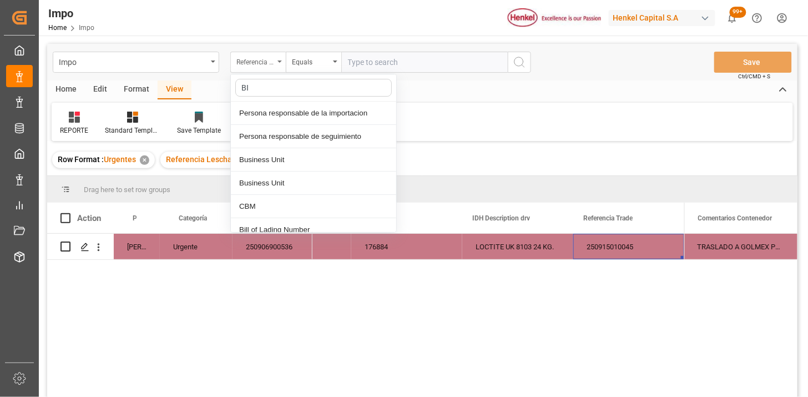
type input "BIL"
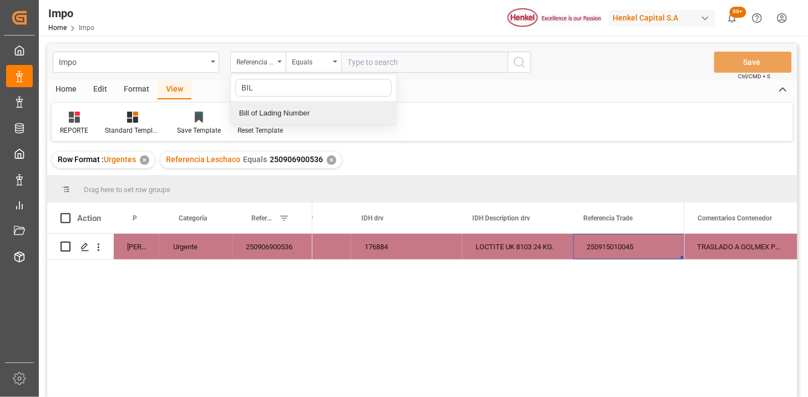
click at [314, 112] on div "Bill of Lading Number" at bounding box center [313, 113] width 165 height 23
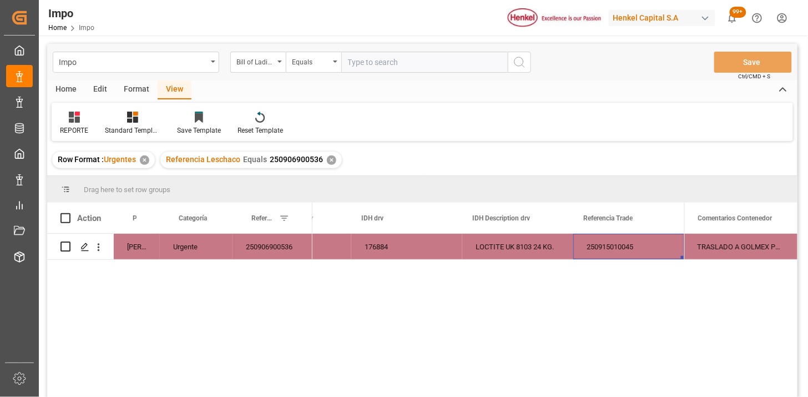
click at [376, 69] on input "text" at bounding box center [424, 62] width 166 height 21
paste input "ZIMUNGB20577702"
type input "ZIMUNGB20577702"
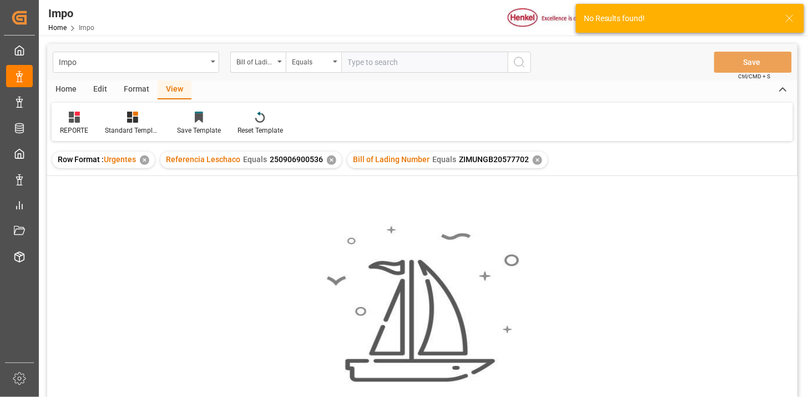
click at [330, 160] on div "✕" at bounding box center [331, 159] width 9 height 9
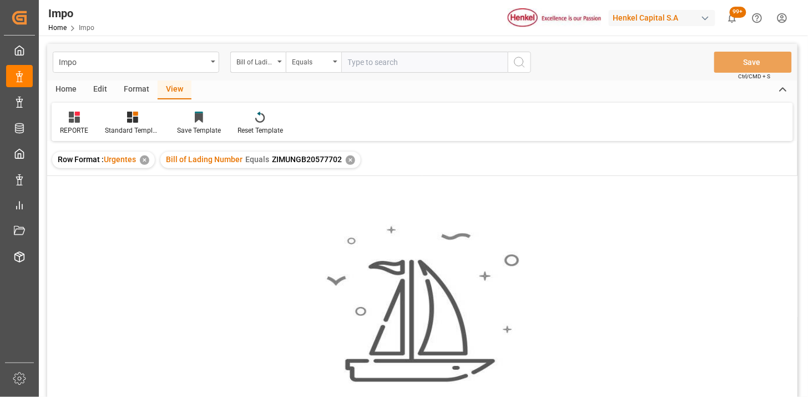
click at [374, 58] on input "text" at bounding box center [424, 62] width 166 height 21
paste input "ZIMUNGB20577702"
type input "ZIMUNGB20577698"
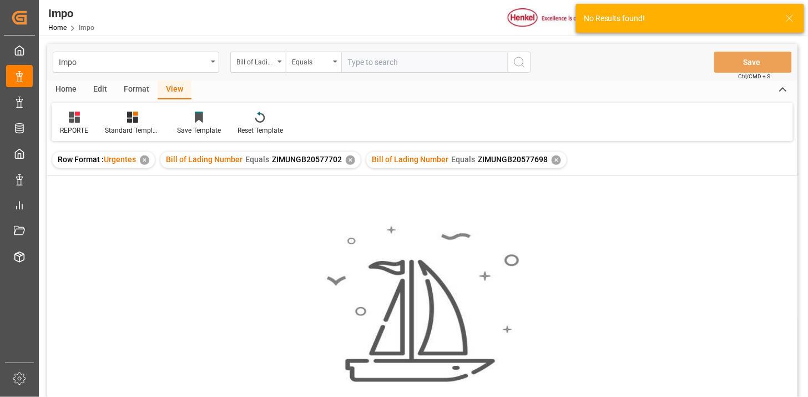
click at [350, 159] on div "✕" at bounding box center [350, 159] width 9 height 9
click at [351, 162] on div "✕" at bounding box center [350, 159] width 9 height 9
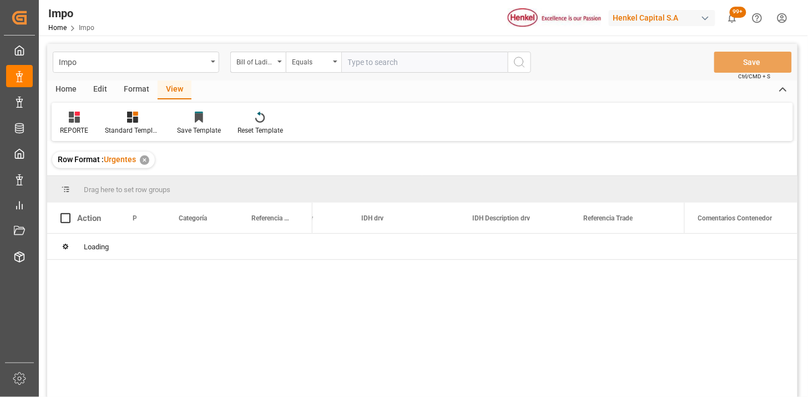
click at [372, 62] on input "text" at bounding box center [424, 62] width 166 height 21
paste input "ZIMUNGB20577695"
type input "ZIMUNGB20577695"
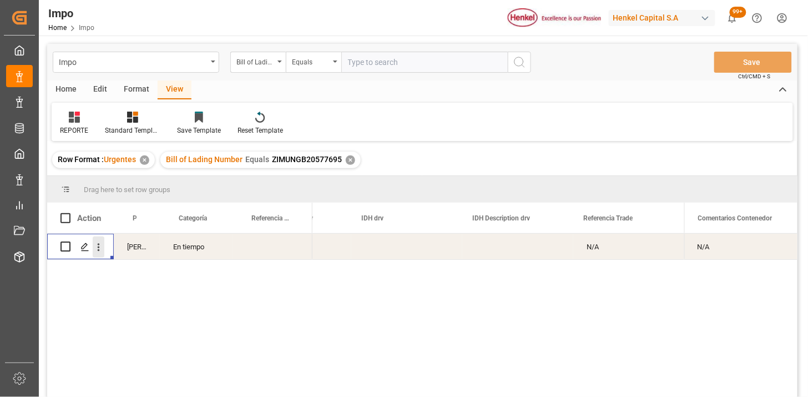
click at [100, 253] on button "open menu" at bounding box center [99, 246] width 12 height 21
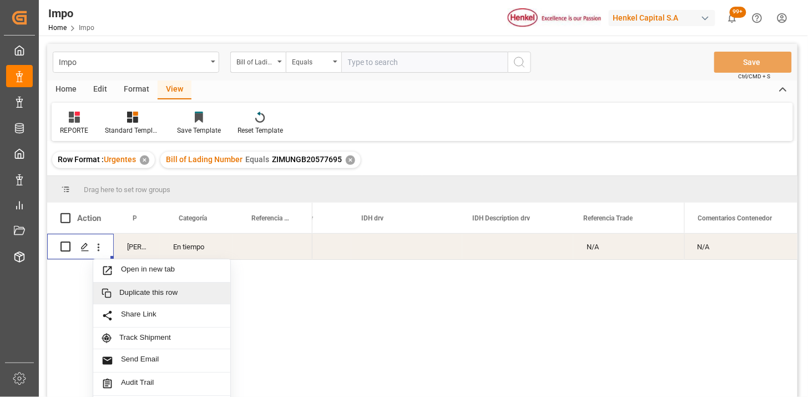
click at [169, 296] on span "Duplicate this row" at bounding box center [170, 293] width 103 height 10
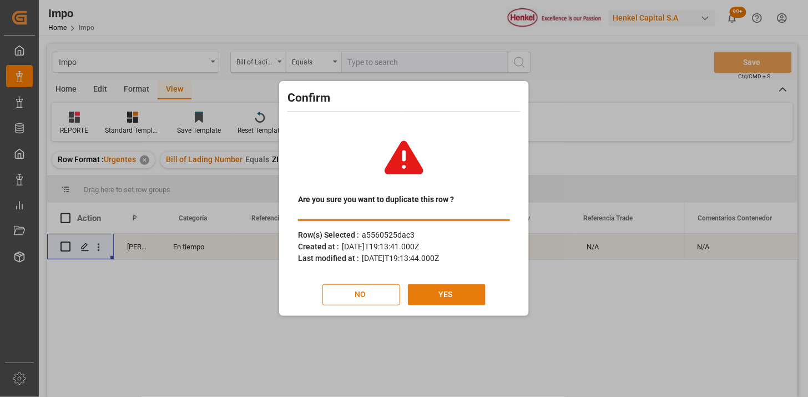
click at [452, 296] on button "YES" at bounding box center [447, 294] width 78 height 21
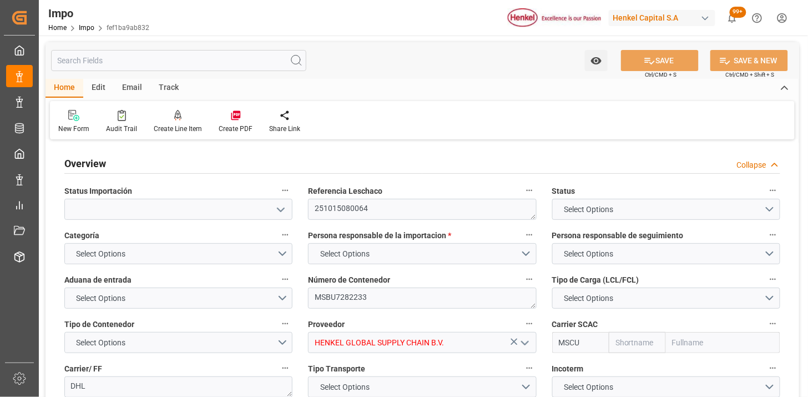
type input "MSC"
type input "Mediterranean Shipping Company"
type input "2"
type input "5.897"
type input "4"
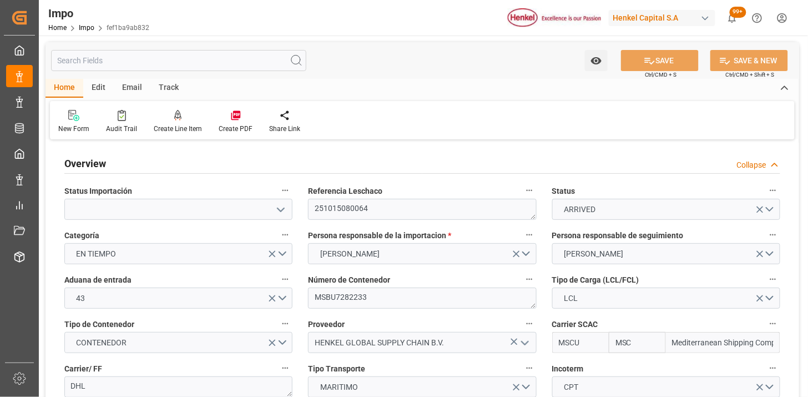
type input "[DATE]"
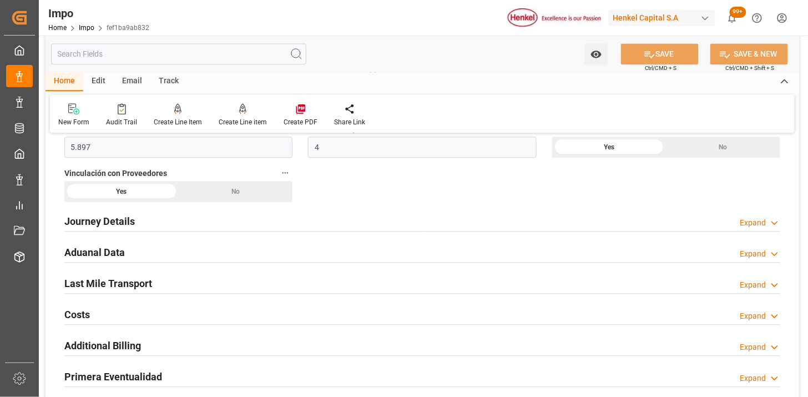
scroll to position [740, 0]
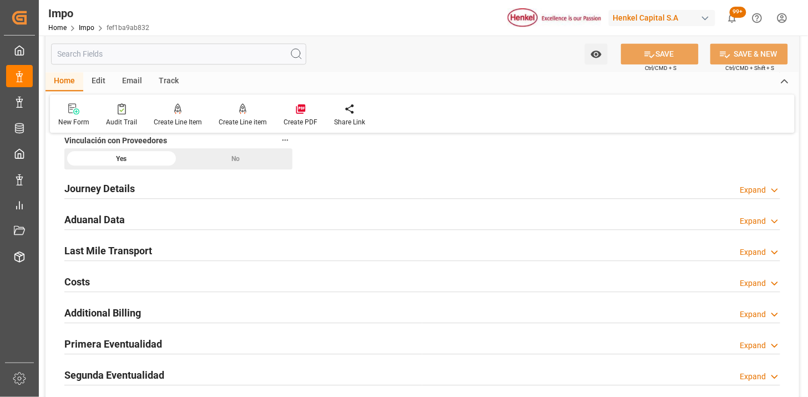
click at [251, 225] on div "Aduanal Data Expand" at bounding box center [422, 218] width 716 height 21
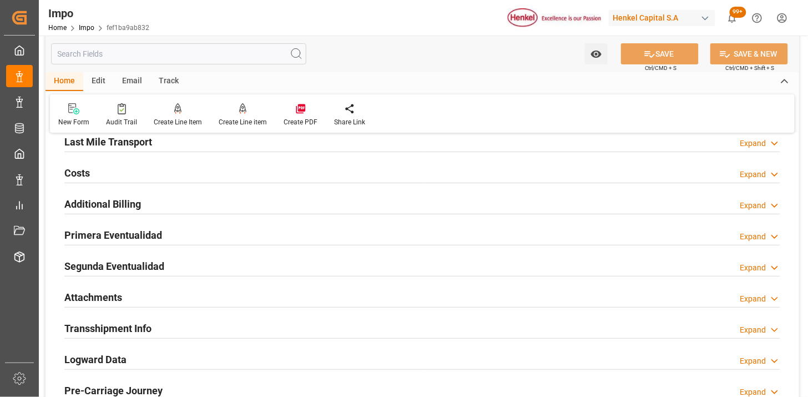
scroll to position [1295, 0]
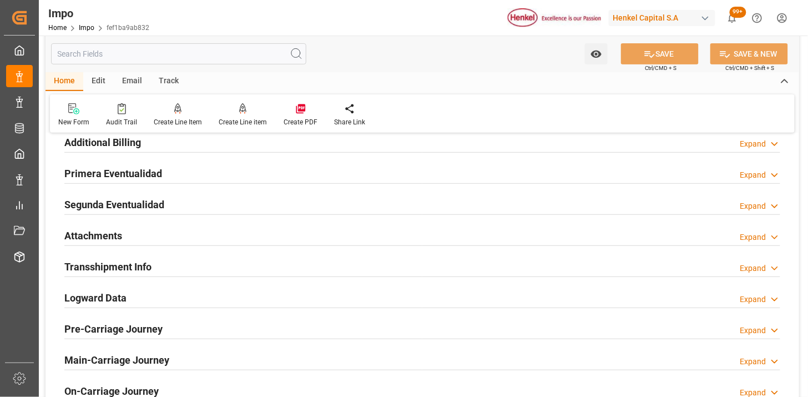
click at [270, 174] on div "Primera Eventualidad Expand" at bounding box center [422, 172] width 716 height 21
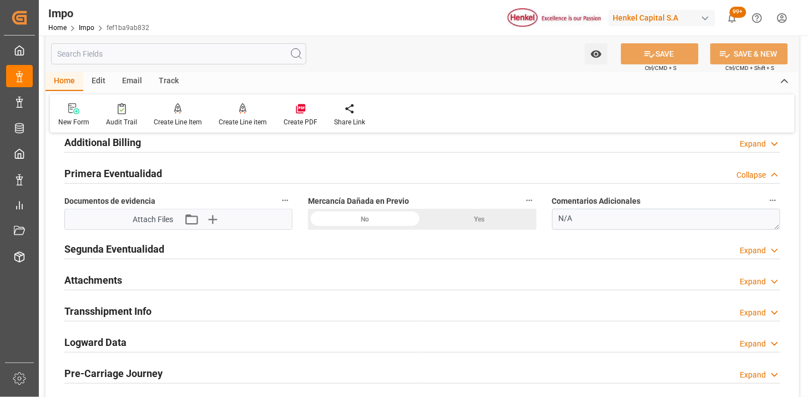
click at [465, 209] on div "Yes" at bounding box center [479, 219] width 114 height 21
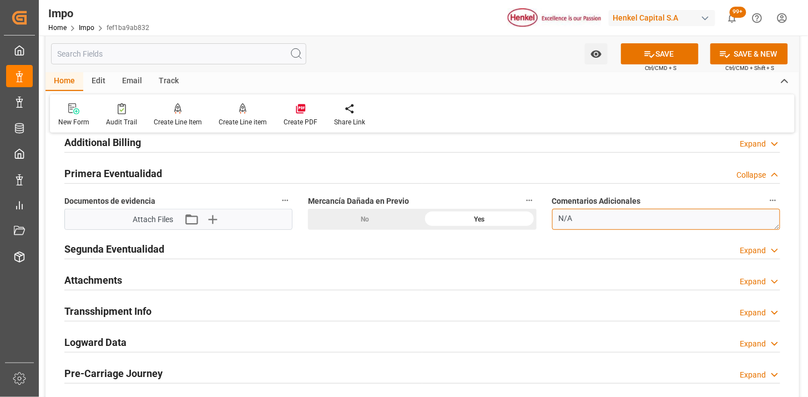
click at [595, 214] on textarea "N/A" at bounding box center [666, 219] width 228 height 21
click at [600, 211] on textarea "N/A" at bounding box center [666, 219] width 228 height 21
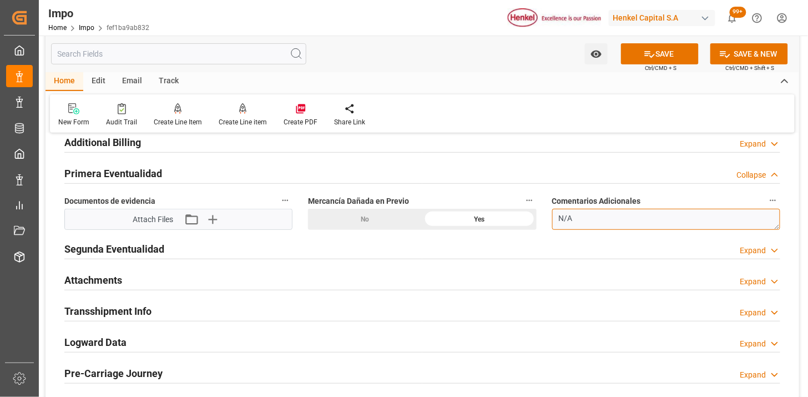
paste textarea "TAMBORES LIGERAMENTE RASPADOS, JAULA GOLPEADA DE UN IBC"
type textarea "TAMBORES LIGERAMENTE RASPADOS, JAULA GOLPEADA DE UN IBC"
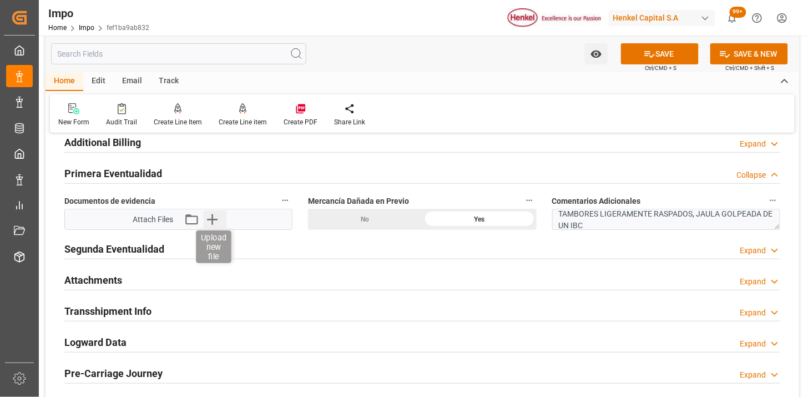
click at [208, 215] on icon "button" at bounding box center [212, 219] width 18 height 18
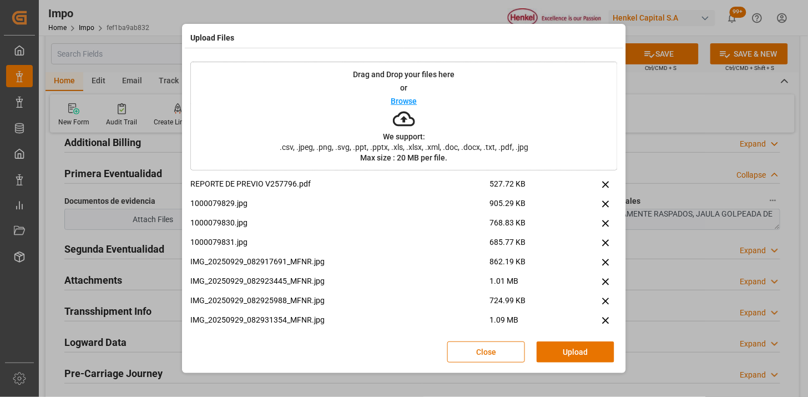
drag, startPoint x: 556, startPoint y: 344, endPoint x: 512, endPoint y: 346, distance: 43.9
click at [548, 346] on button "Upload" at bounding box center [576, 351] width 78 height 21
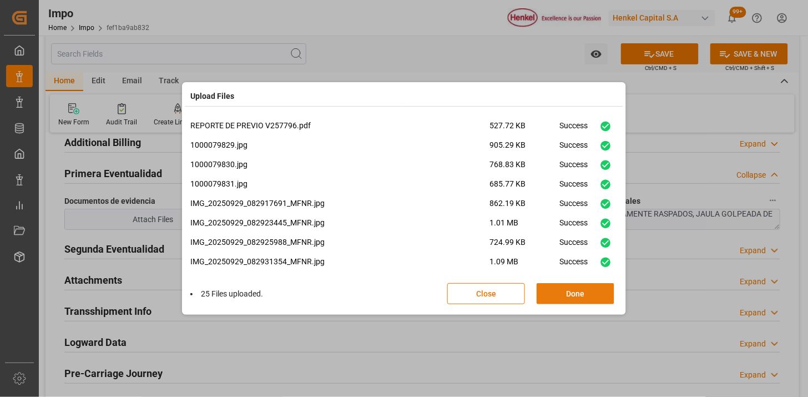
scroll to position [308, 0]
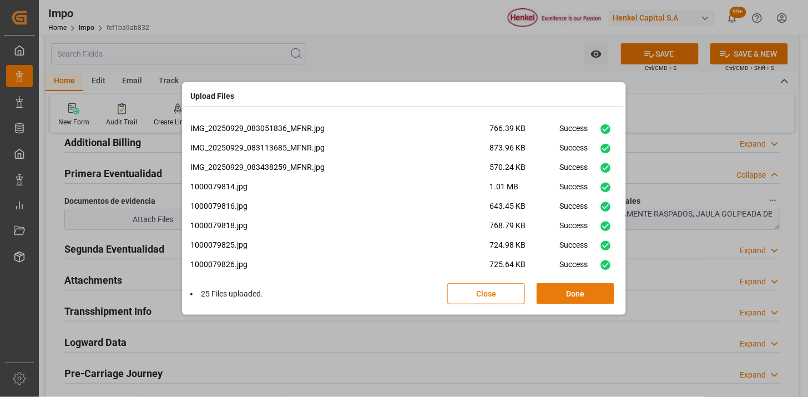
click at [581, 301] on button "Done" at bounding box center [576, 293] width 78 height 21
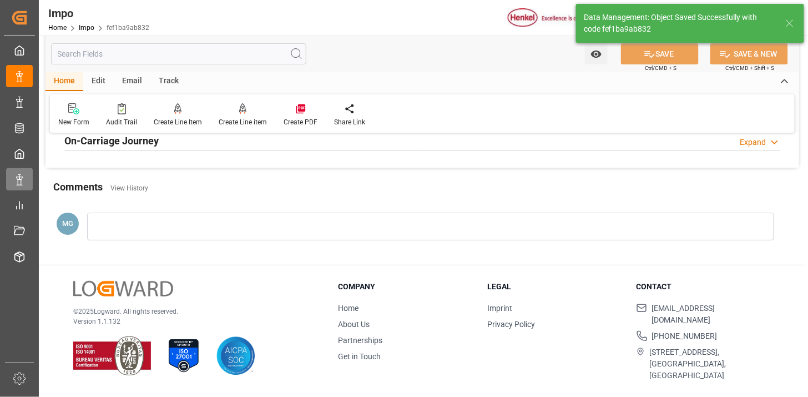
scroll to position [910, 0]
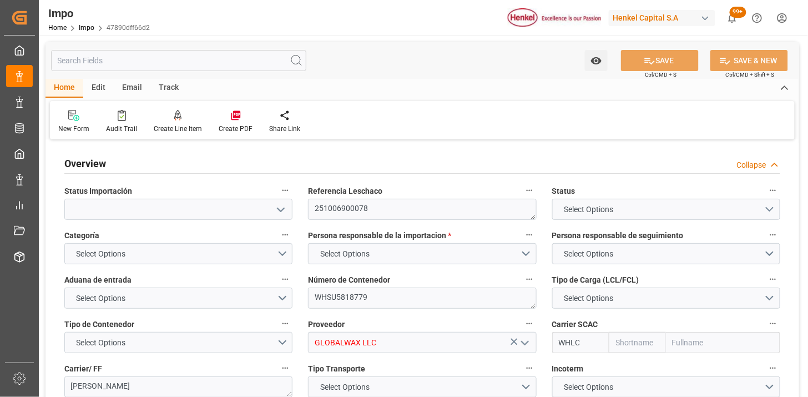
type textarea "251006900078"
type textarea "WHSU5818779"
type input "GLOBALWAX LLC"
type input "WHLC"
type textarea "[PERSON_NAME]"
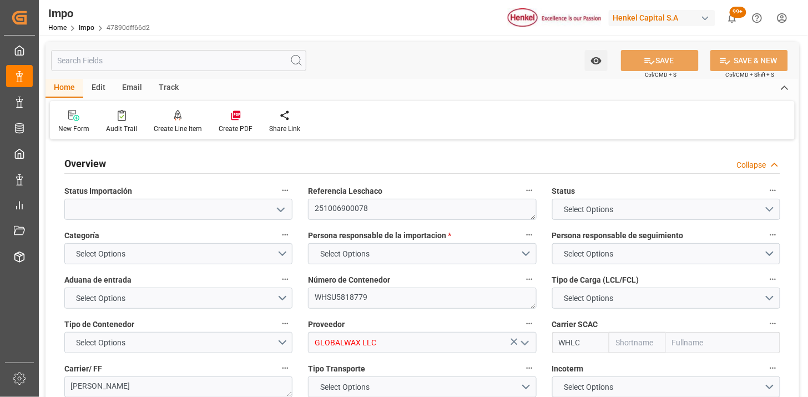
type textarea "N/A"
type input "AA"
type textarea "AA"
type textarea "25 16 3108 5004118"
type textarea "N/A"
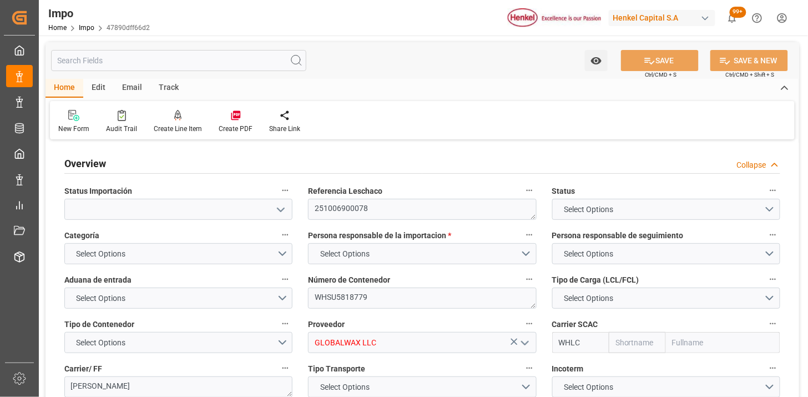
type input "N/A"
type input "[PERSON_NAME]"
type input "A1"
type input "Wan Hai"
type input "Wan Hai Lines Ltd."
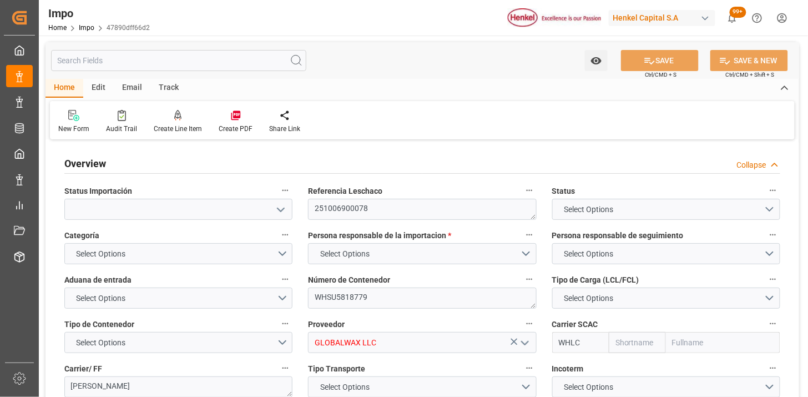
type input "1"
type input "46.81"
type input "31"
type input "[DATE]"
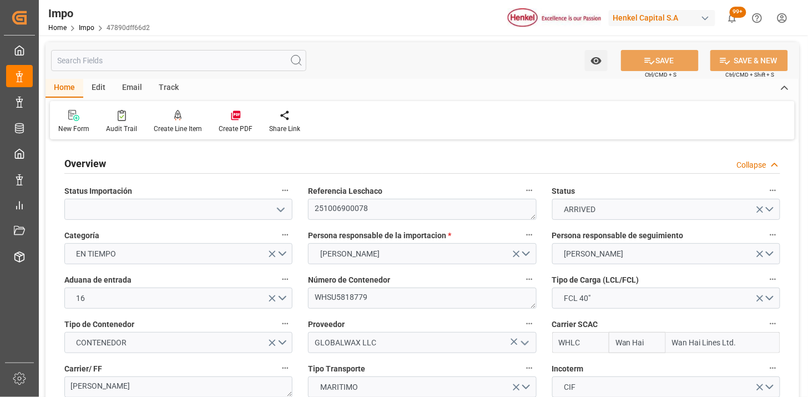
type input "[DATE]"
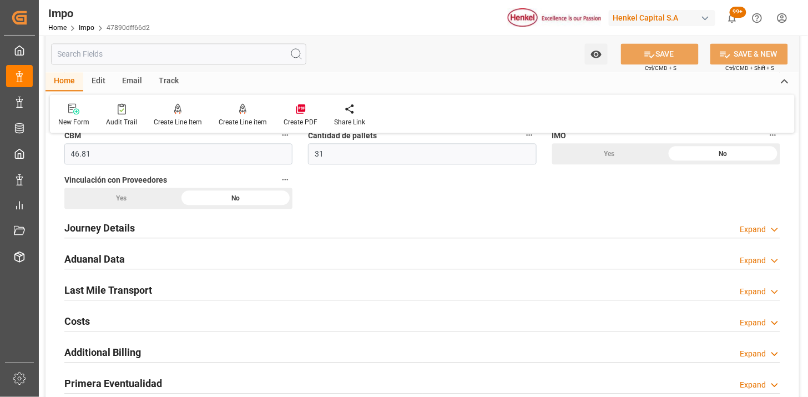
click at [225, 261] on div "Aduanal Data Expand" at bounding box center [422, 258] width 716 height 21
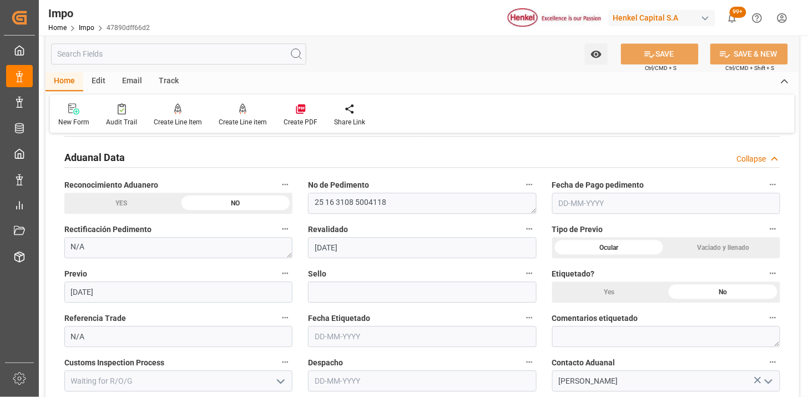
scroll to position [801, 0]
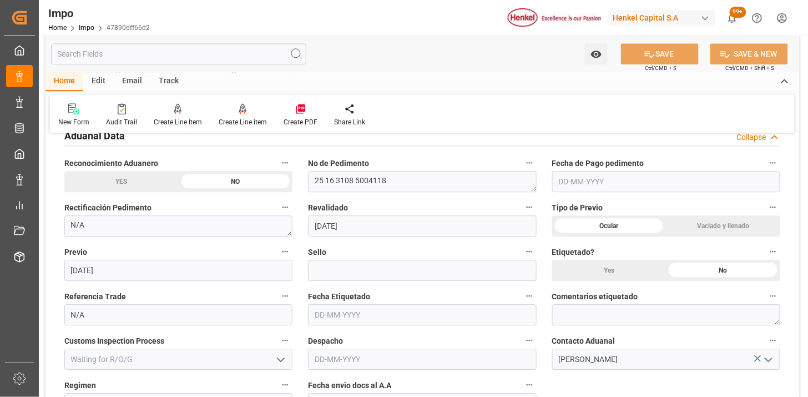
click at [564, 180] on input "text" at bounding box center [666, 181] width 228 height 21
type input "[DATE]"
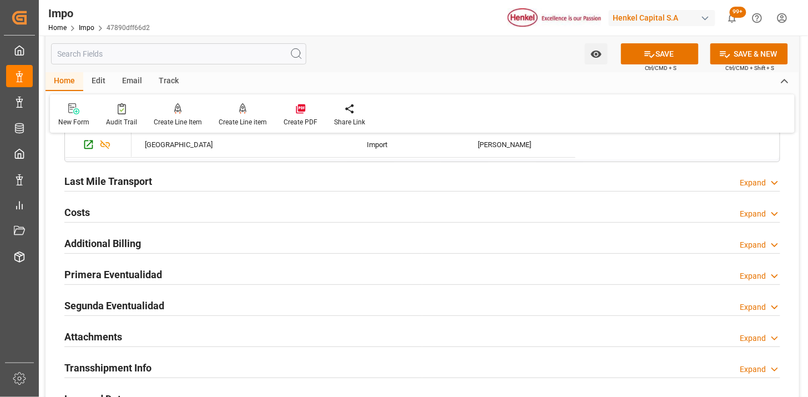
scroll to position [1233, 0]
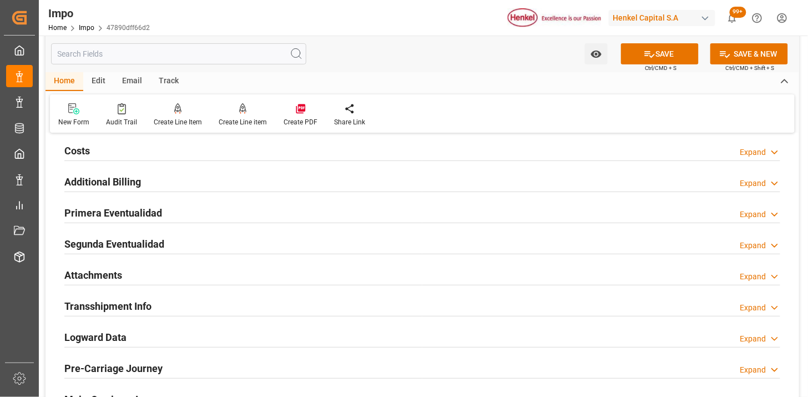
click at [250, 214] on div "Primera Eventualidad Expand" at bounding box center [422, 211] width 716 height 21
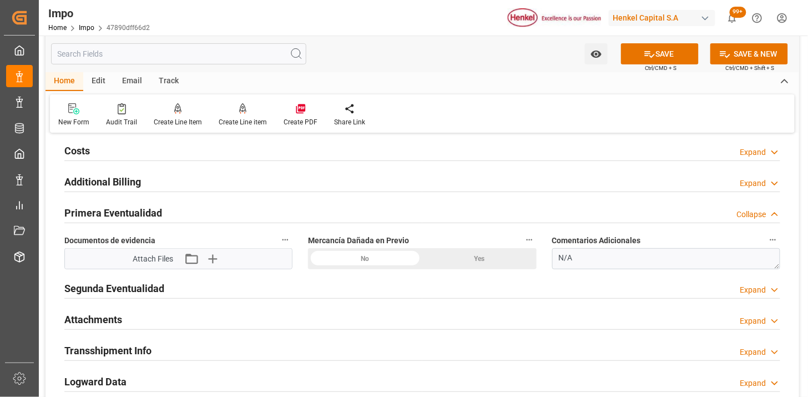
click at [374, 255] on div "No" at bounding box center [365, 258] width 114 height 21
click at [214, 263] on icon "button" at bounding box center [212, 259] width 18 height 18
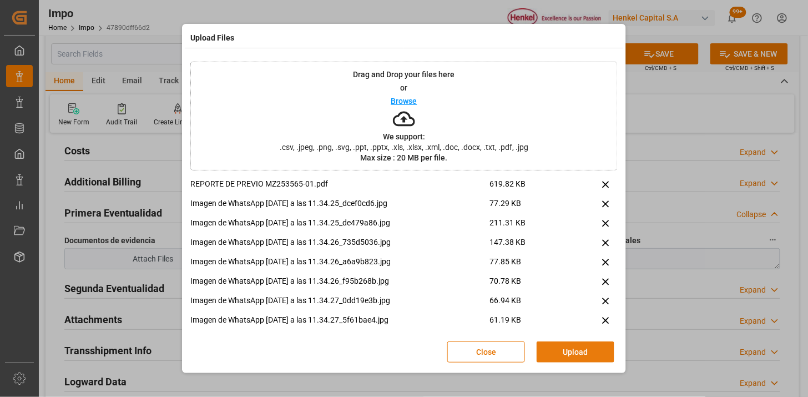
click at [573, 341] on button "Upload" at bounding box center [576, 351] width 78 height 21
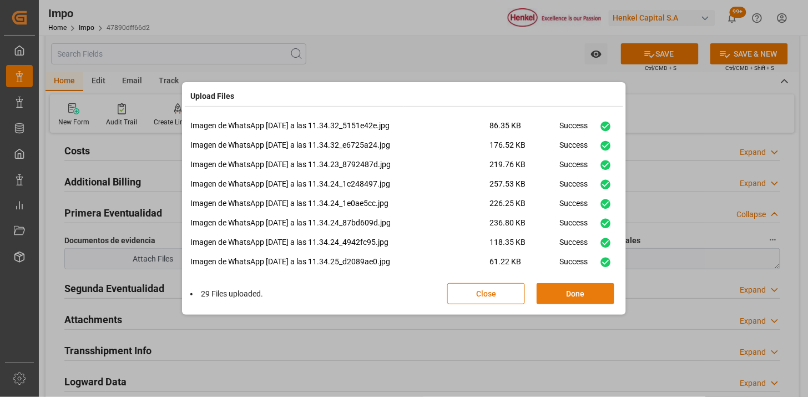
scroll to position [415, 0]
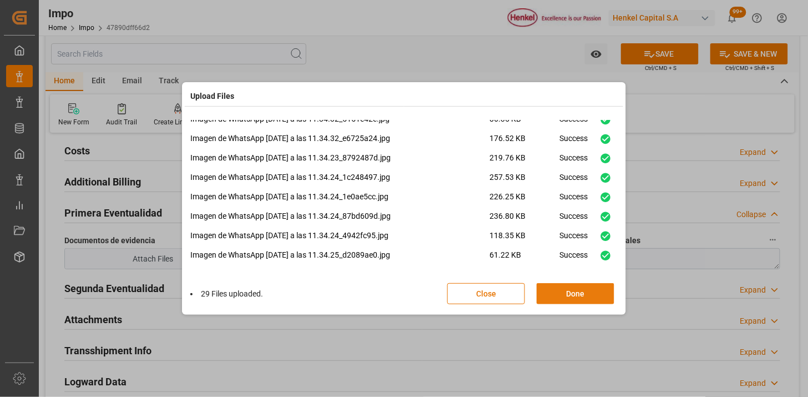
drag, startPoint x: 567, startPoint y: 286, endPoint x: 497, endPoint y: 294, distance: 71.0
click at [567, 286] on button "Done" at bounding box center [576, 293] width 78 height 21
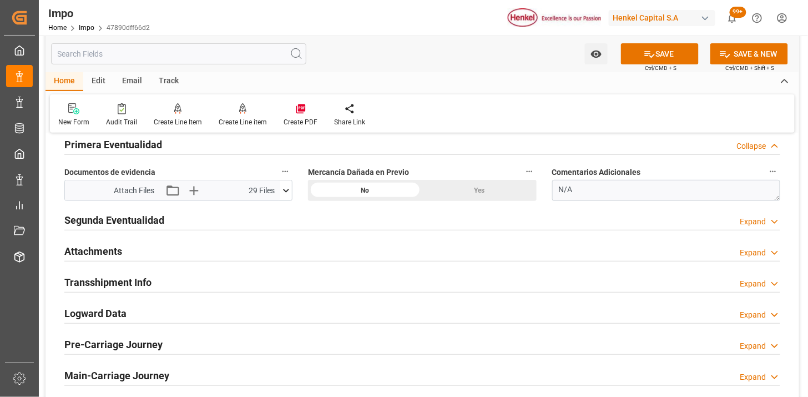
scroll to position [1377, 0]
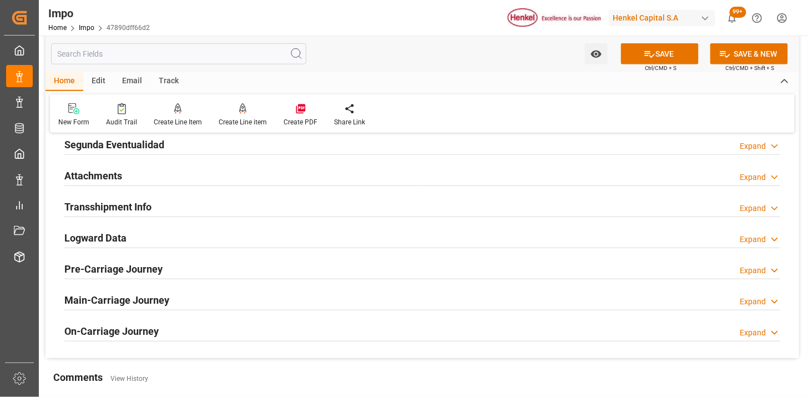
click at [130, 176] on div "Attachments Expand" at bounding box center [422, 174] width 716 height 21
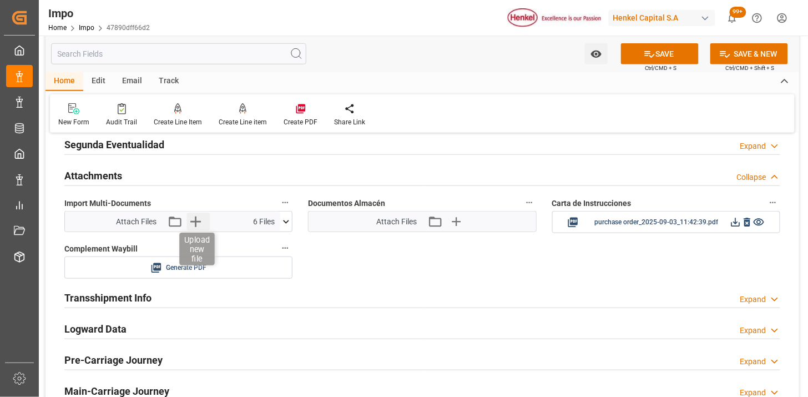
click at [191, 218] on icon "button" at bounding box center [195, 222] width 18 height 18
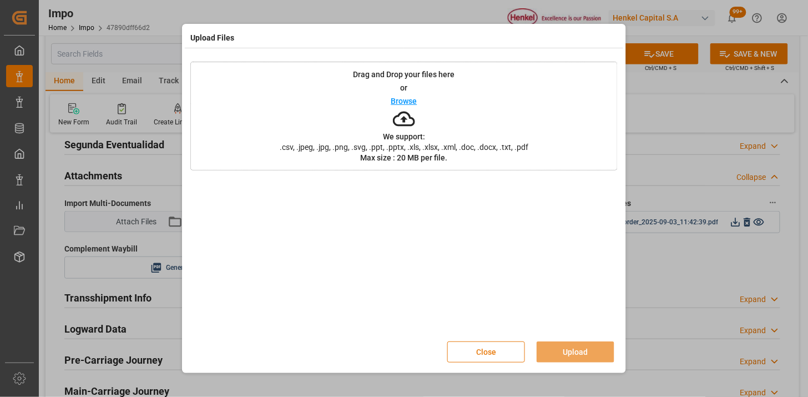
drag, startPoint x: 484, startPoint y: 359, endPoint x: 483, endPoint y: 350, distance: 8.4
click at [486, 357] on button "Close" at bounding box center [486, 351] width 78 height 21
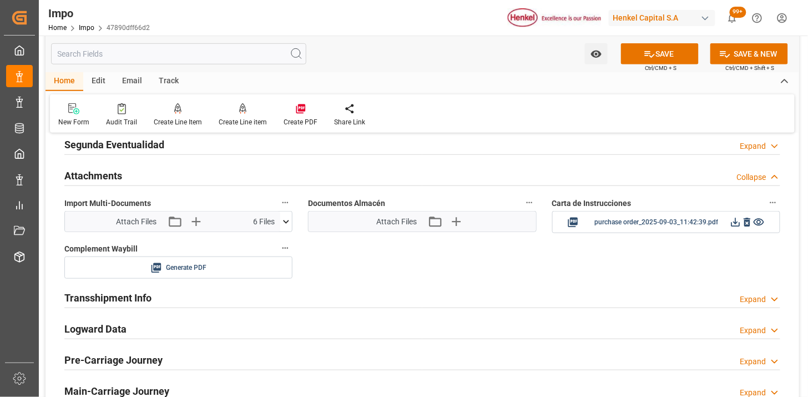
click at [285, 224] on icon at bounding box center [286, 222] width 12 height 12
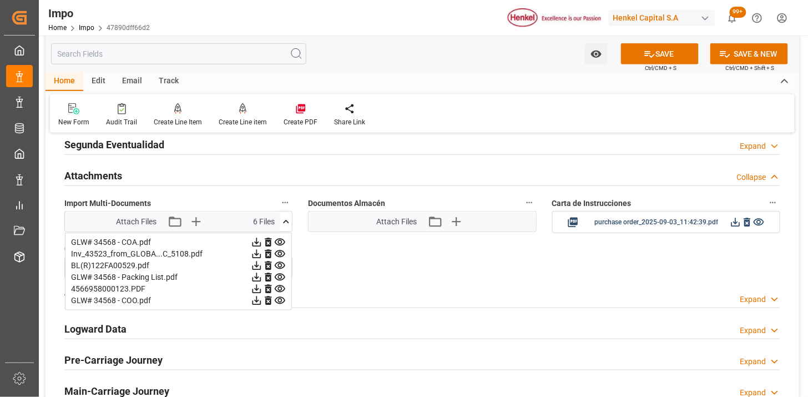
click at [285, 224] on icon at bounding box center [286, 222] width 12 height 12
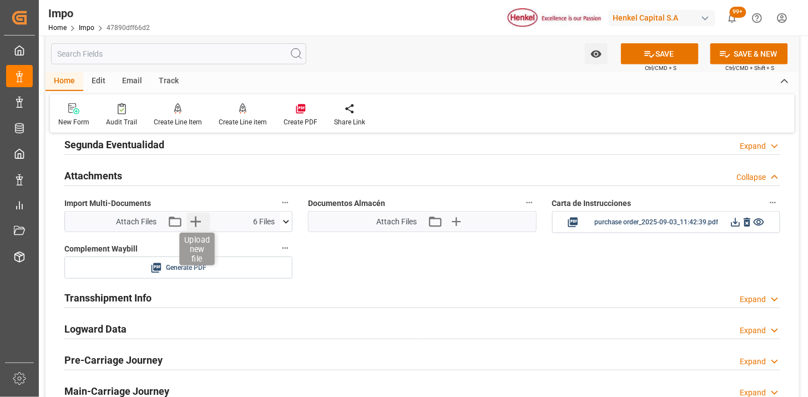
click at [193, 221] on icon "button" at bounding box center [195, 221] width 11 height 11
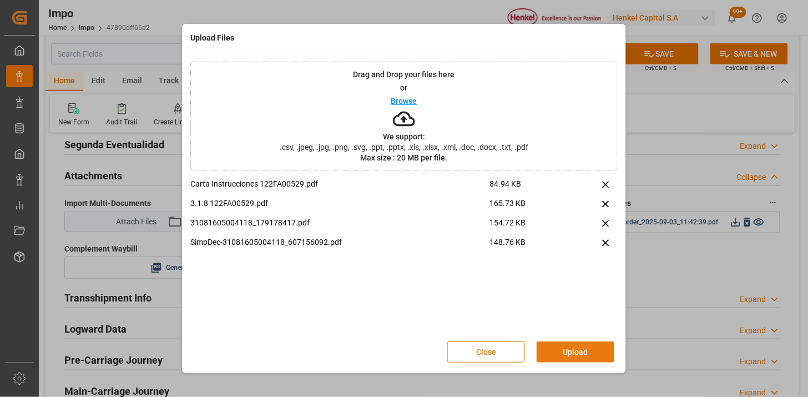
click at [572, 356] on button "Upload" at bounding box center [576, 351] width 78 height 21
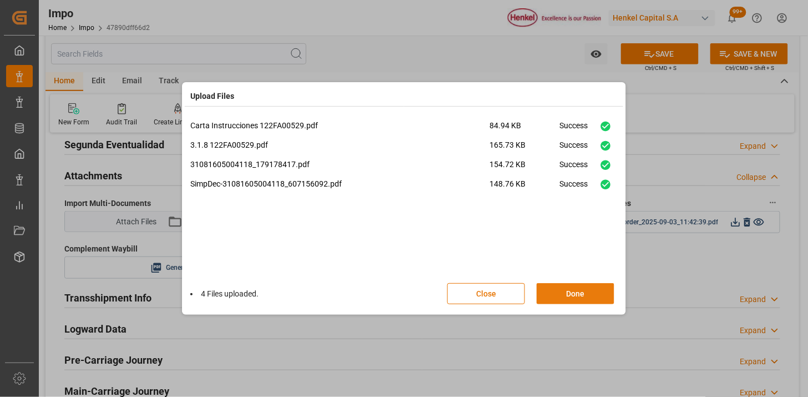
click at [593, 285] on button "Done" at bounding box center [576, 293] width 78 height 21
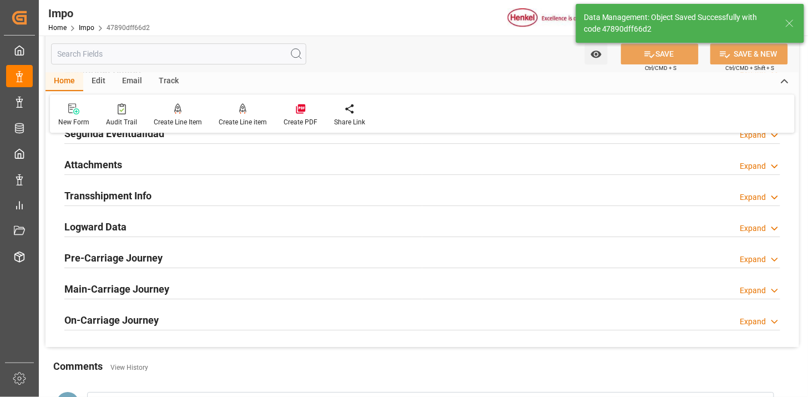
scroll to position [930, 0]
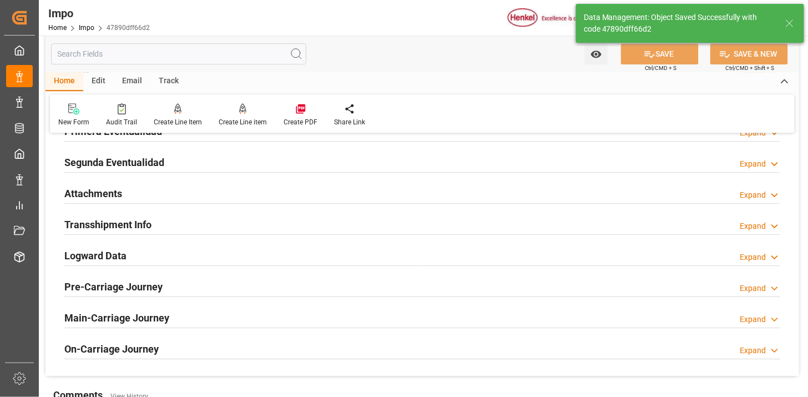
drag, startPoint x: 219, startPoint y: 190, endPoint x: 455, endPoint y: 259, distance: 246.2
click at [219, 190] on div "Attachments Expand" at bounding box center [422, 192] width 716 height 21
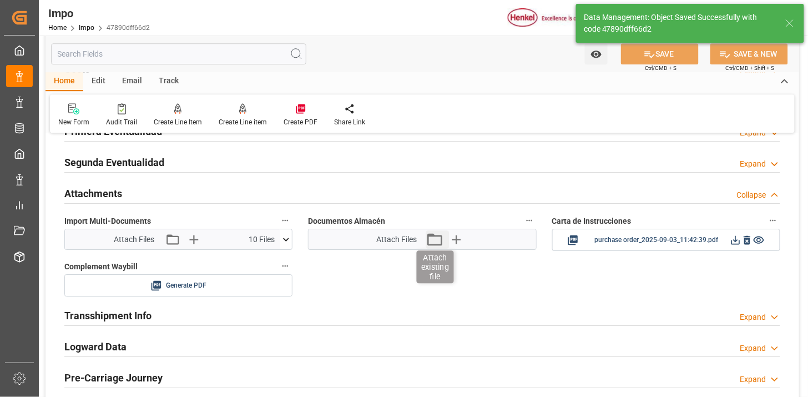
click at [435, 245] on icon "button" at bounding box center [435, 239] width 18 height 18
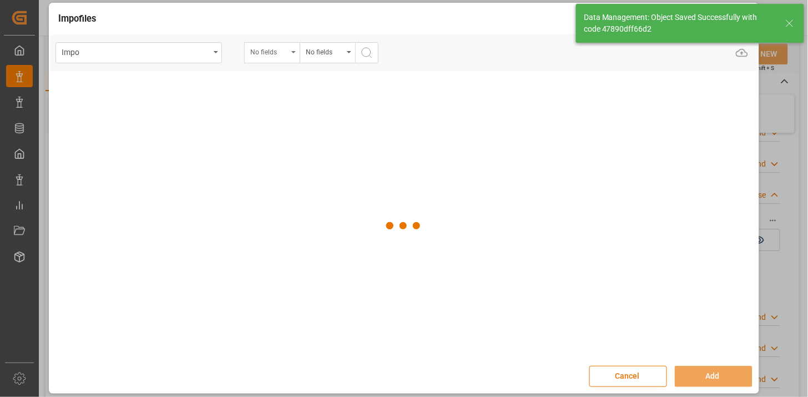
click at [283, 57] on div "No fields" at bounding box center [269, 50] width 38 height 13
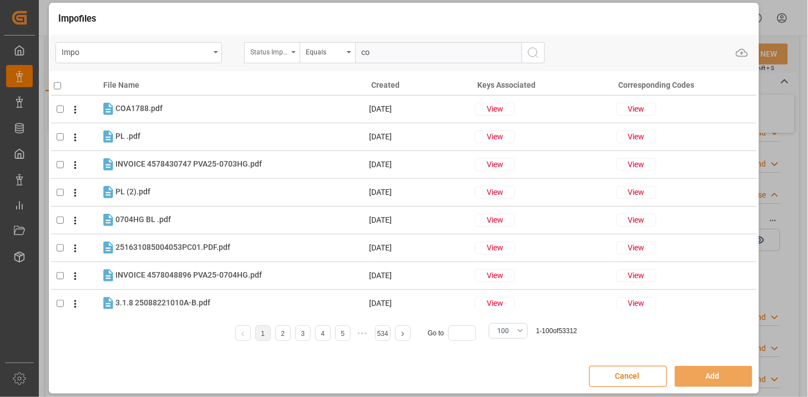
type input "co"
click at [283, 56] on div "Status Importación" at bounding box center [269, 50] width 38 height 13
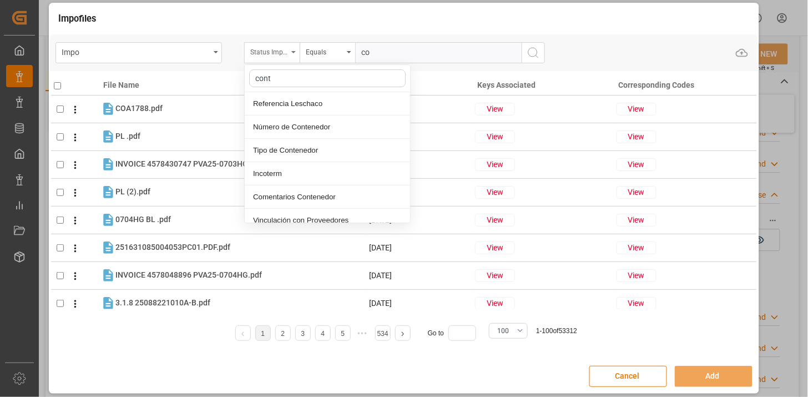
type input "conte"
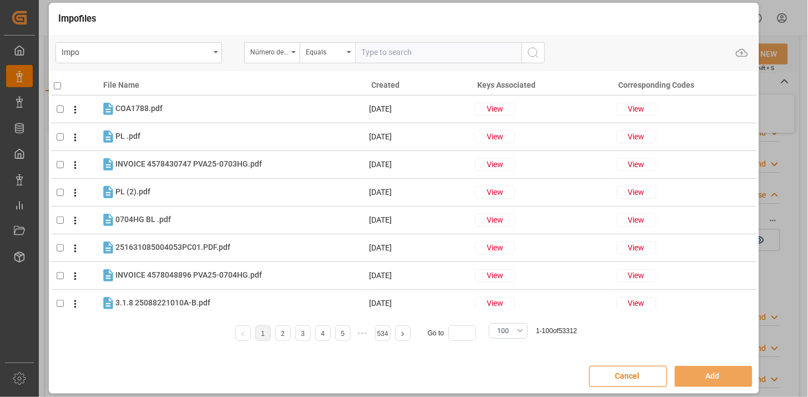
click at [393, 47] on input "text" at bounding box center [438, 52] width 166 height 21
paste input "WHSU5818779"
type input "WHSU5818779"
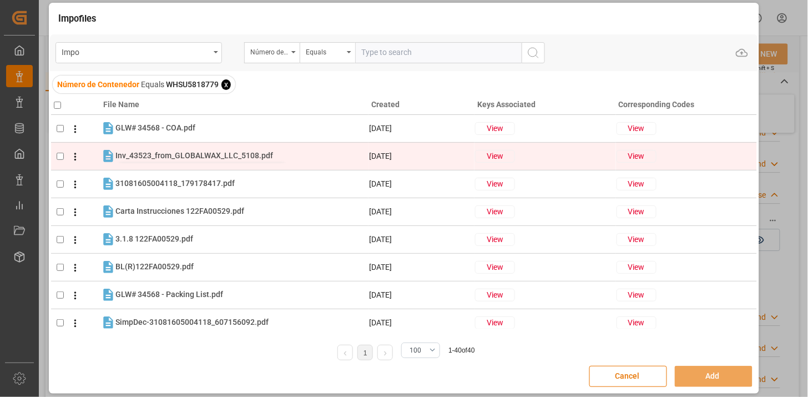
click at [225, 158] on span "Inv_43523_from_GLOBALWAX_LLC_5108.pdf" at bounding box center [194, 155] width 158 height 9
checkbox input "true"
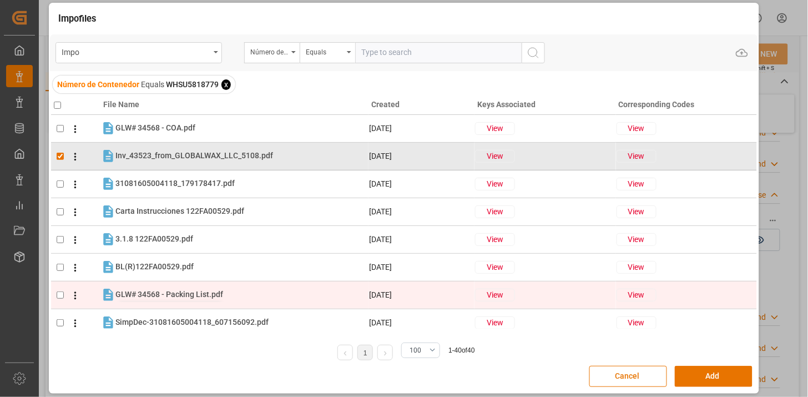
click at [209, 291] on span "GLW# 34568 - Packing List.pdf" at bounding box center [169, 294] width 108 height 9
checkbox input "true"
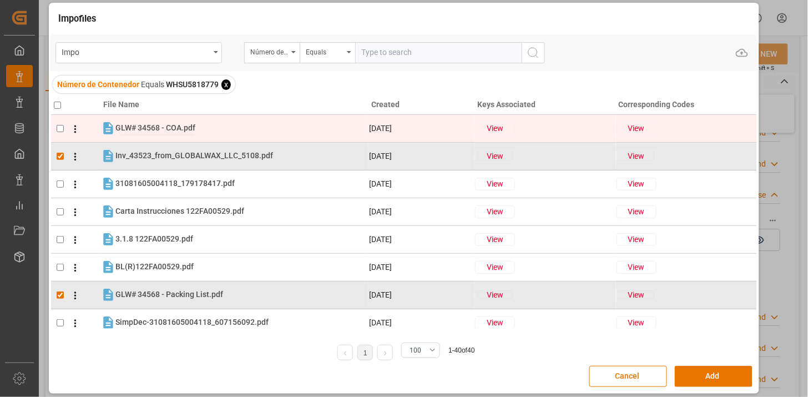
click at [195, 128] on span "GLW# 34568 - COA.pdf" at bounding box center [155, 127] width 80 height 9
checkbox input "true"
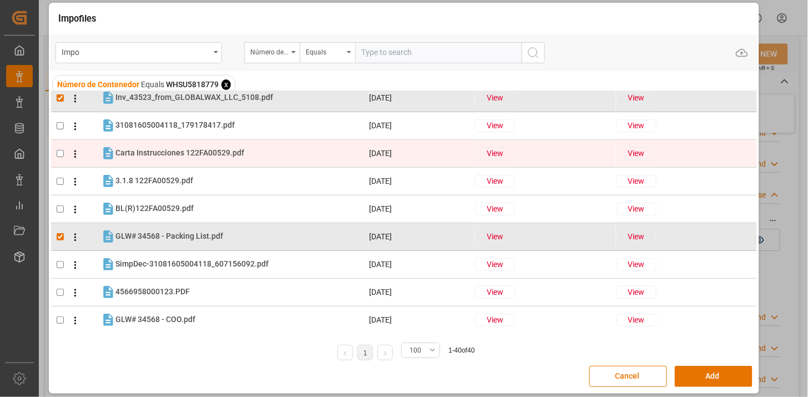
scroll to position [62, 0]
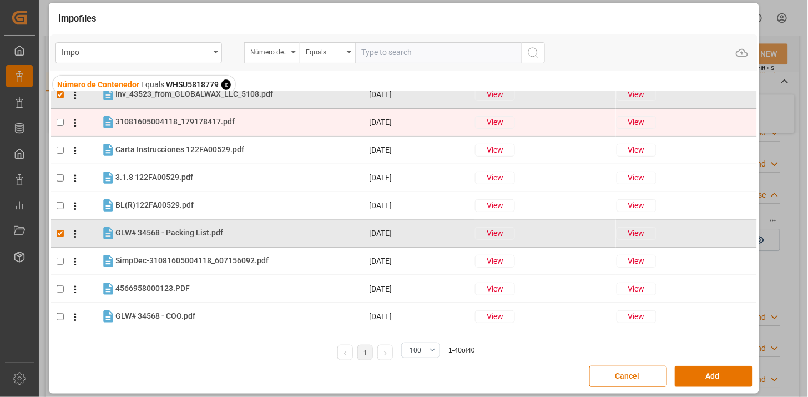
click at [178, 128] on div "31081605004118_179178417.pdf 31081605004118_179178417.pdf" at bounding box center [241, 122] width 253 height 14
checkbox input "true"
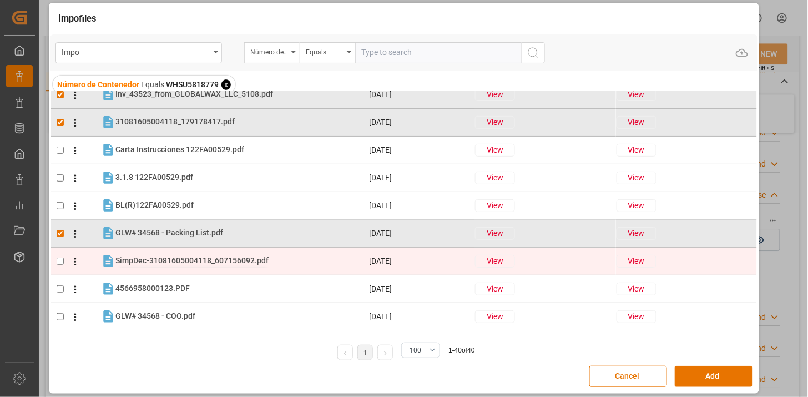
drag, startPoint x: 184, startPoint y: 258, endPoint x: 195, endPoint y: 258, distance: 11.7
click at [184, 258] on span "SimpDec-31081605004118_607156092.pdf" at bounding box center [191, 260] width 153 height 9
checkbox input "true"
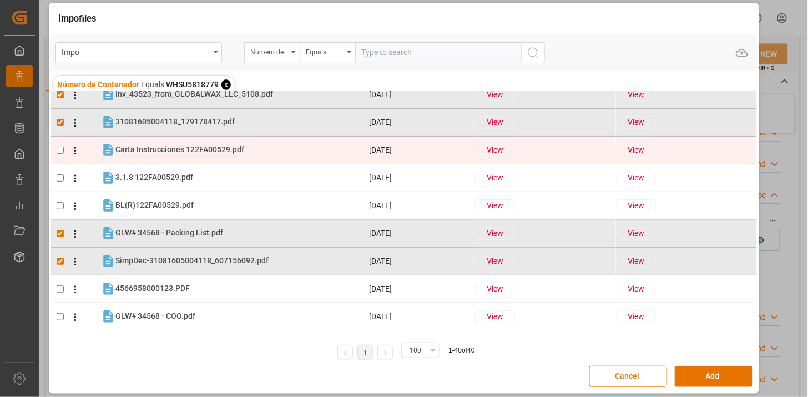
click at [229, 148] on span "Carta Instrucciones 122FA00529.pdf" at bounding box center [179, 149] width 129 height 9
checkbox input "true"
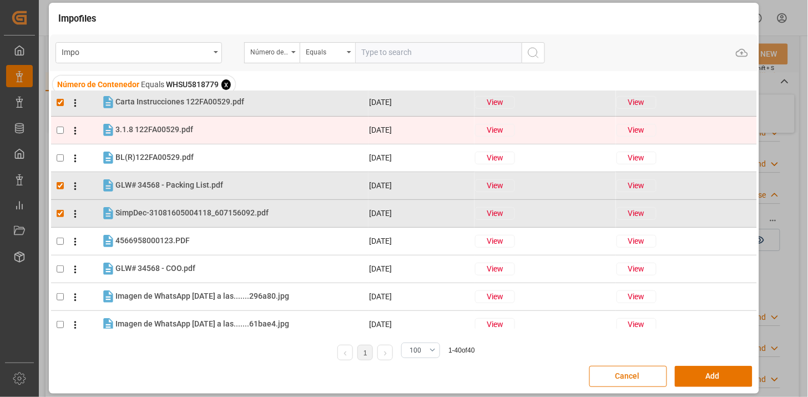
scroll to position [123, 0]
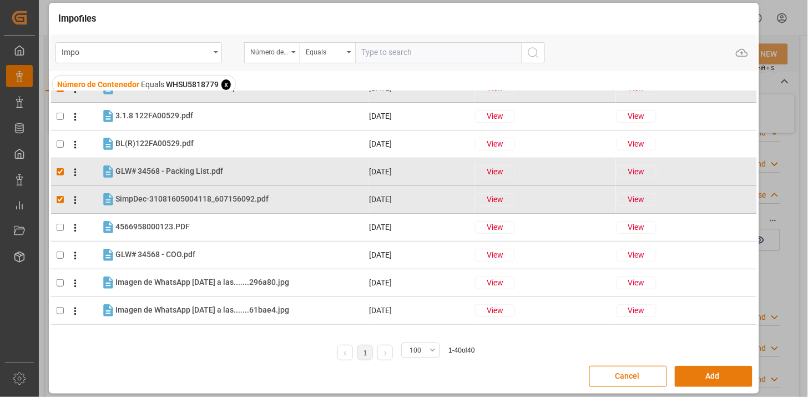
click at [688, 374] on button "Add" at bounding box center [714, 376] width 78 height 21
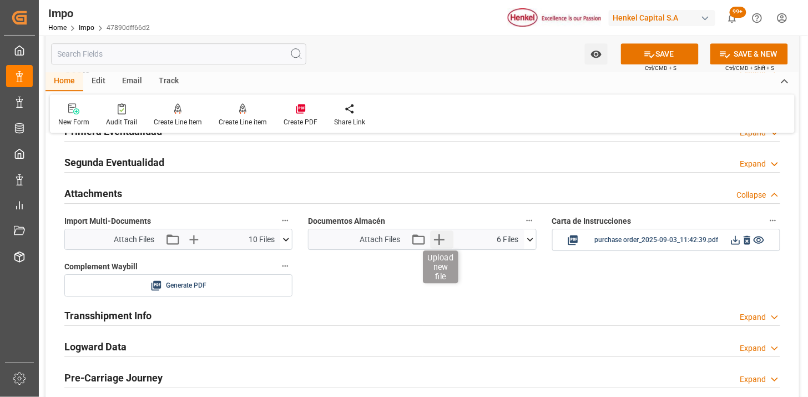
click at [442, 241] on icon "button" at bounding box center [439, 239] width 18 height 18
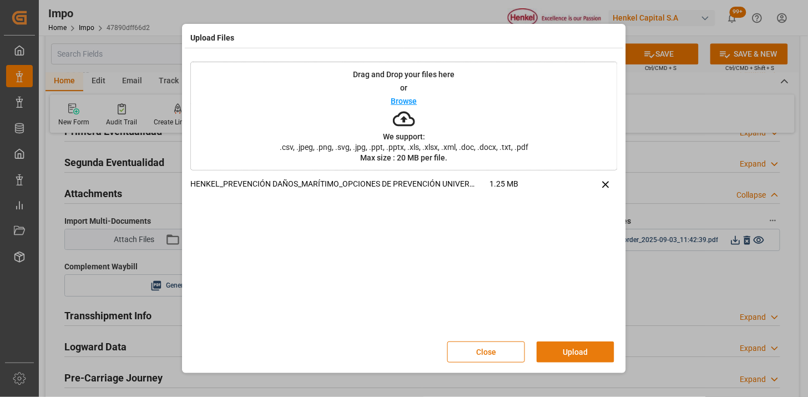
click at [562, 350] on button "Upload" at bounding box center [576, 351] width 78 height 21
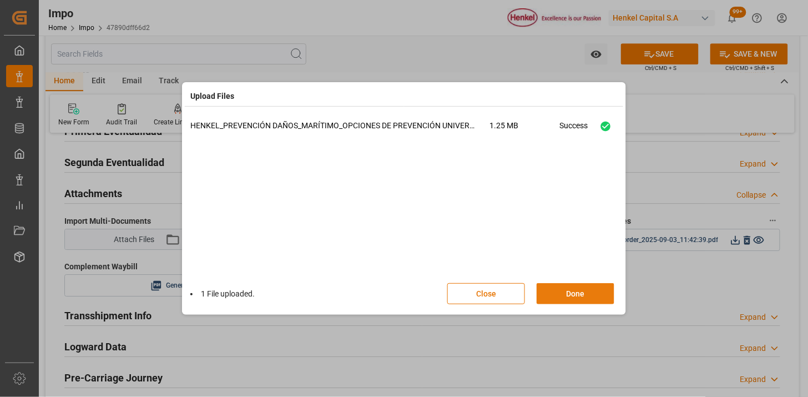
click at [562, 296] on button "Done" at bounding box center [576, 293] width 78 height 21
